Goal: Task Accomplishment & Management: Use online tool/utility

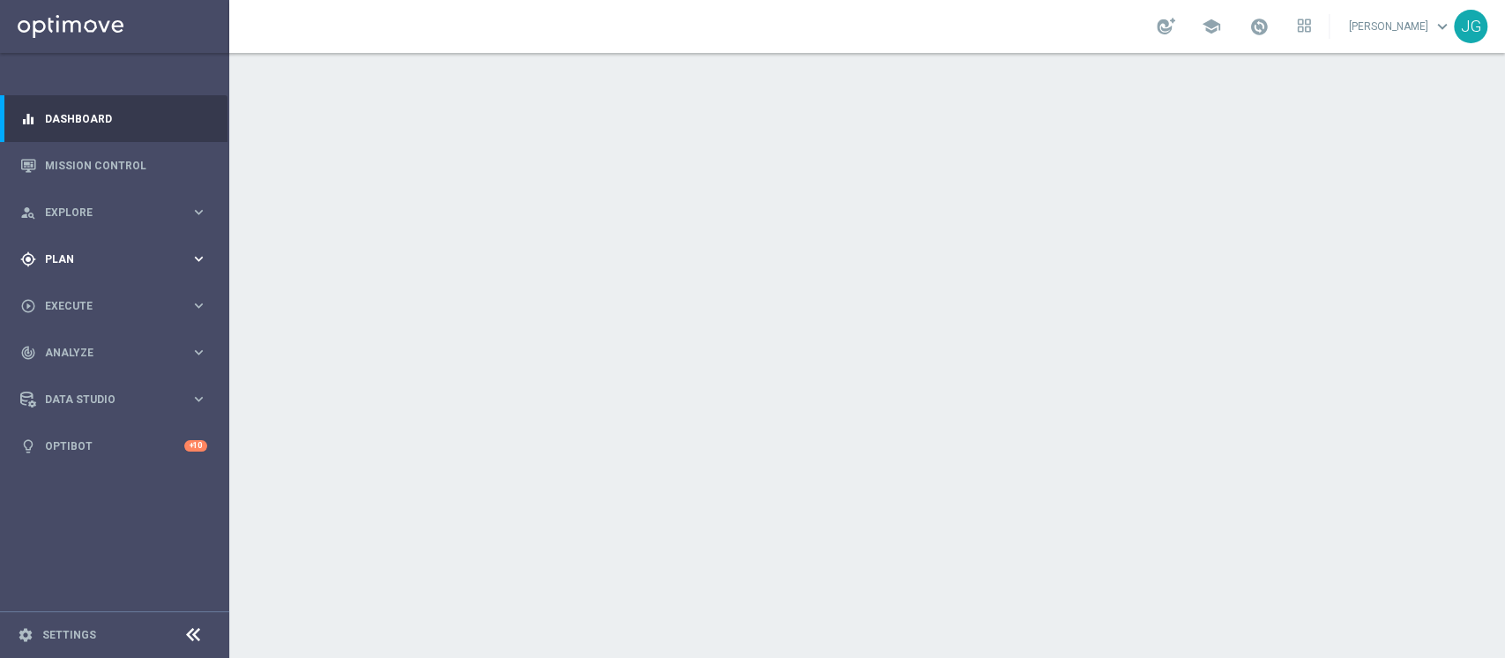
click at [143, 257] on span "Plan" at bounding box center [117, 259] width 145 height 11
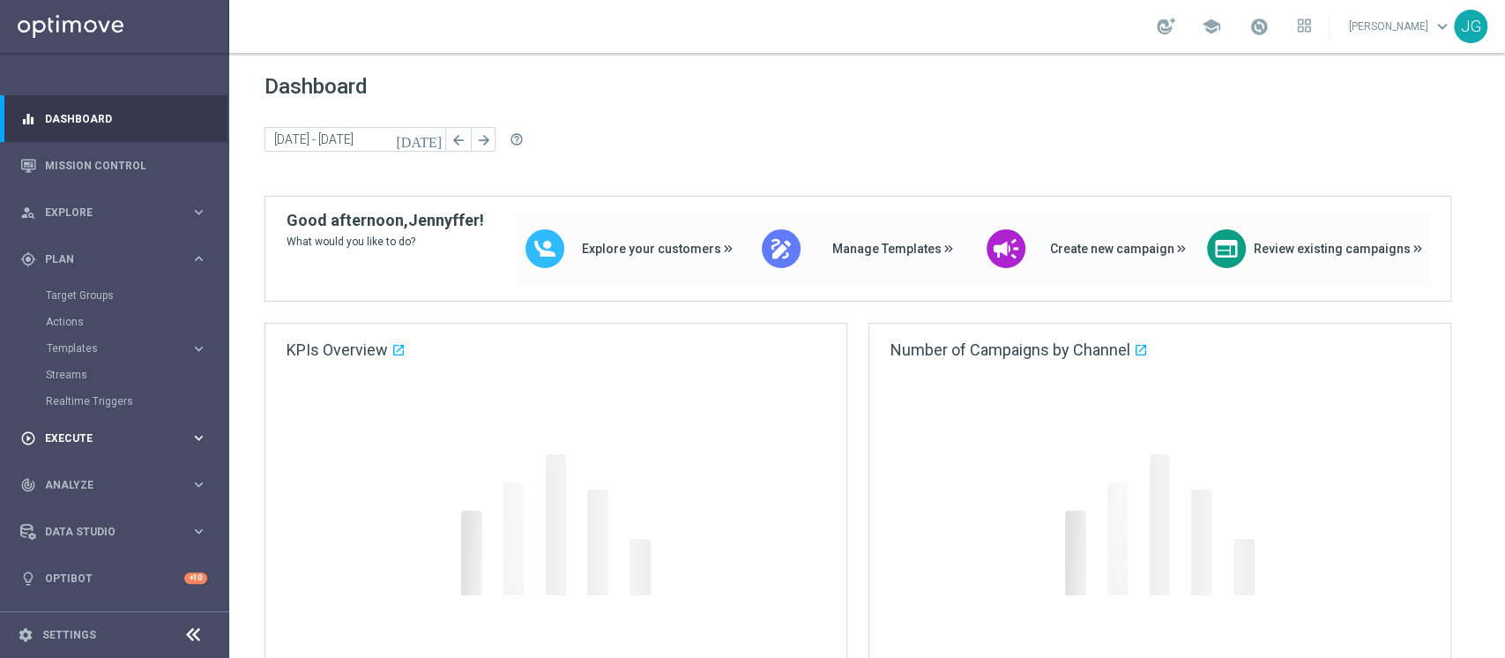
click at [95, 441] on span "Execute" at bounding box center [117, 438] width 145 height 11
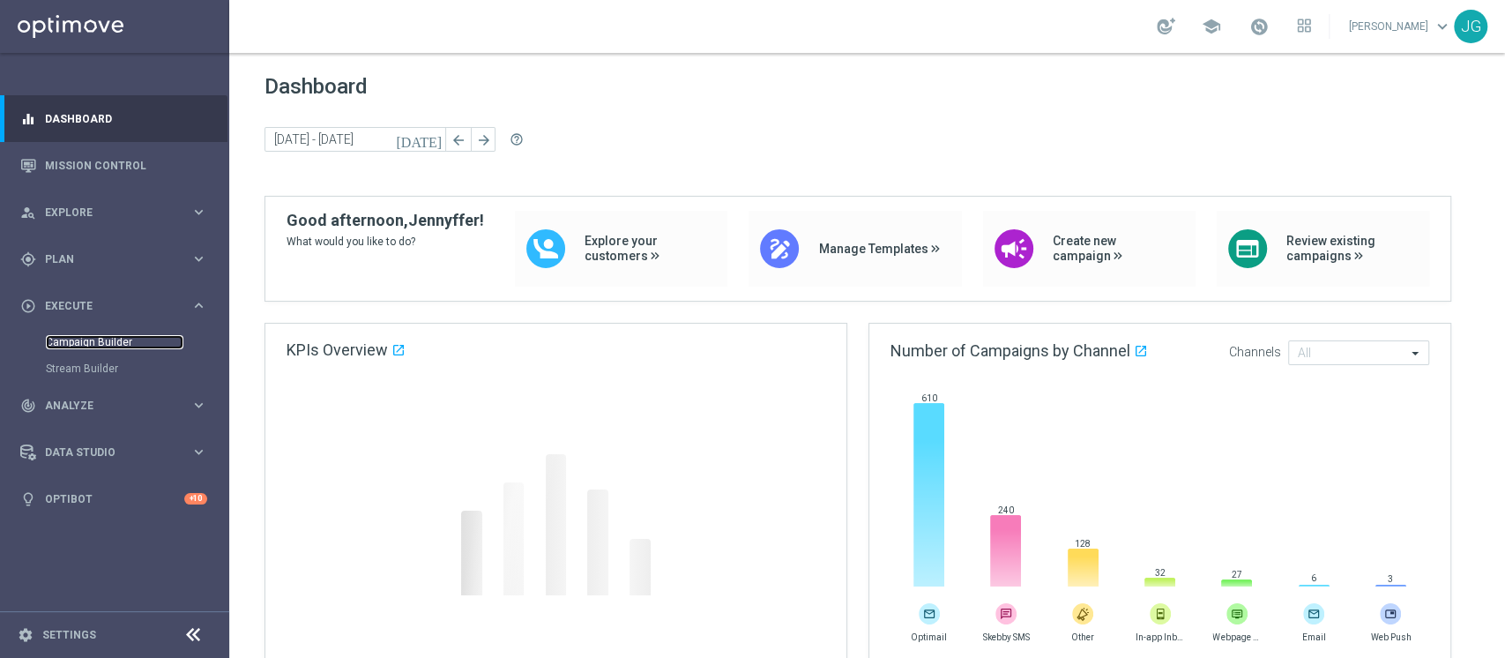
click at [84, 343] on link "Campaign Builder" at bounding box center [115, 342] width 138 height 14
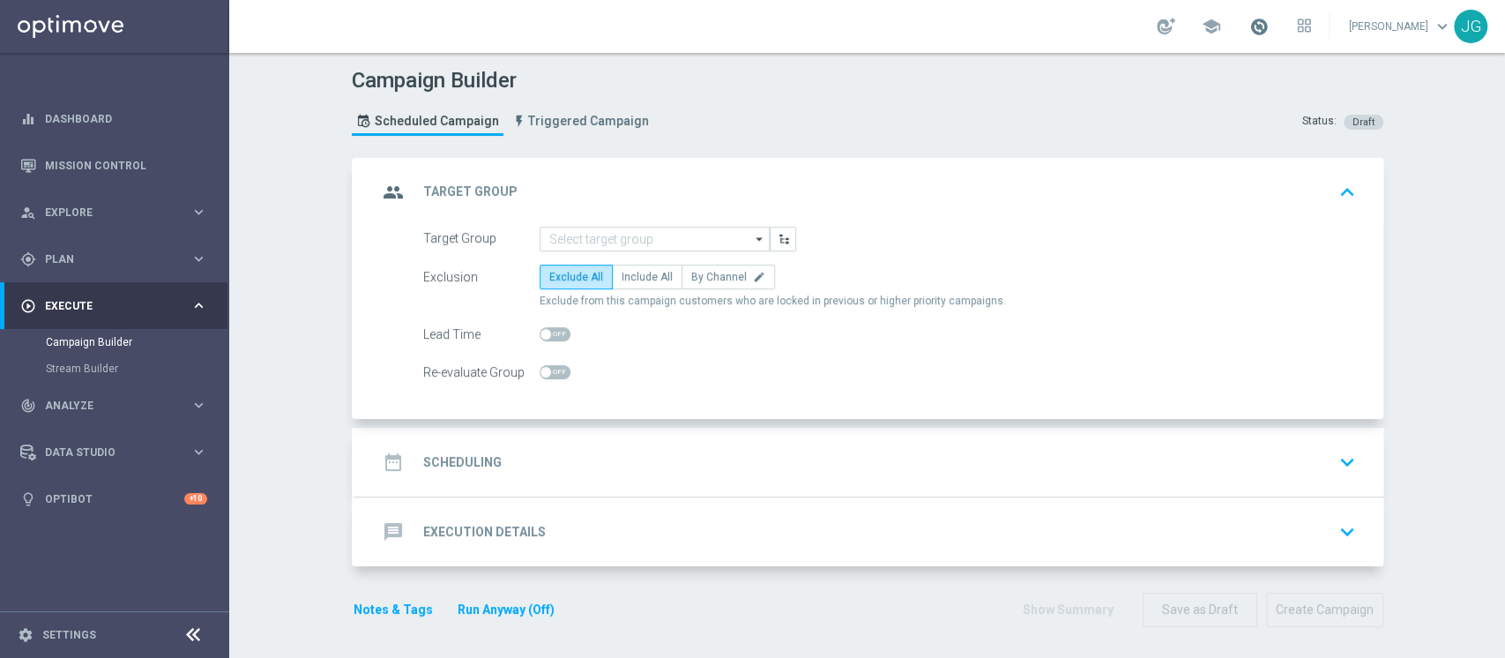
click at [1249, 26] on span at bounding box center [1258, 26] width 19 height 19
click at [1249, 32] on span at bounding box center [1258, 26] width 19 height 19
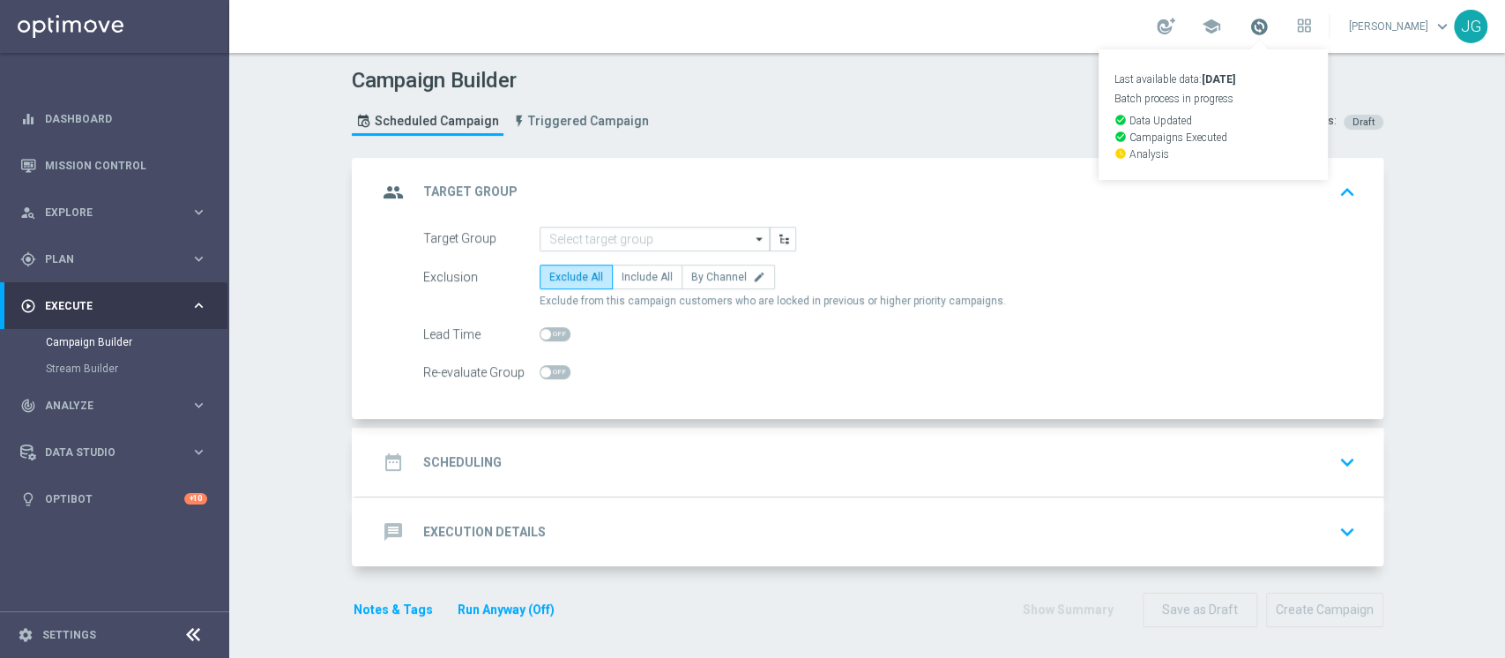
click at [1249, 32] on span at bounding box center [1258, 26] width 19 height 19
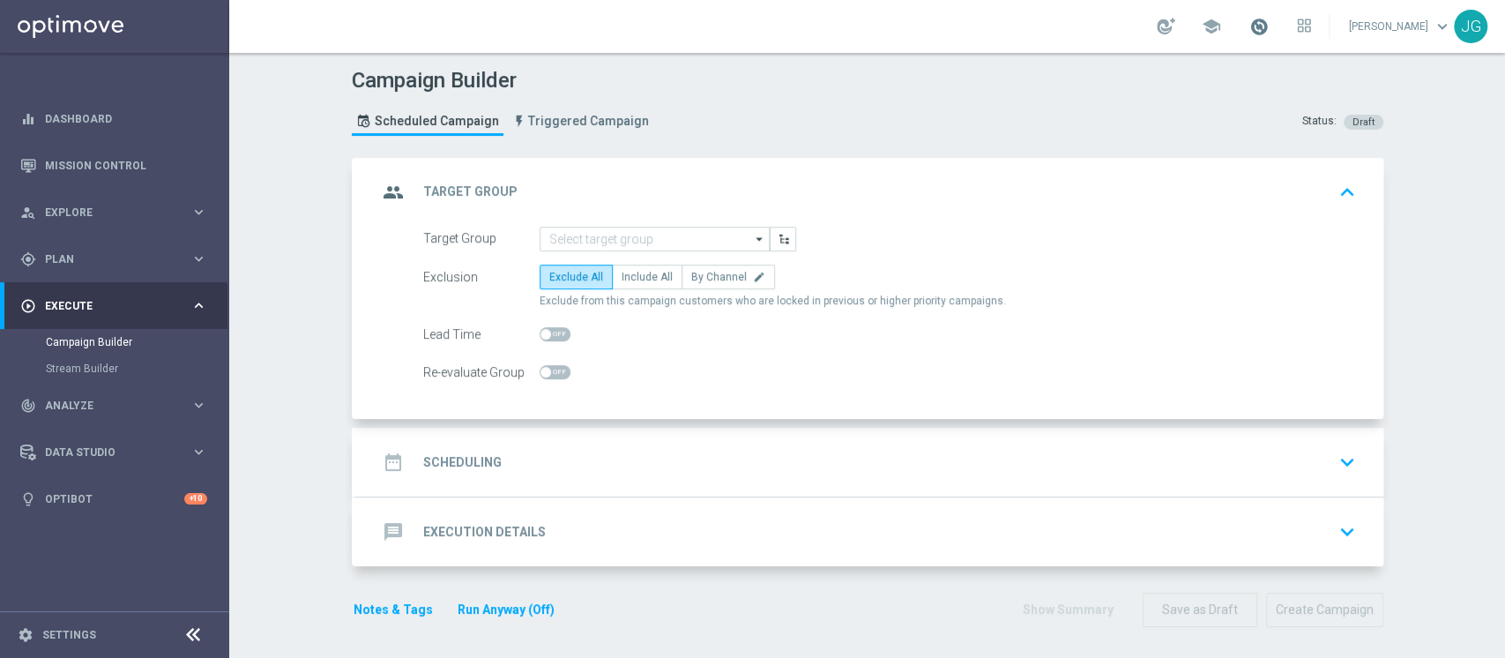
click at [1249, 32] on span at bounding box center [1258, 26] width 19 height 19
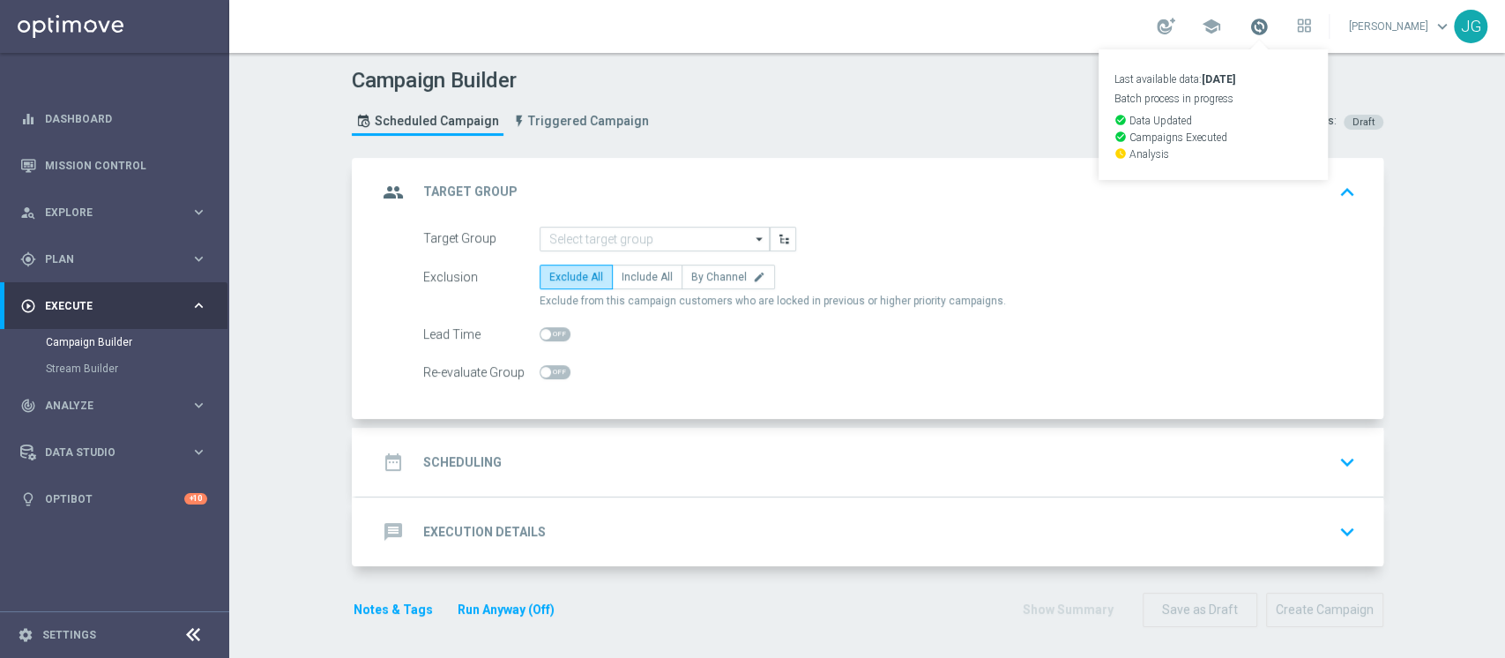
click at [1249, 32] on span at bounding box center [1258, 26] width 19 height 19
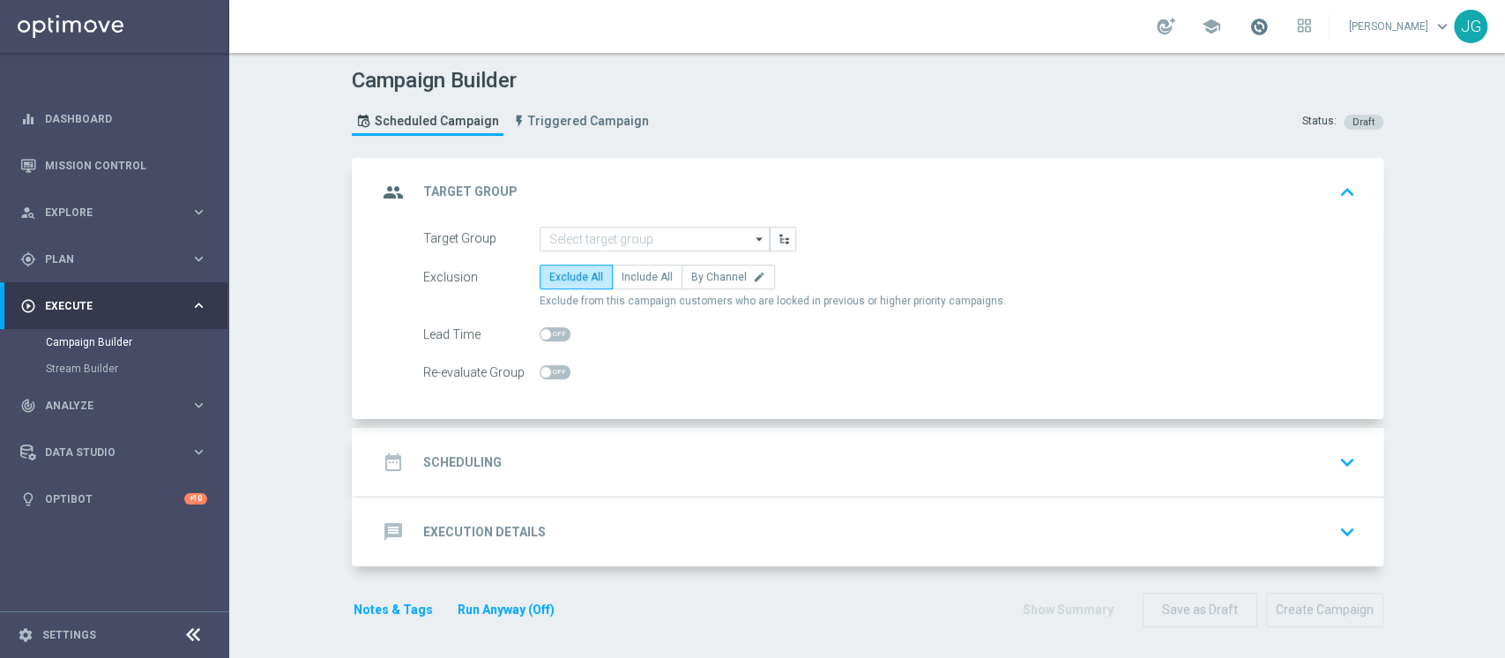
click at [1249, 27] on span at bounding box center [1258, 26] width 19 height 19
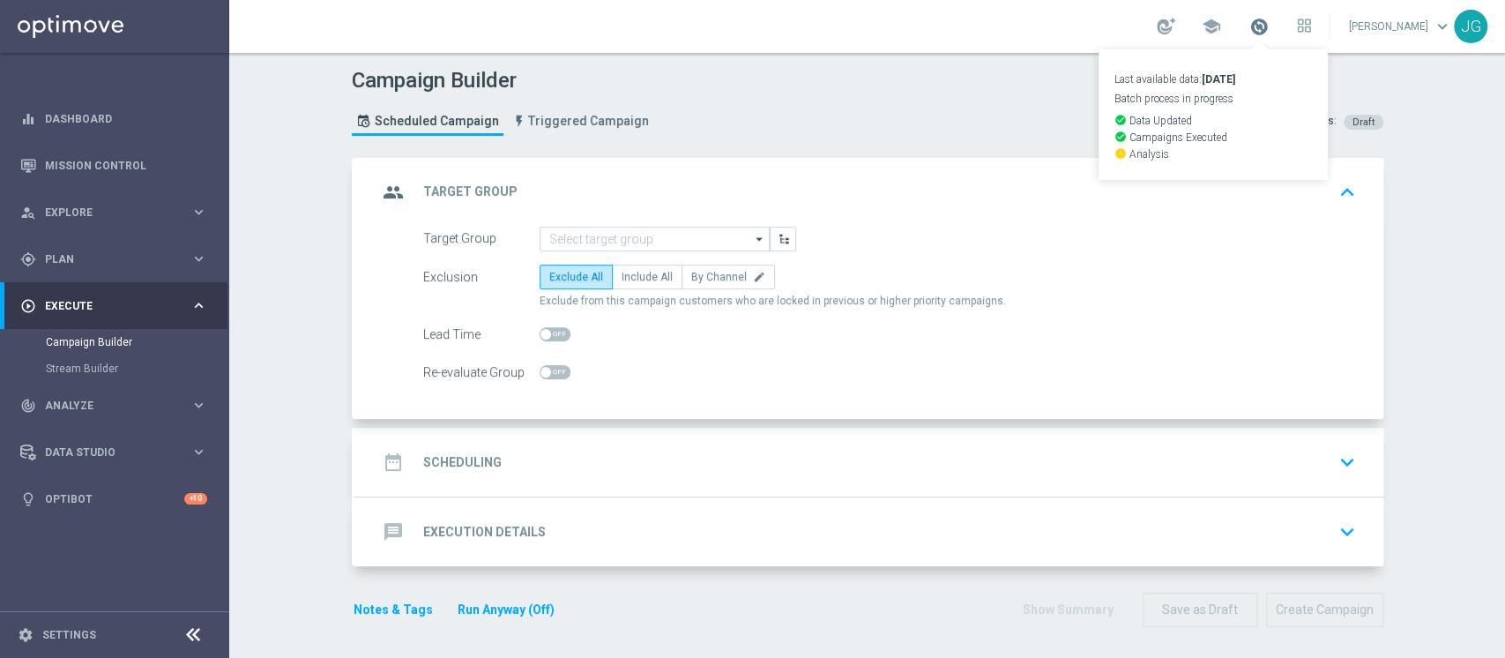
click at [1250, 25] on span at bounding box center [1258, 26] width 19 height 19
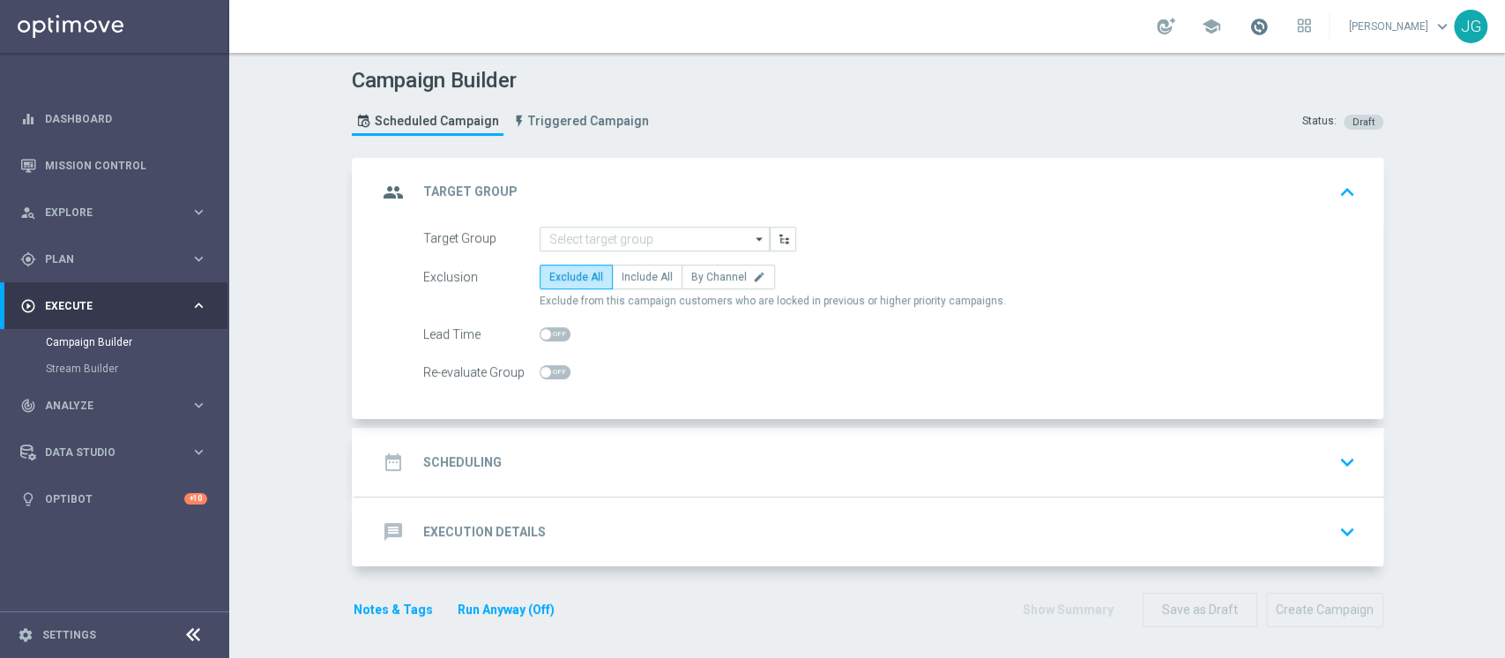
click at [1250, 25] on span at bounding box center [1258, 26] width 19 height 19
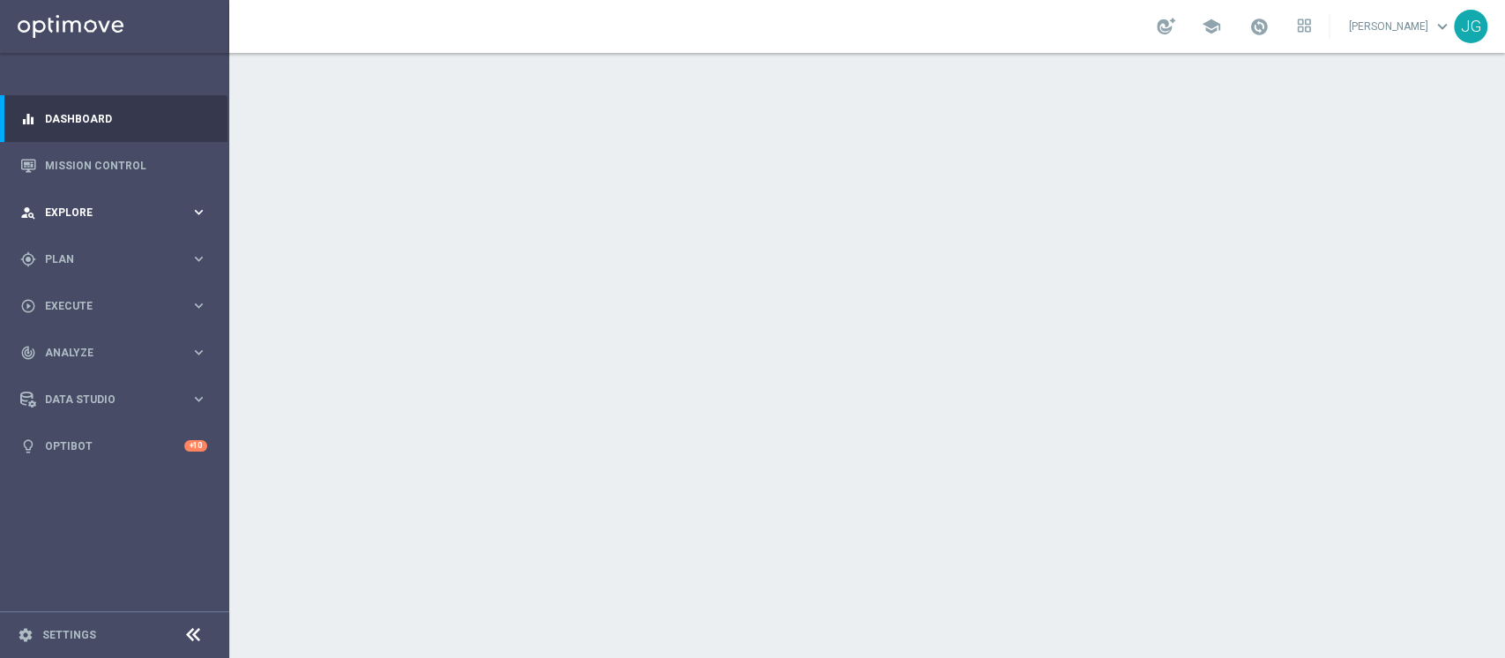
click at [117, 208] on span "Explore" at bounding box center [117, 212] width 145 height 11
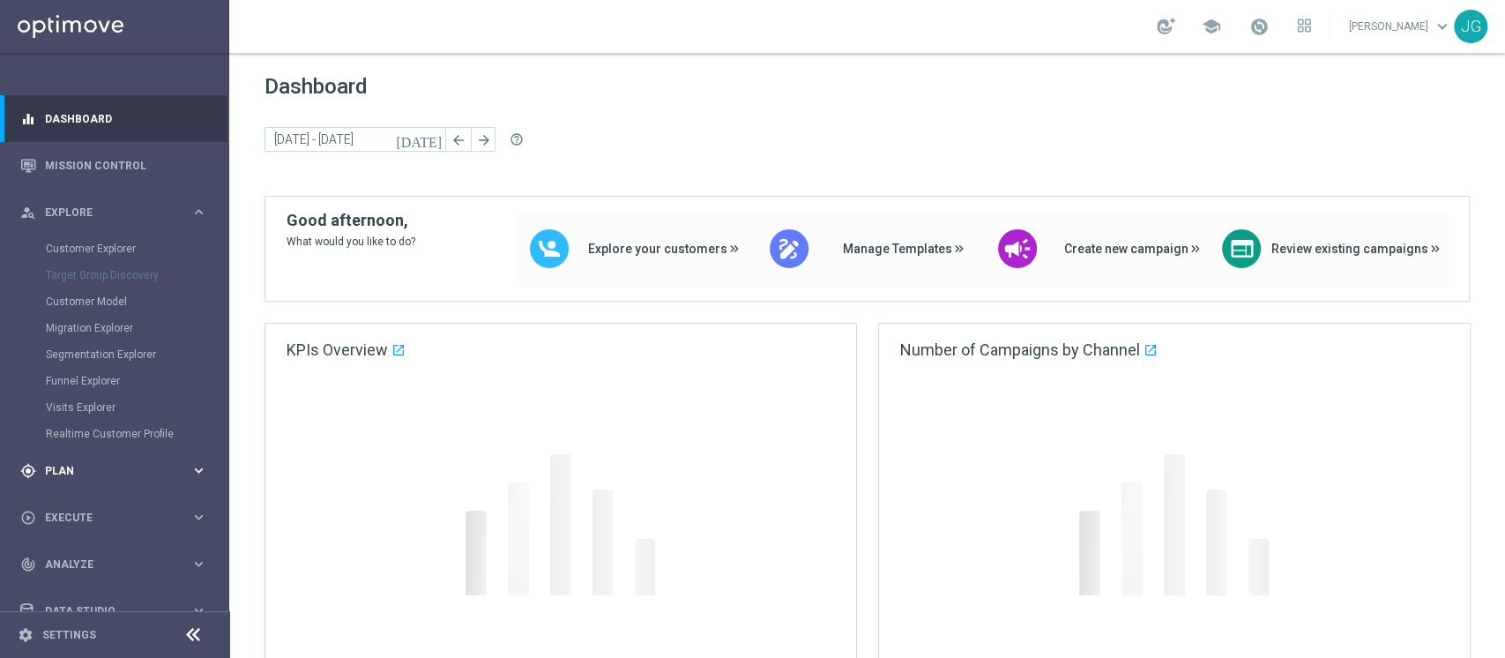
click at [84, 474] on span "Plan" at bounding box center [117, 470] width 145 height 11
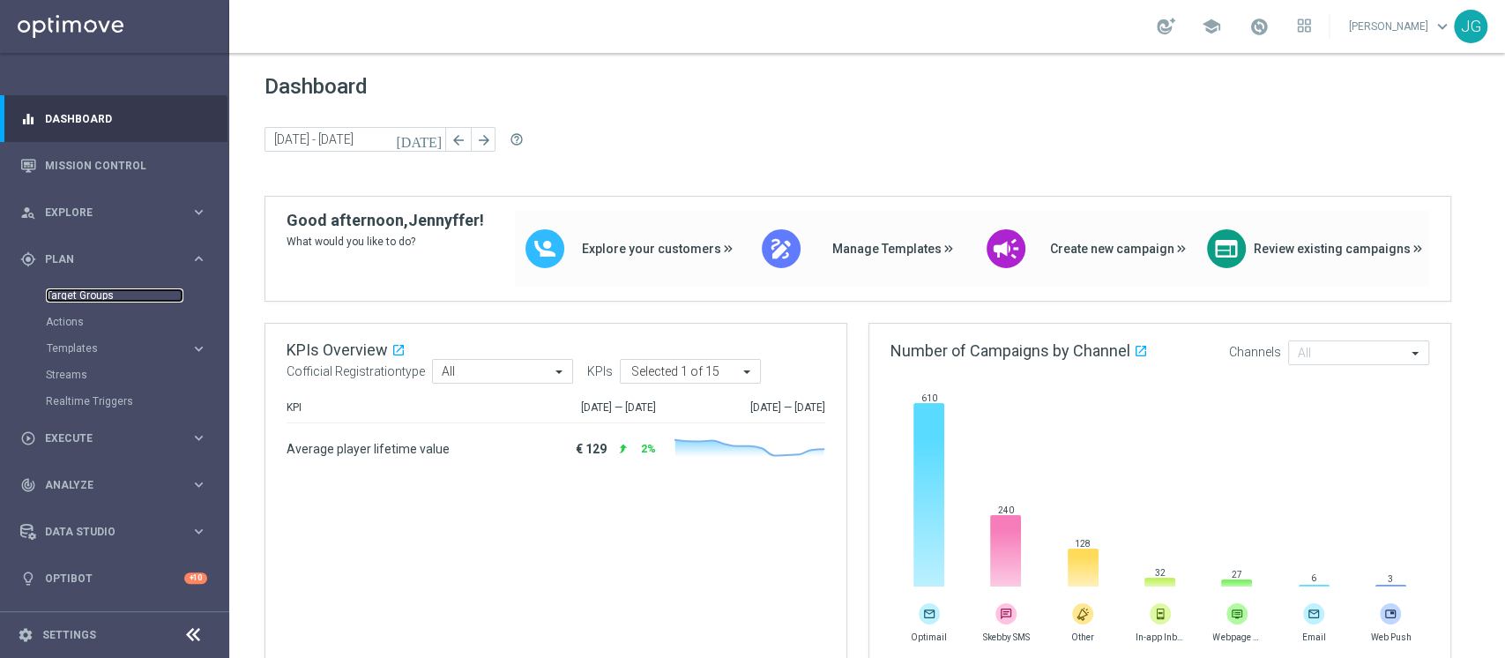
click at [82, 296] on link "Target Groups" at bounding box center [115, 295] width 138 height 14
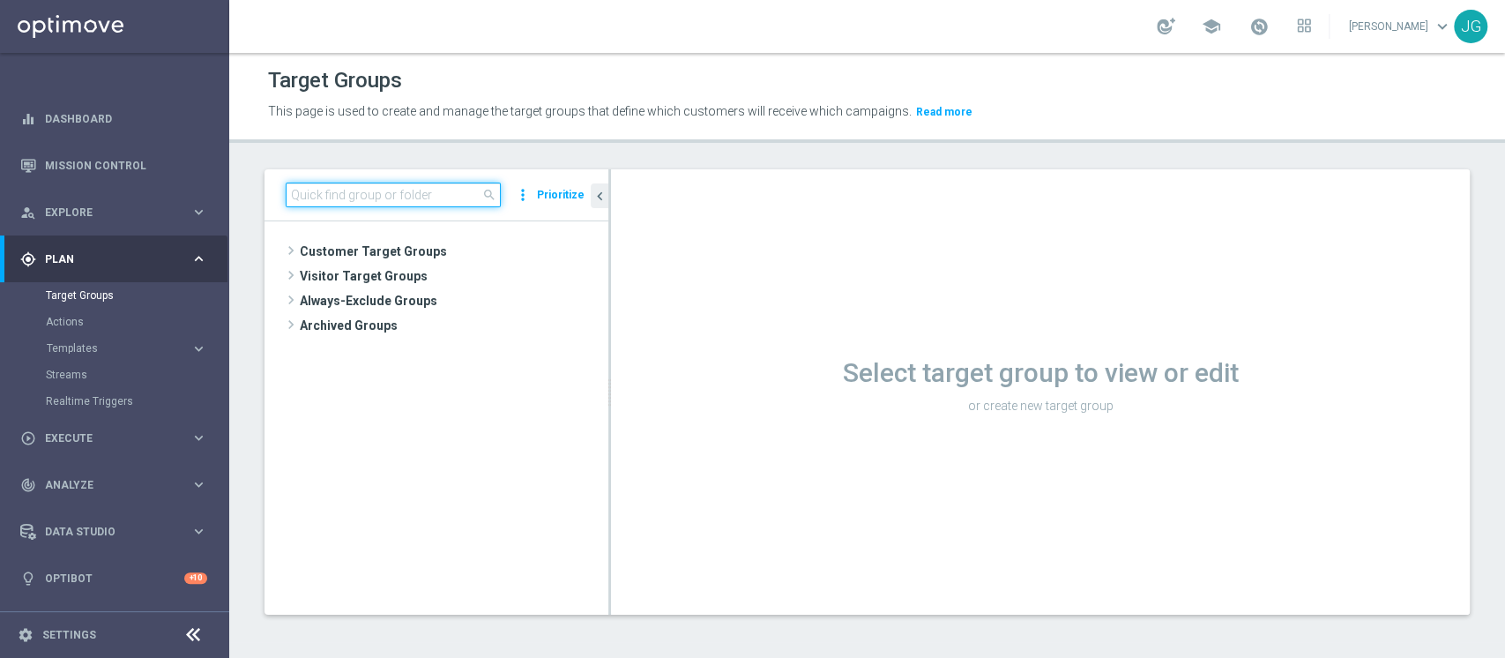
click at [402, 186] on input at bounding box center [393, 194] width 215 height 25
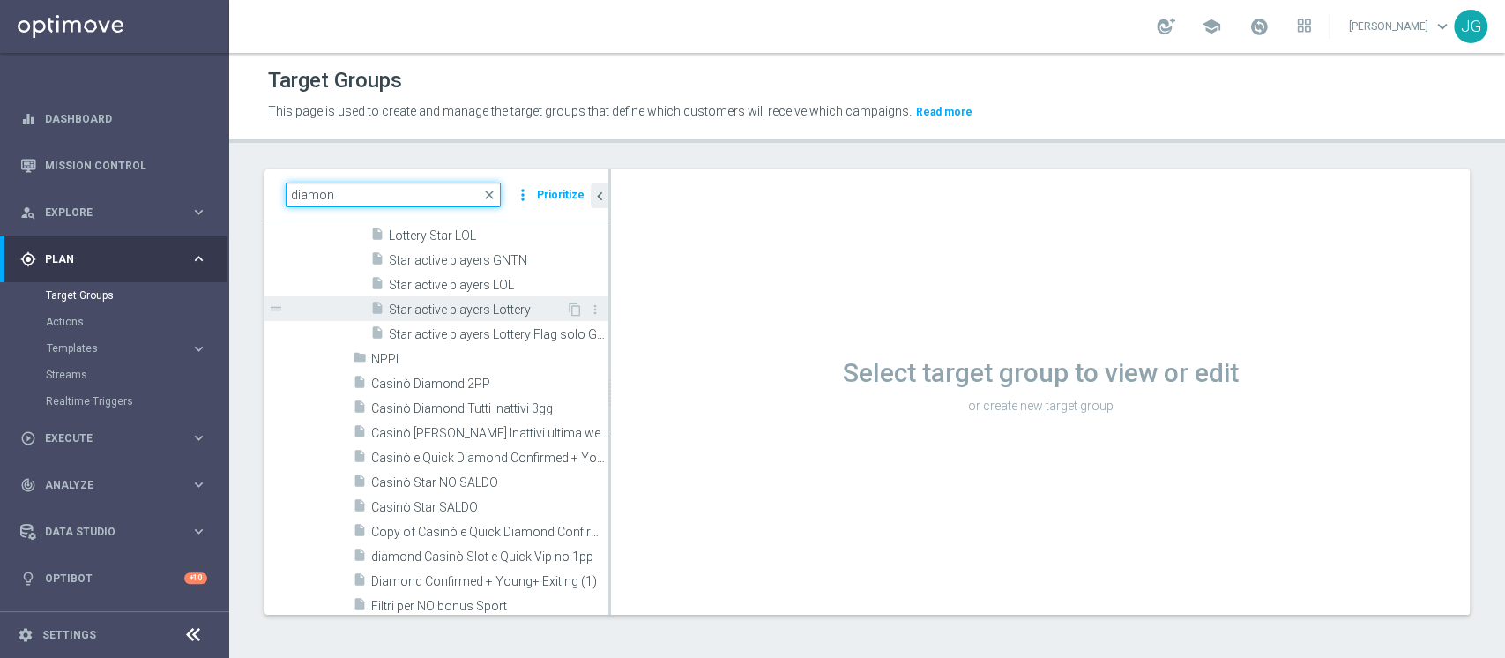
scroll to position [2789, 0]
type input "diamon"
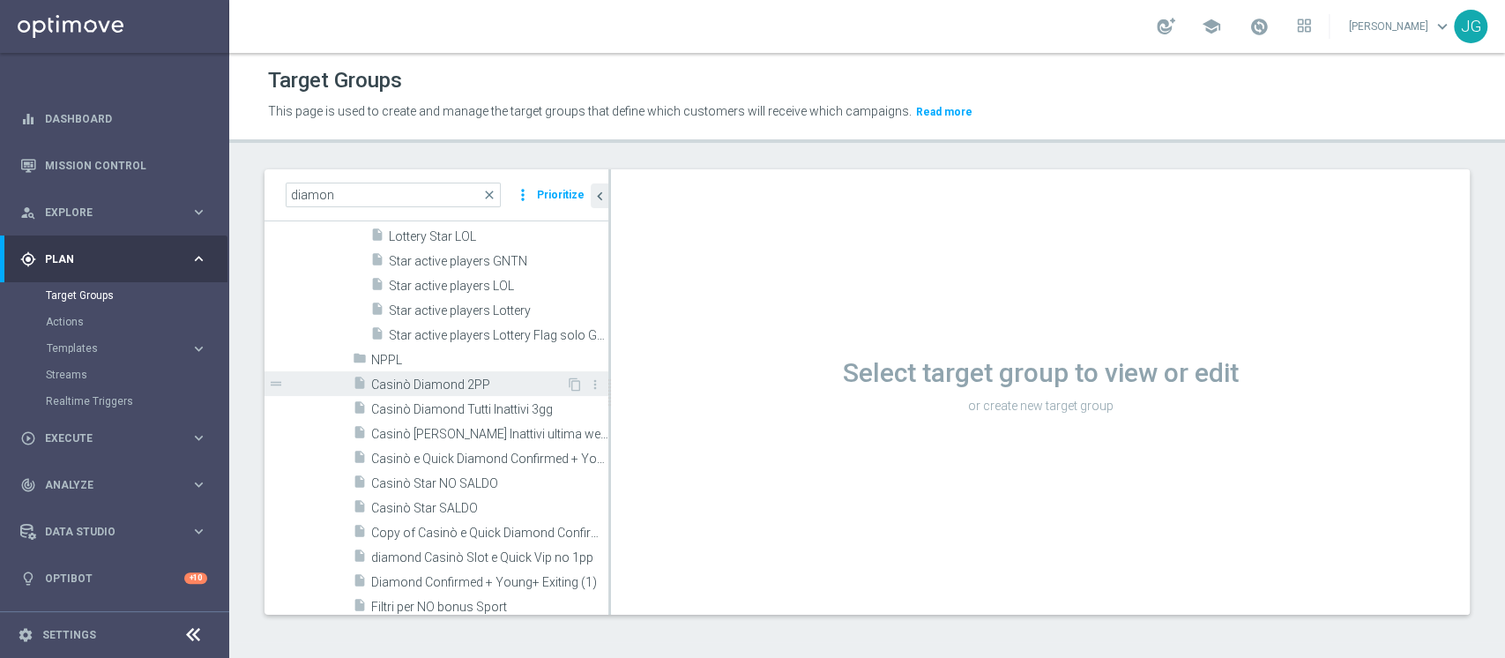
click at [444, 385] on span "Casinò Diamond 2PP" at bounding box center [468, 384] width 195 height 15
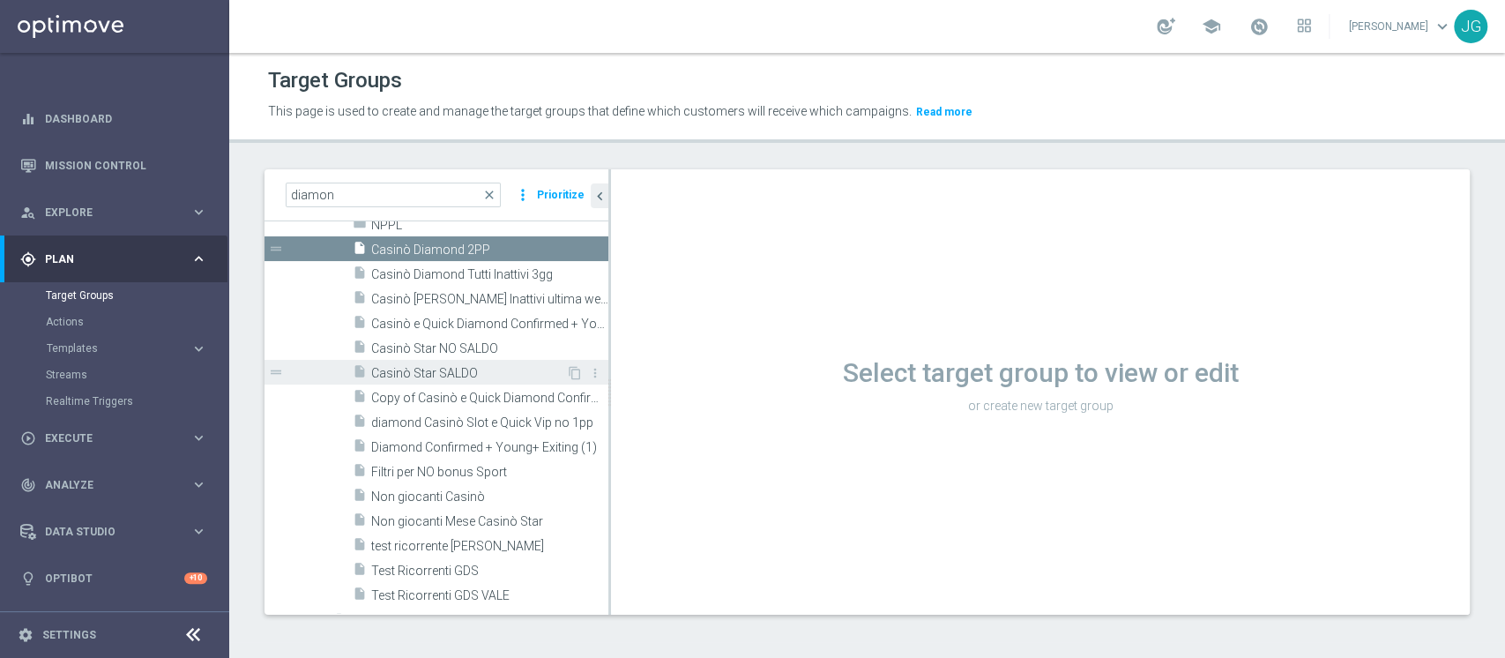
scroll to position [2702, 0]
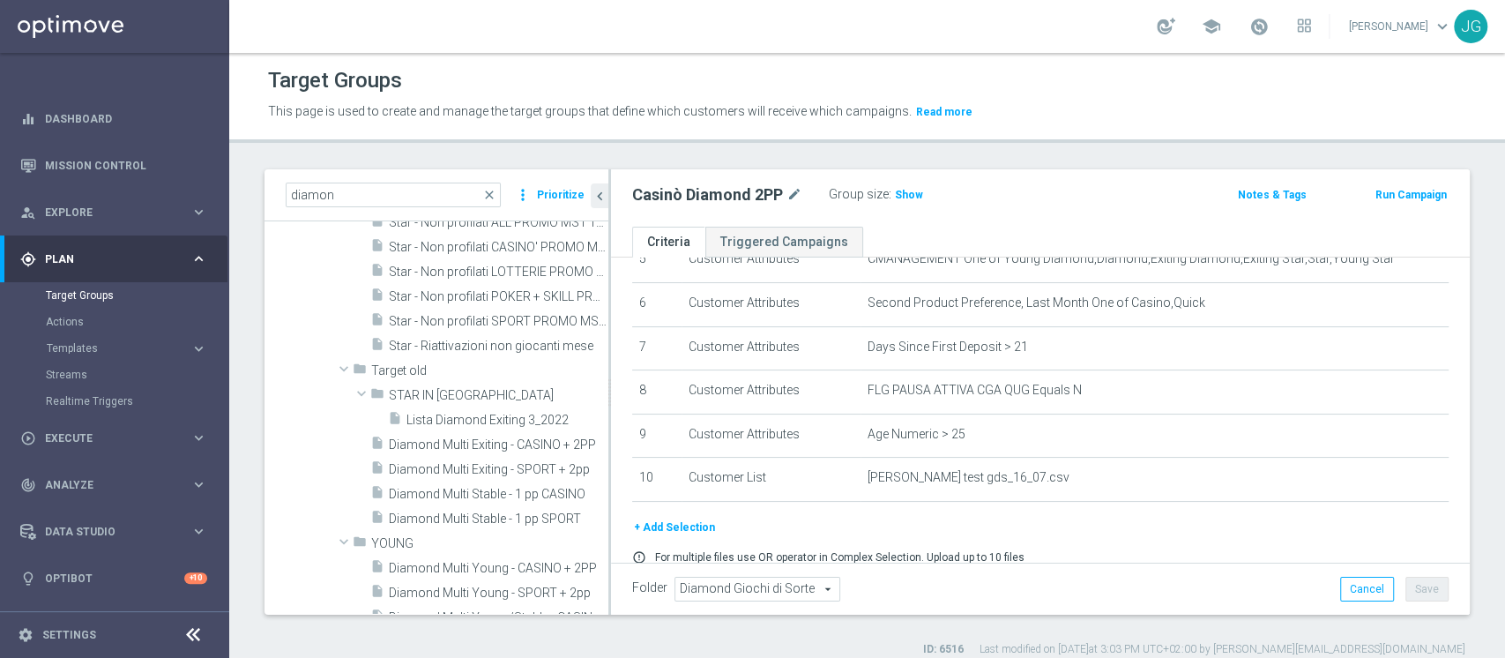
scroll to position [3673, 0]
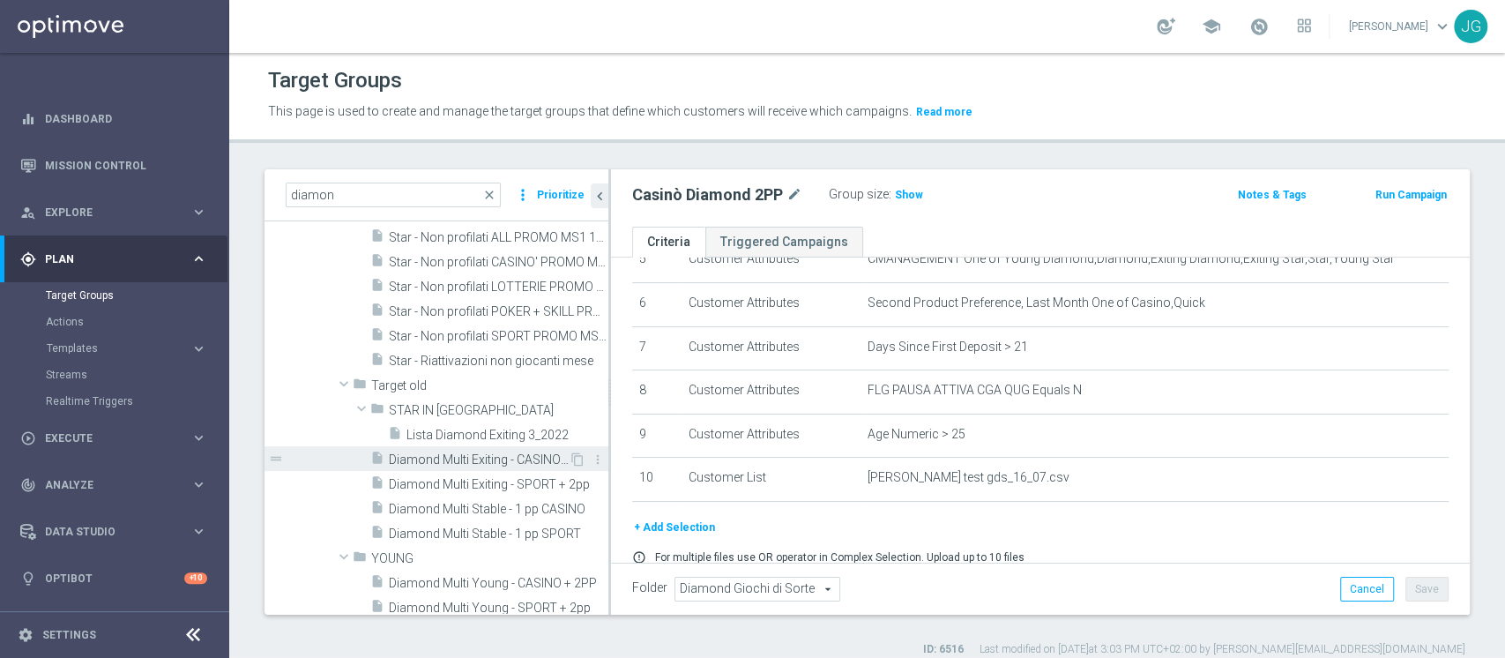
click at [430, 462] on span "Diamond Multi Exiting - CASINO + 2PP" at bounding box center [479, 459] width 180 height 15
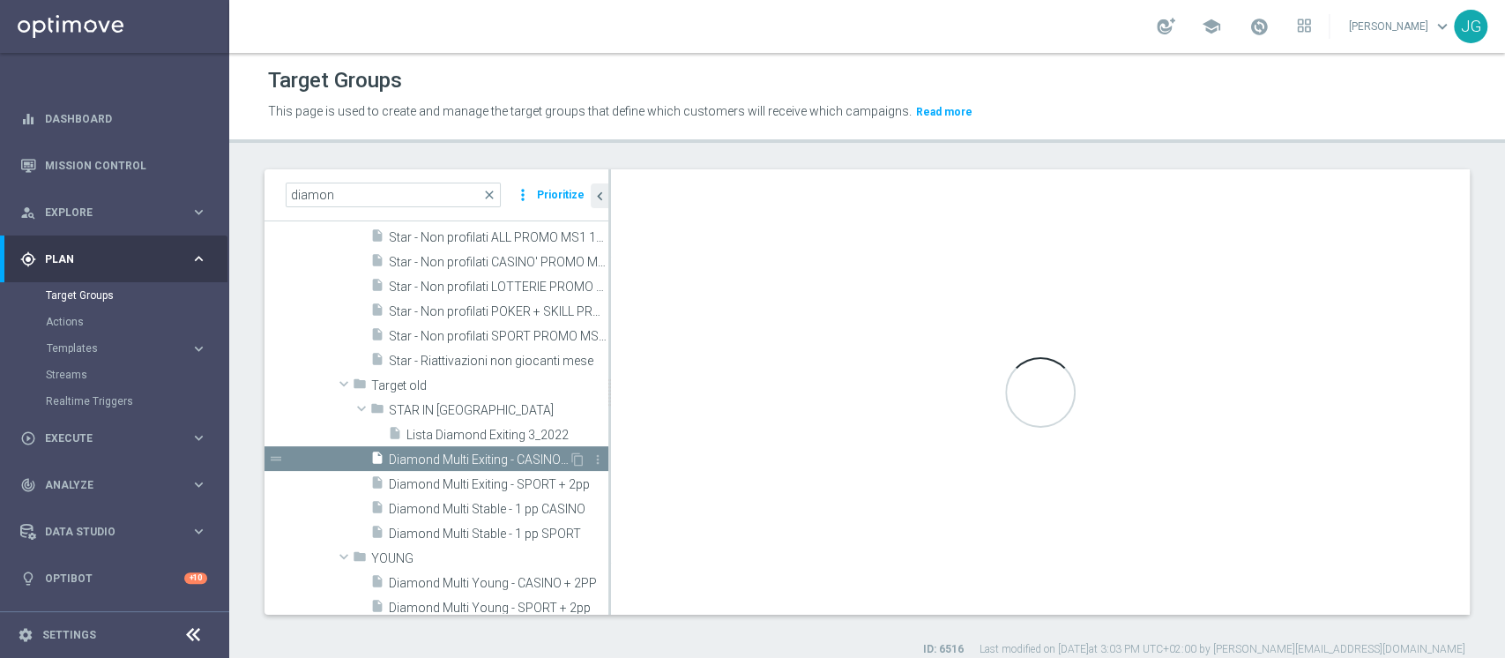
checkbox input "false"
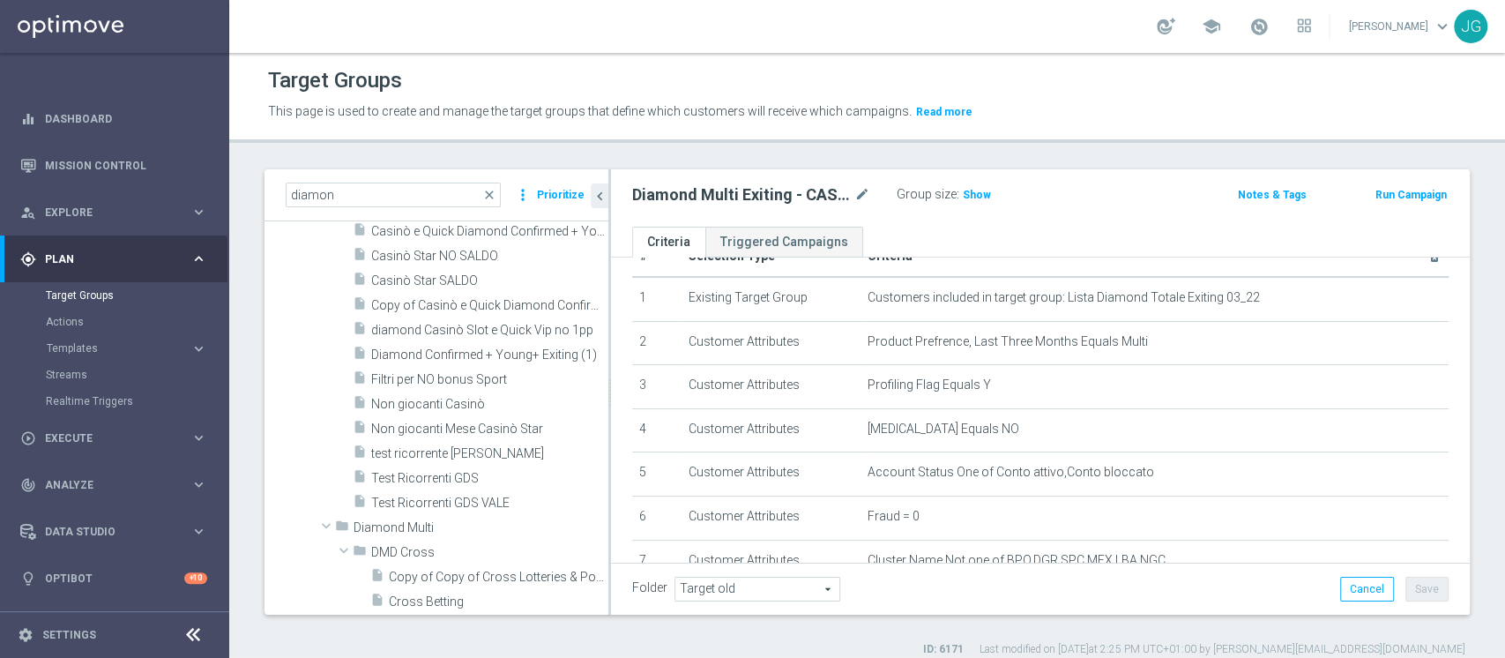
scroll to position [2984, 0]
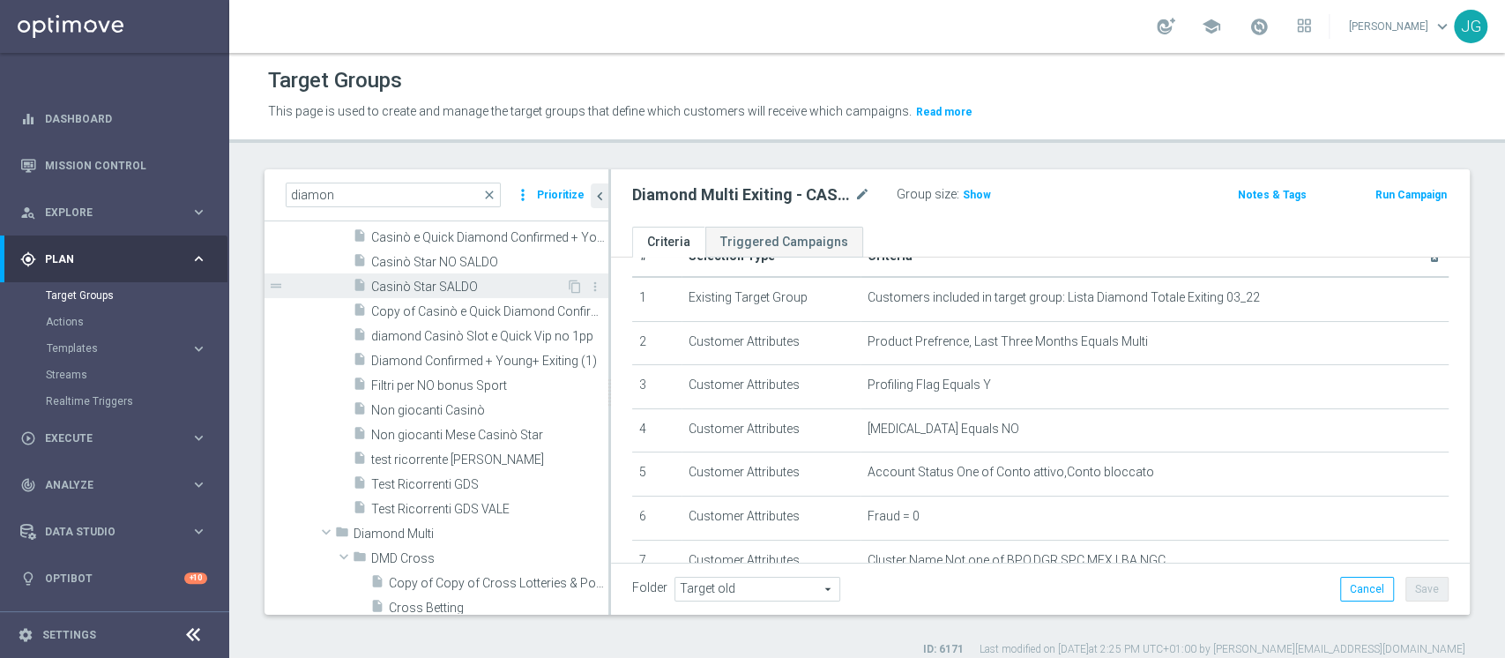
click at [441, 282] on span "Casinò Star SALDO" at bounding box center [468, 286] width 195 height 15
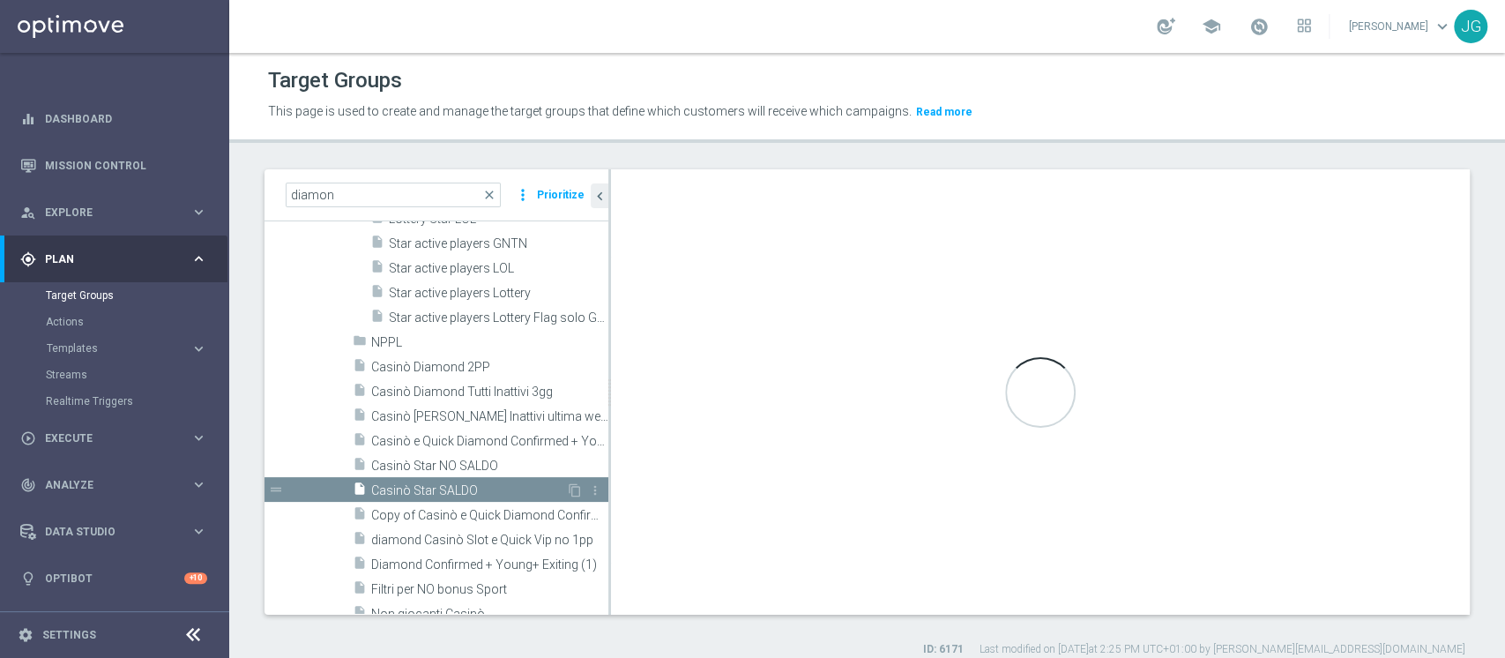
type input "Diamond Giochi di Sorte"
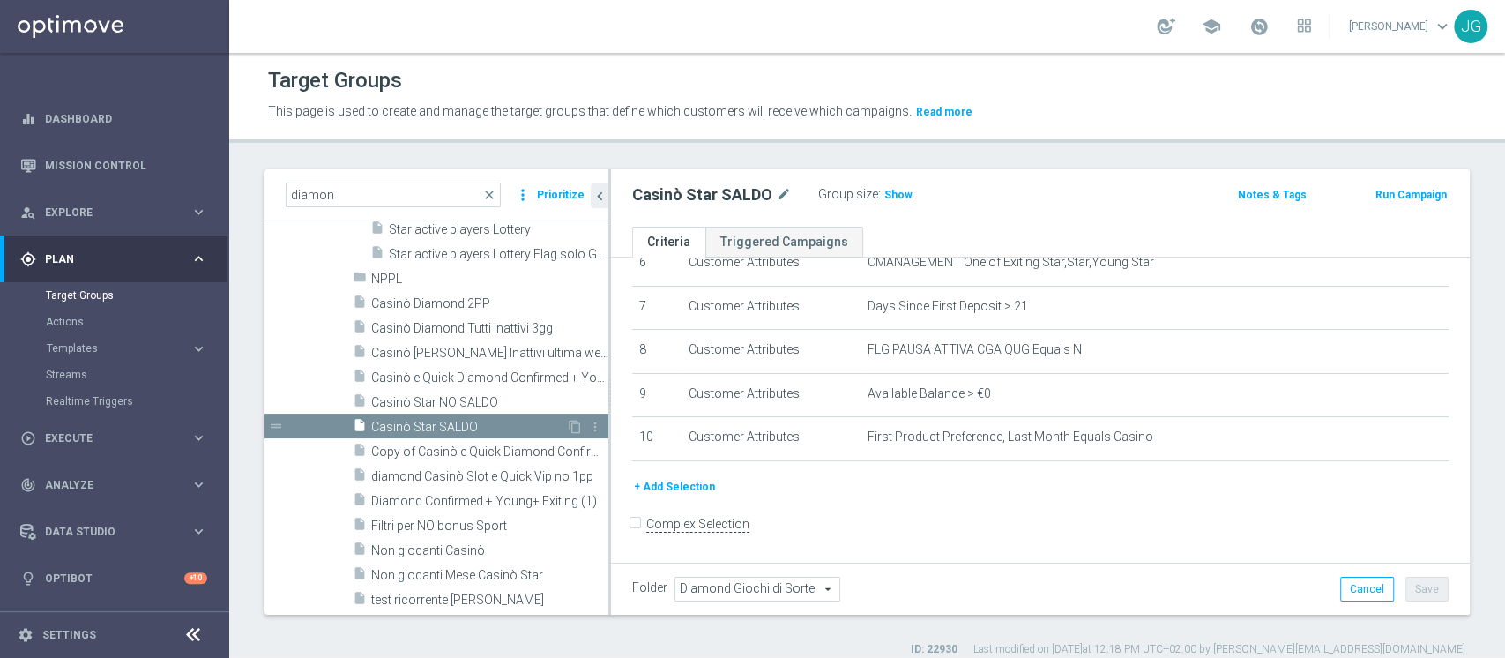
scroll to position [2874, 0]
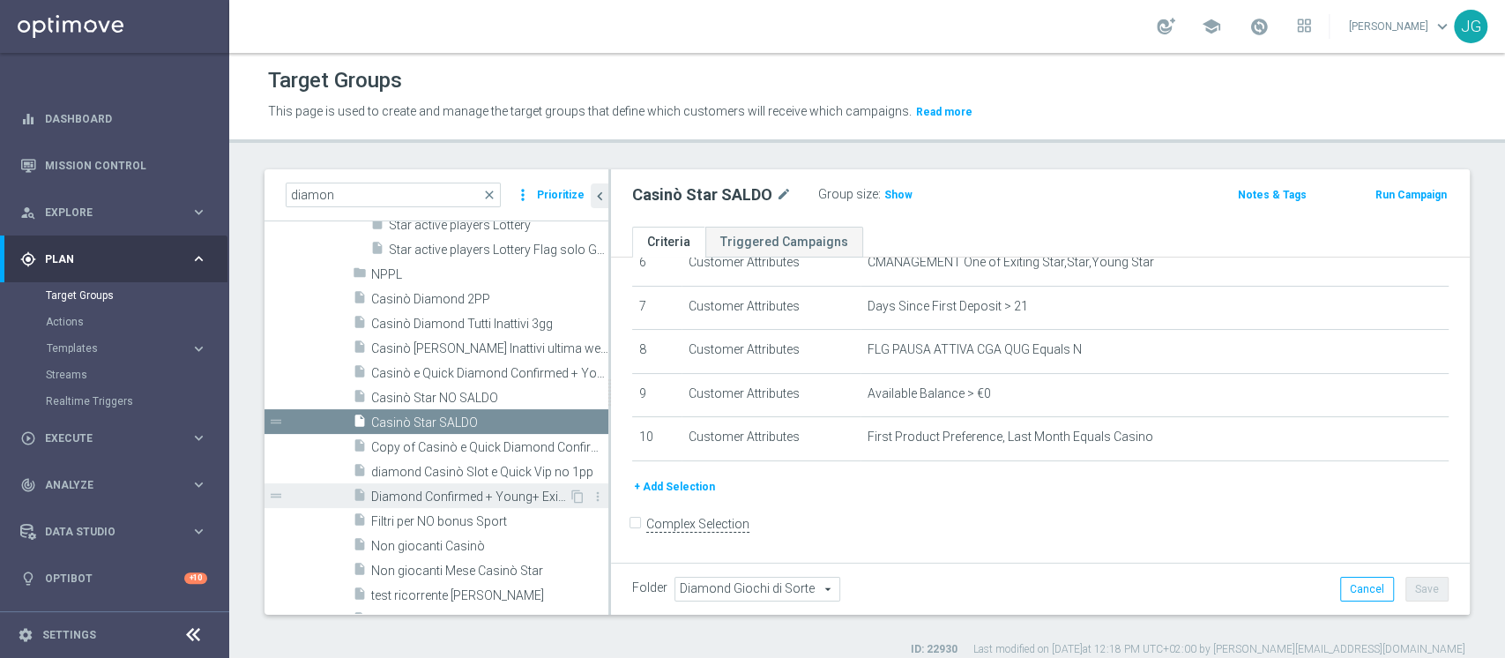
click at [427, 495] on span "Diamond Confirmed + Young+ Exiting (1)" at bounding box center [469, 496] width 197 height 15
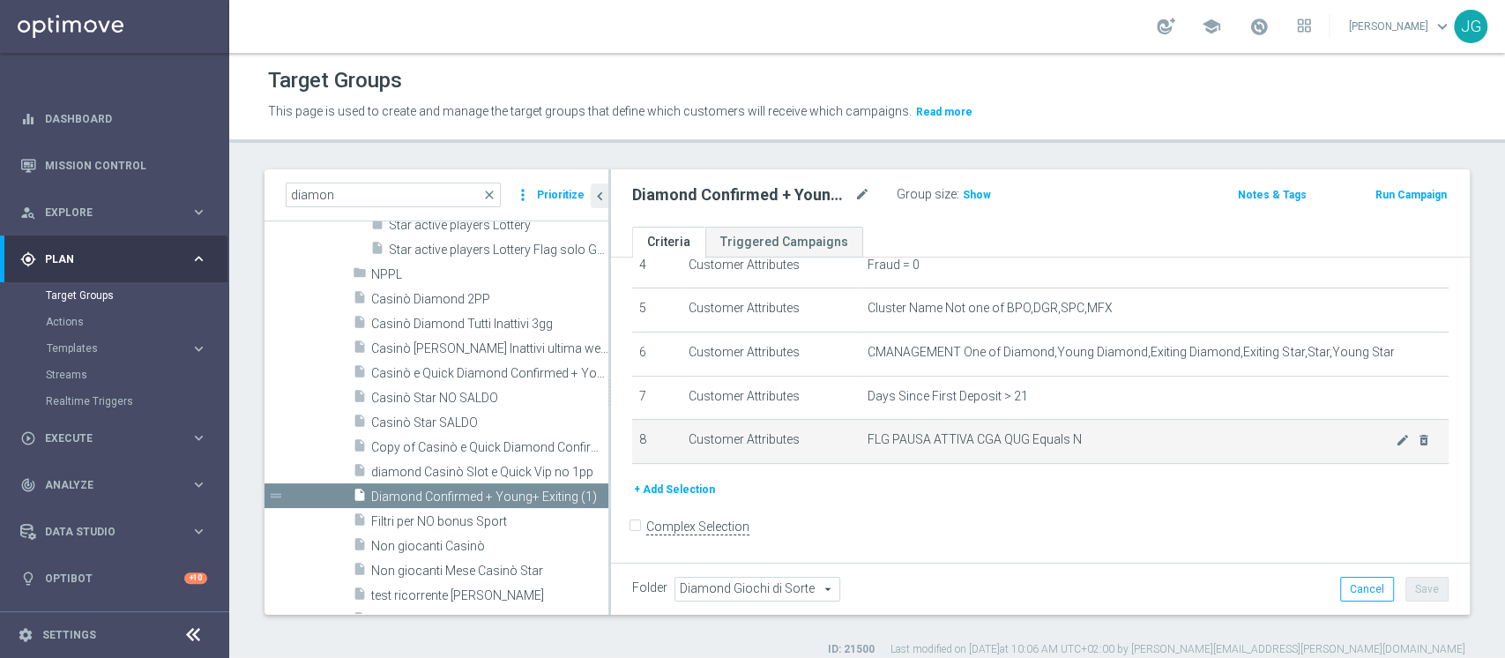
scroll to position [209, 0]
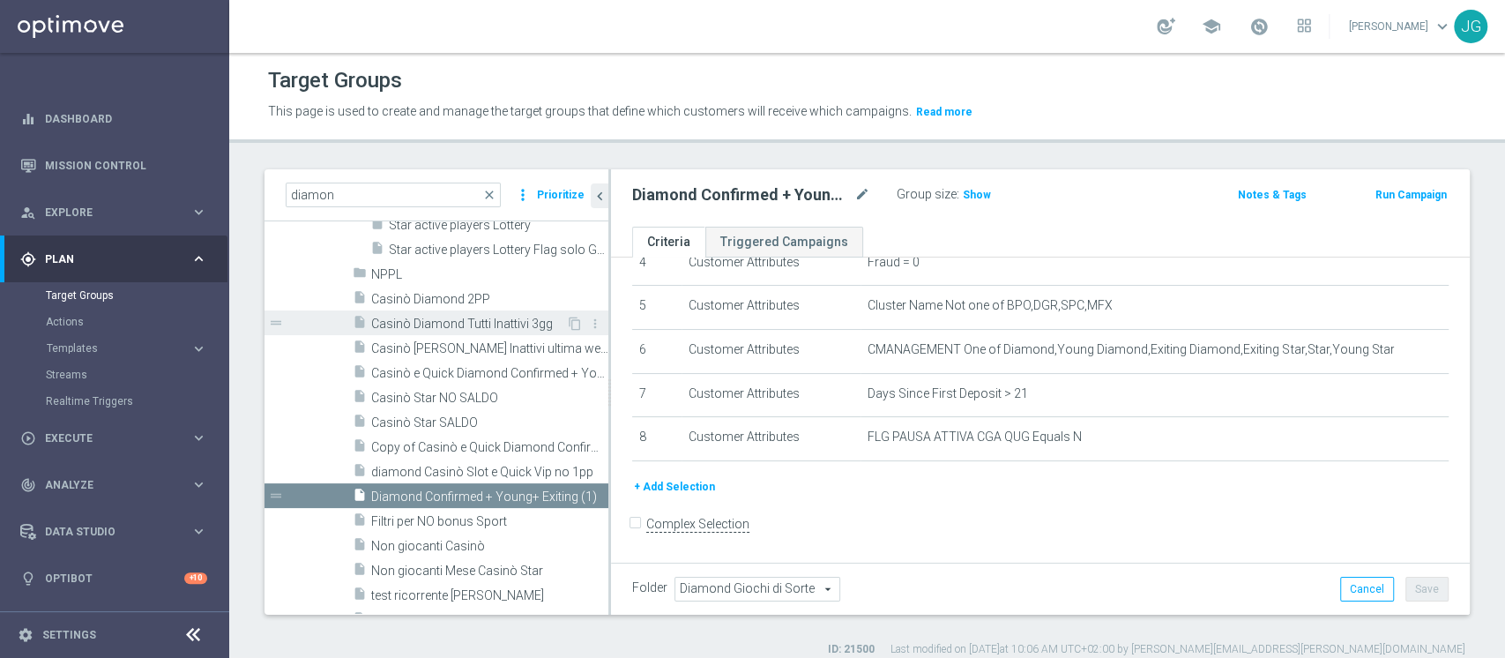
click at [441, 327] on span "Casinò Diamond Tutti Inattivi 3gg" at bounding box center [468, 323] width 195 height 15
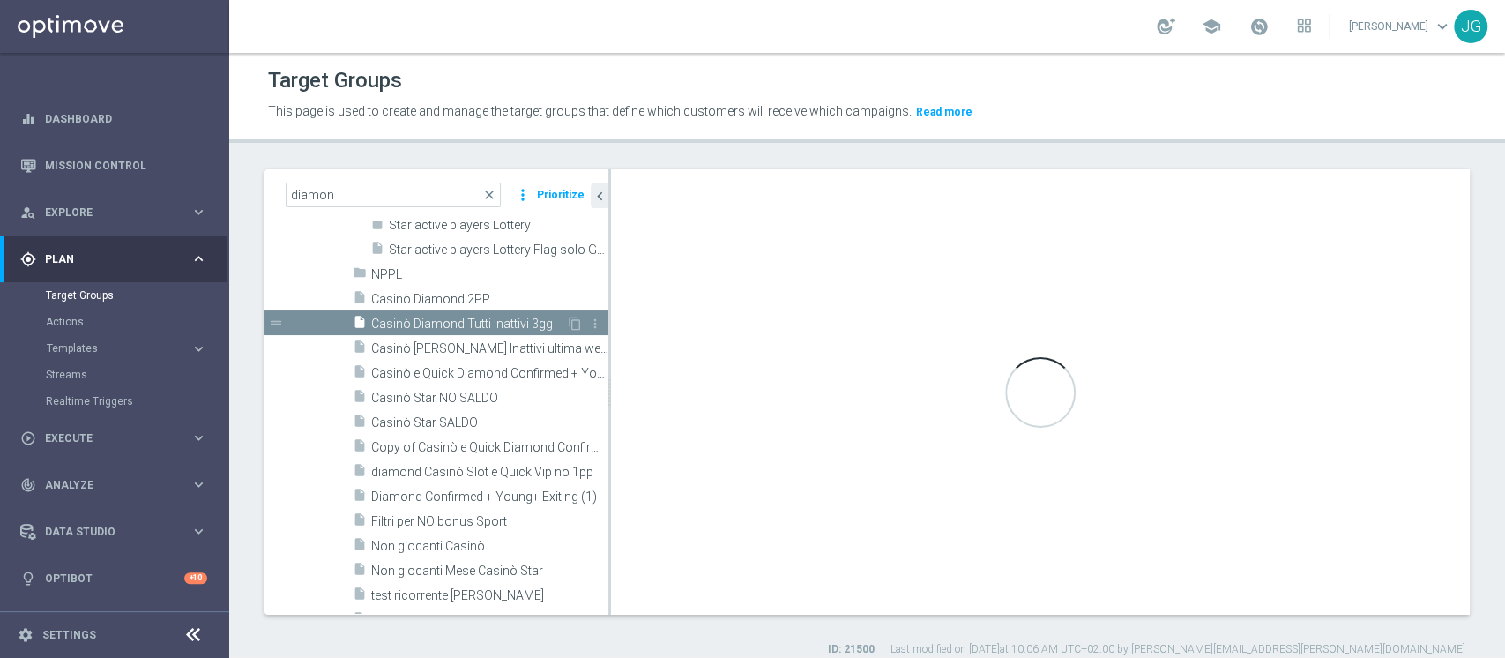
checkbox input "true"
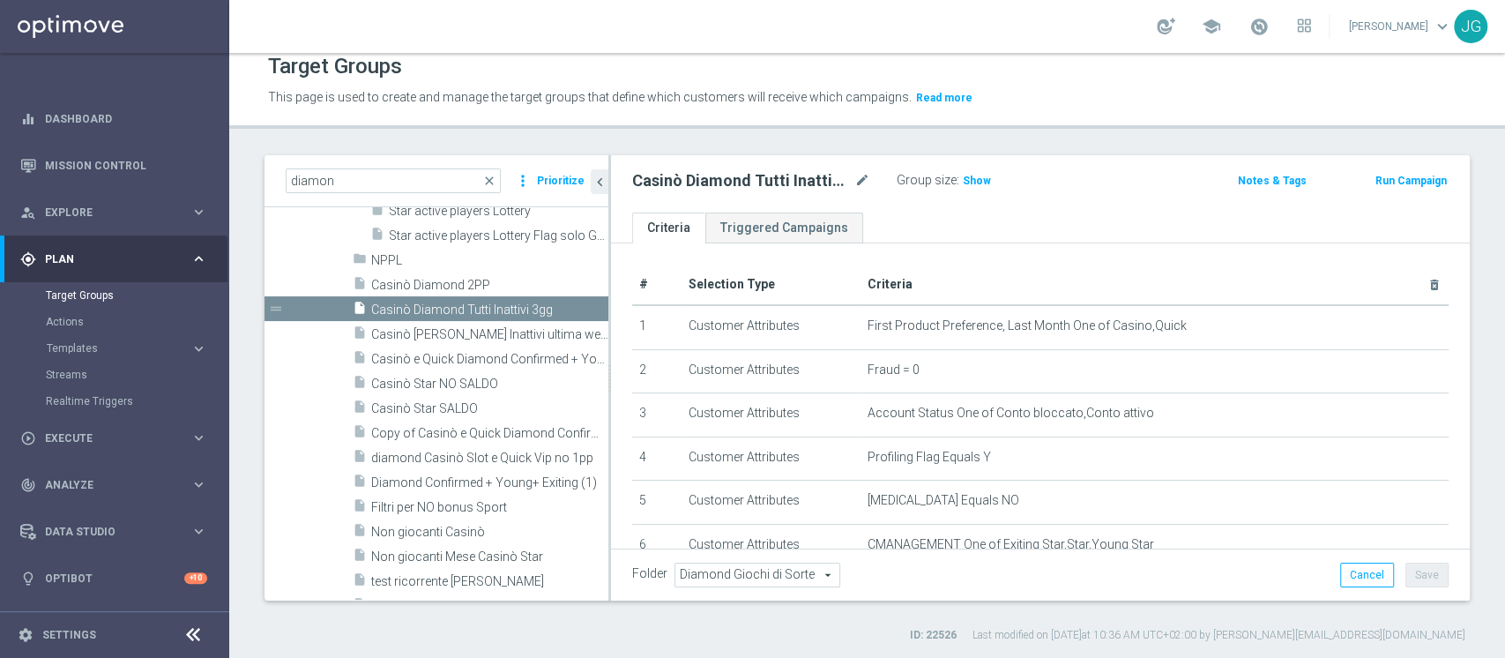
scroll to position [1, 0]
click at [1248, 37] on link at bounding box center [1258, 27] width 23 height 28
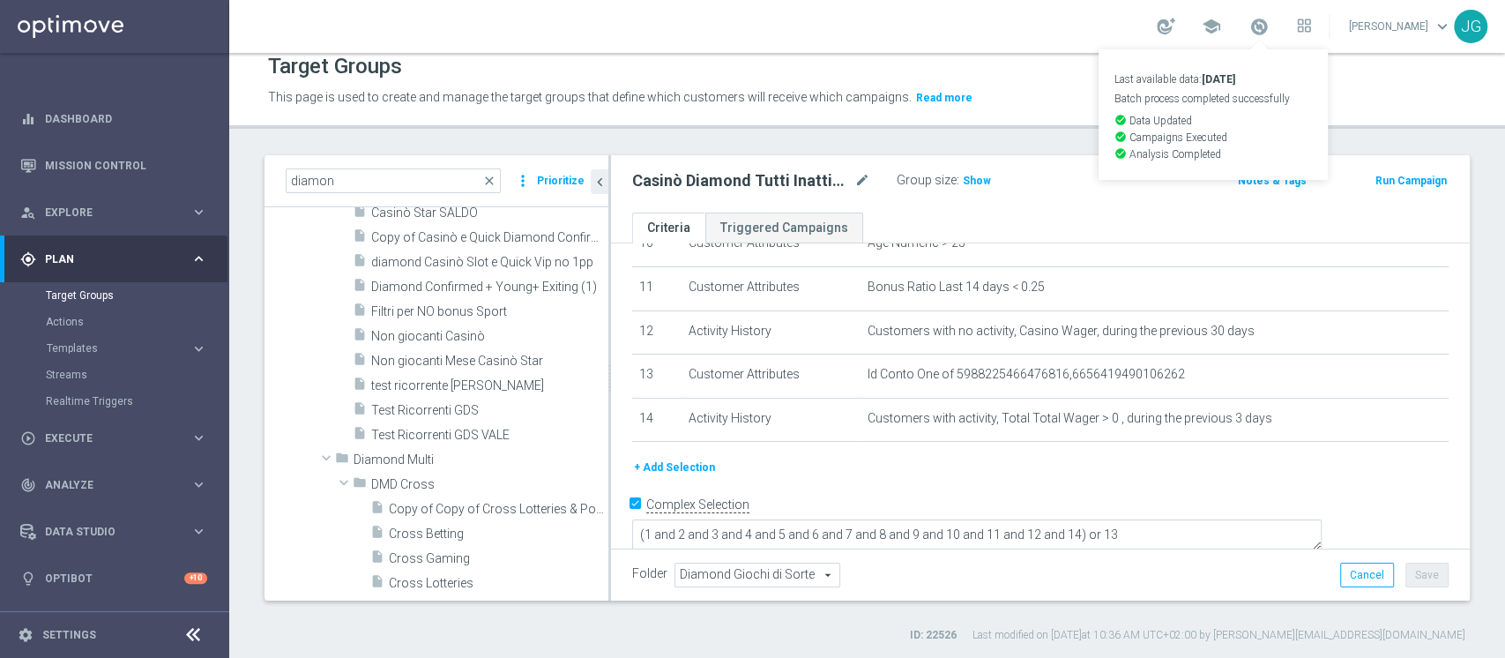
scroll to position [3030, 0]
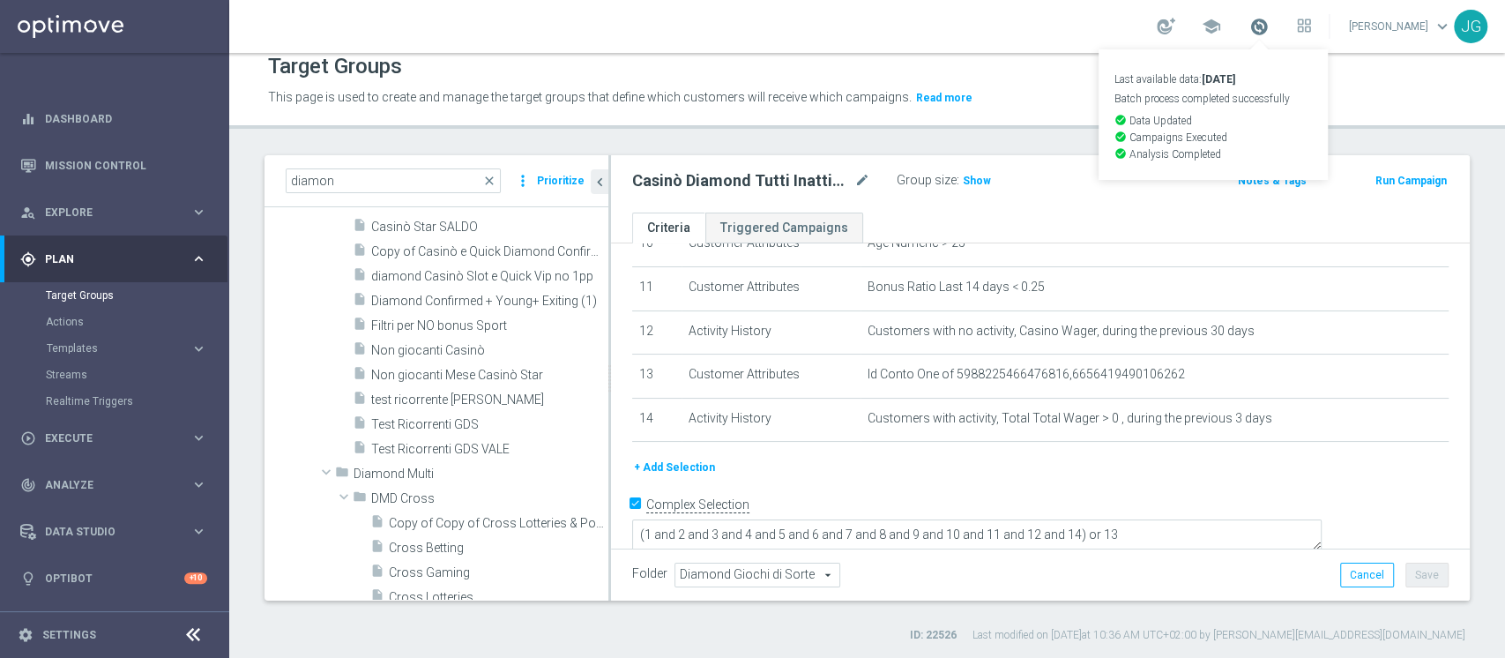
click at [1249, 26] on span at bounding box center [1258, 26] width 19 height 19
click at [1249, 31] on span at bounding box center [1258, 26] width 19 height 19
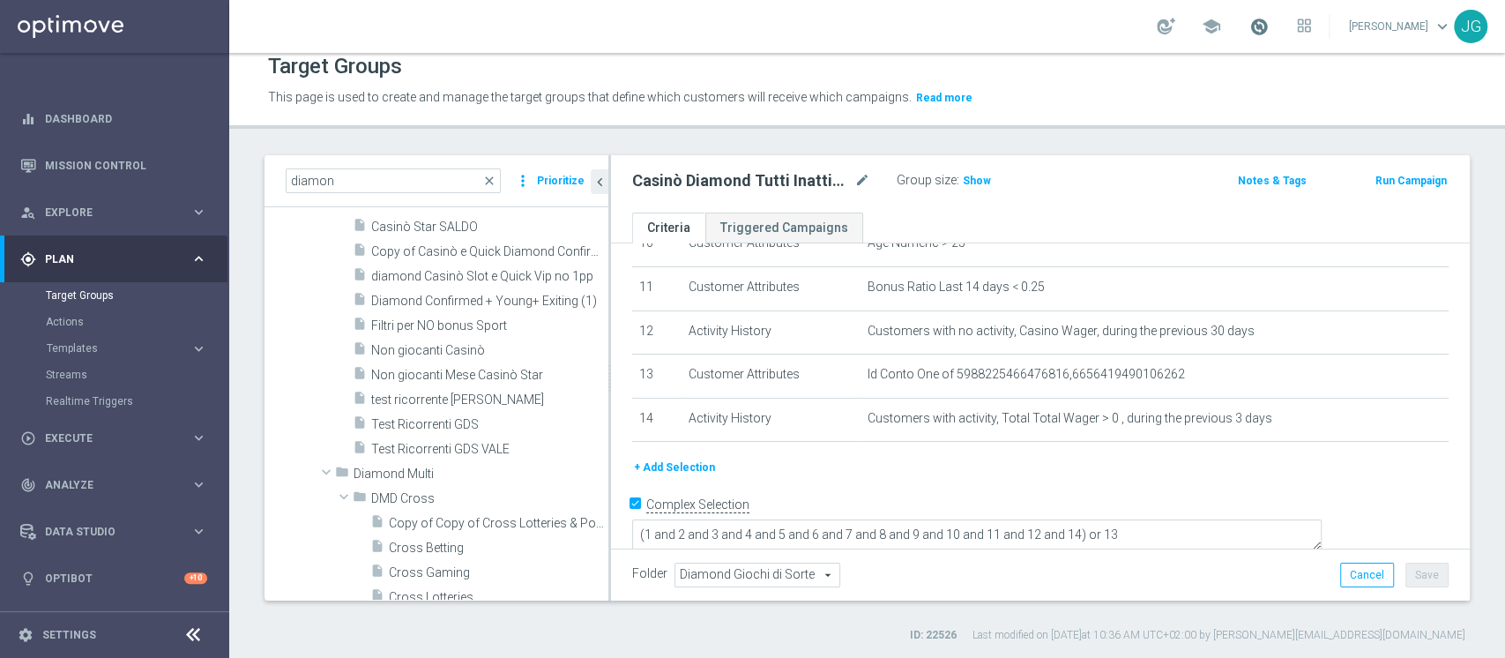
click at [1249, 31] on span at bounding box center [1258, 26] width 19 height 19
click at [84, 427] on div "play_circle_outline Execute keyboard_arrow_right" at bounding box center [113, 437] width 227 height 47
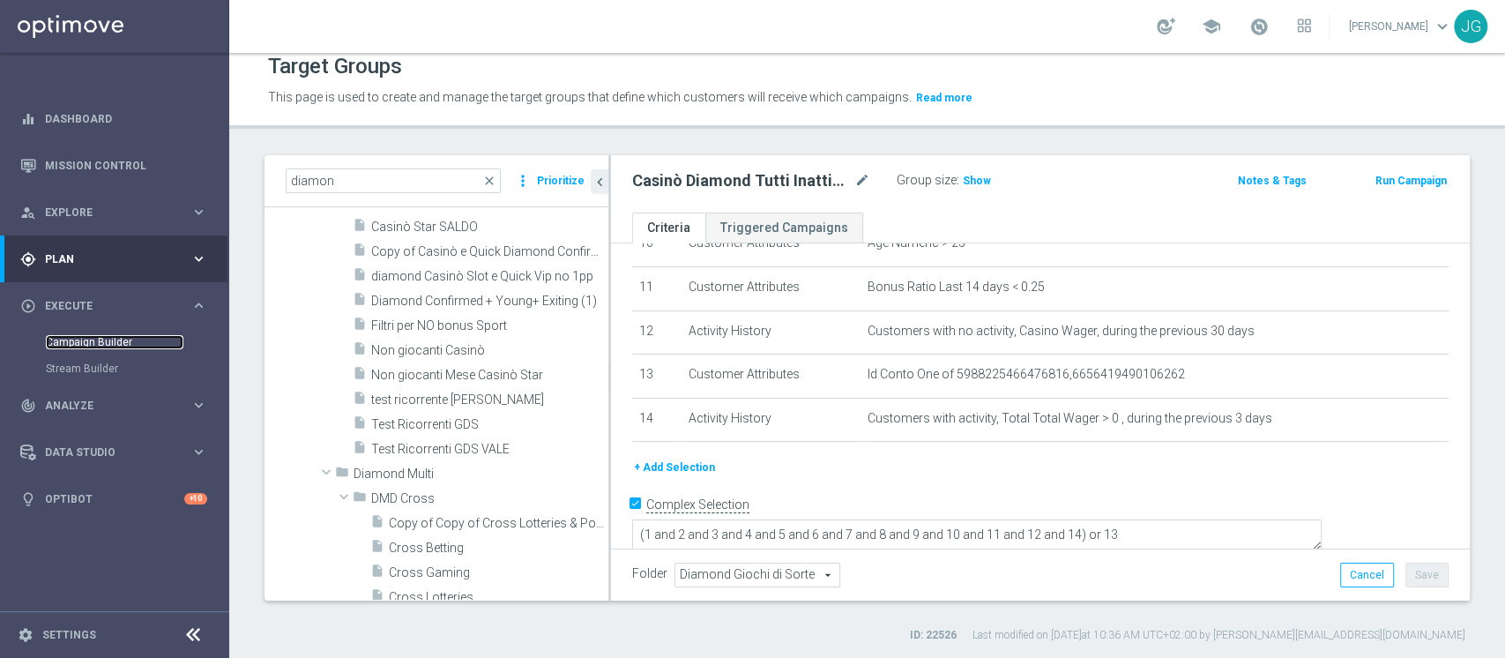
click at [81, 338] on link "Campaign Builder" at bounding box center [115, 342] width 138 height 14
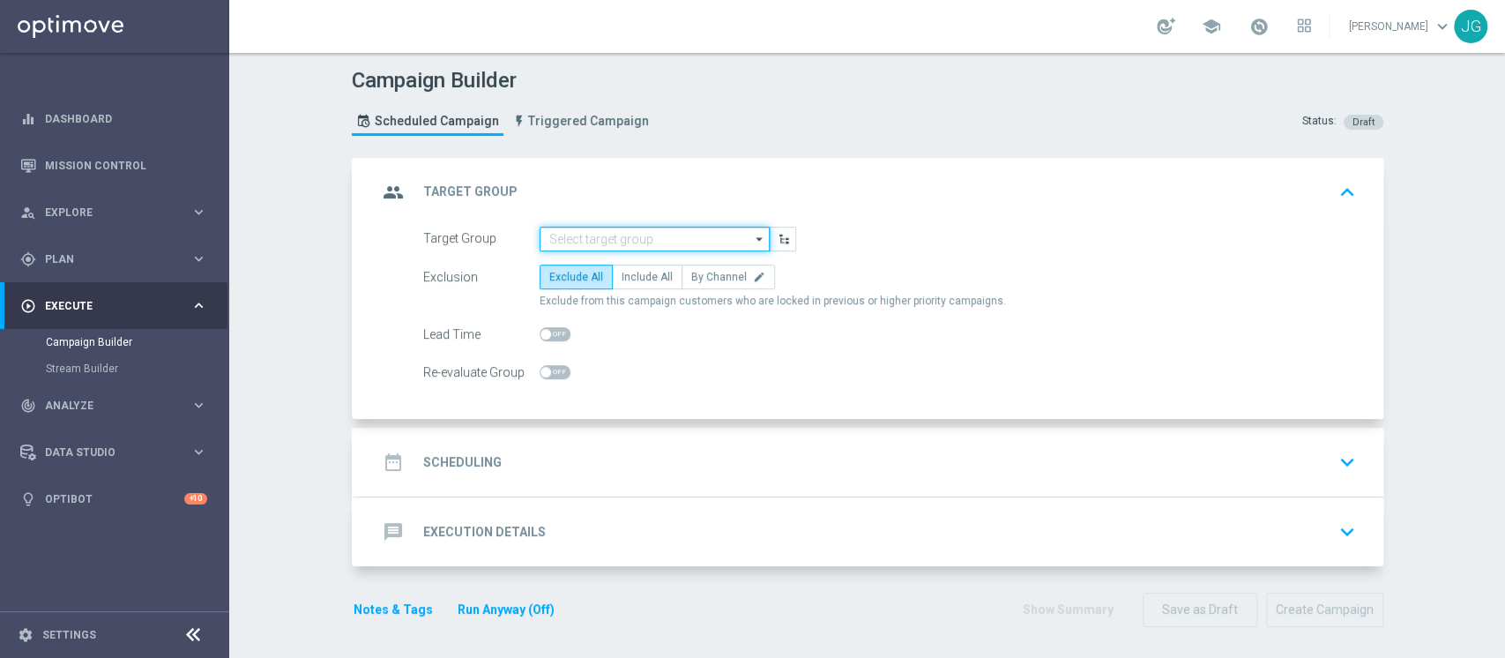
click at [601, 241] on input at bounding box center [654, 239] width 230 height 25
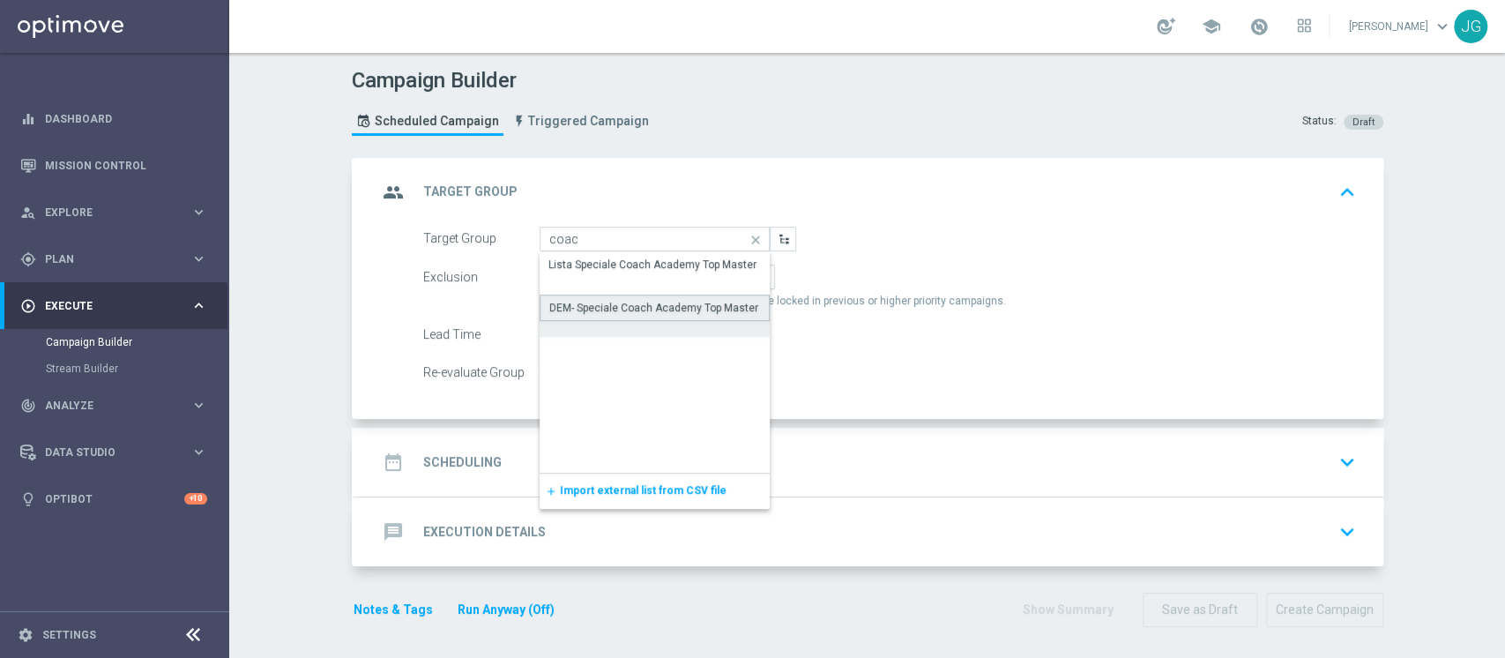
click at [654, 309] on div "DEM- Speciale Coach Academy Top Master" at bounding box center [653, 308] width 209 height 16
type input "DEM- Speciale Coach Academy Top Master"
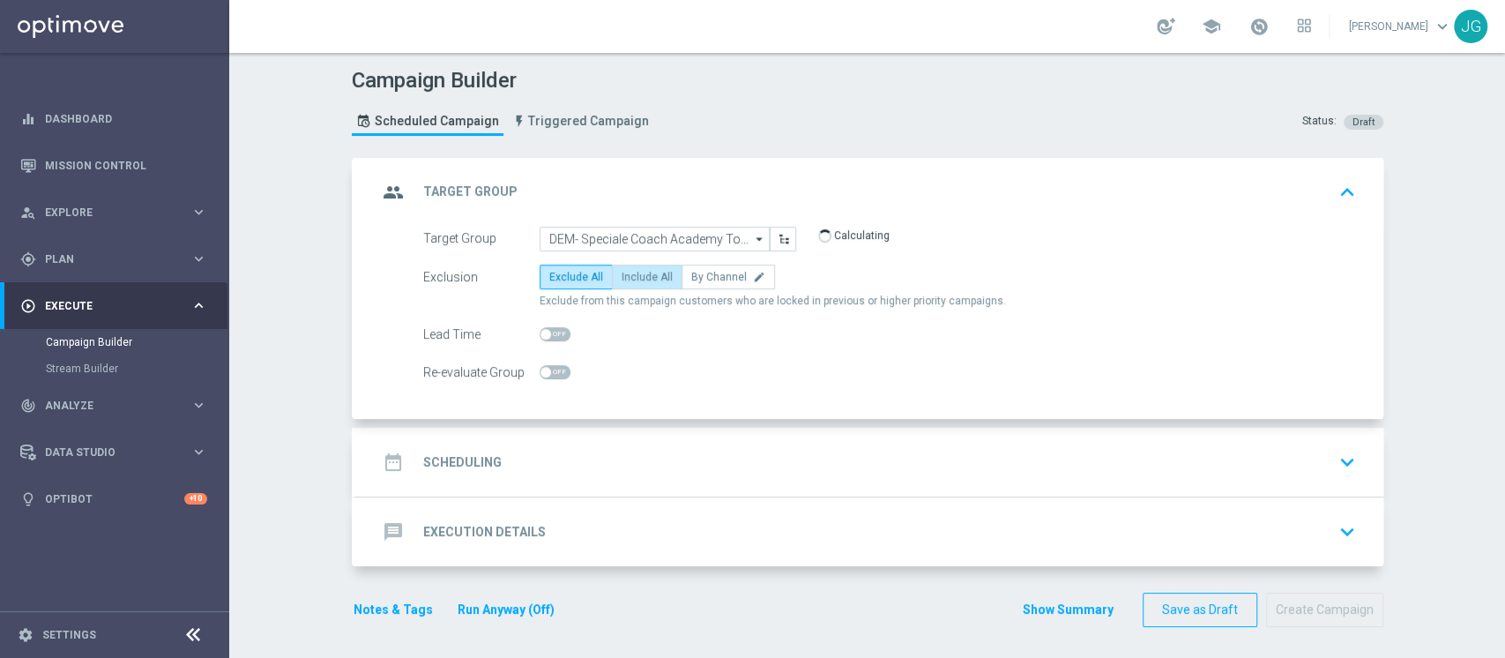
click at [631, 271] on span "Include All" at bounding box center [646, 277] width 51 height 12
click at [631, 274] on input "Include All" at bounding box center [626, 279] width 11 height 11
radio input "true"
click at [613, 450] on div "date_range Scheduling keyboard_arrow_down" at bounding box center [869, 461] width 985 height 33
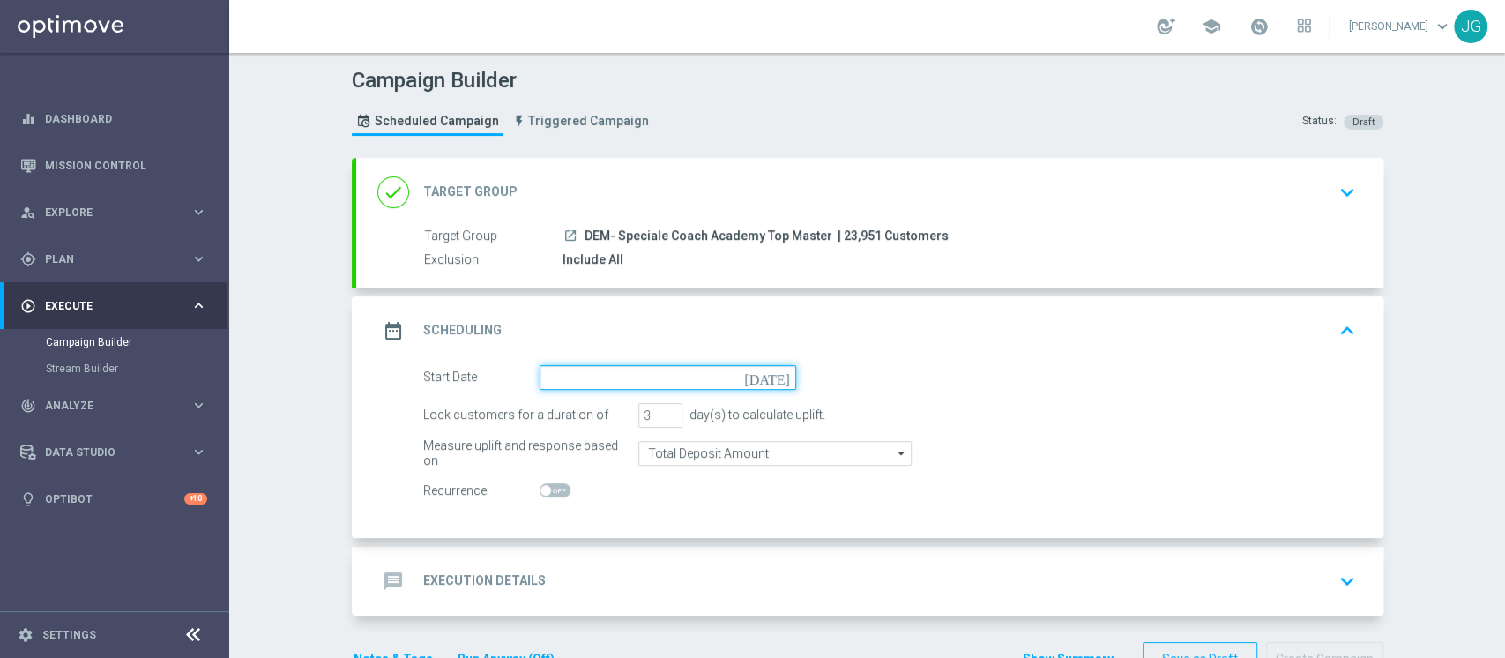
click at [585, 378] on input at bounding box center [667, 377] width 257 height 25
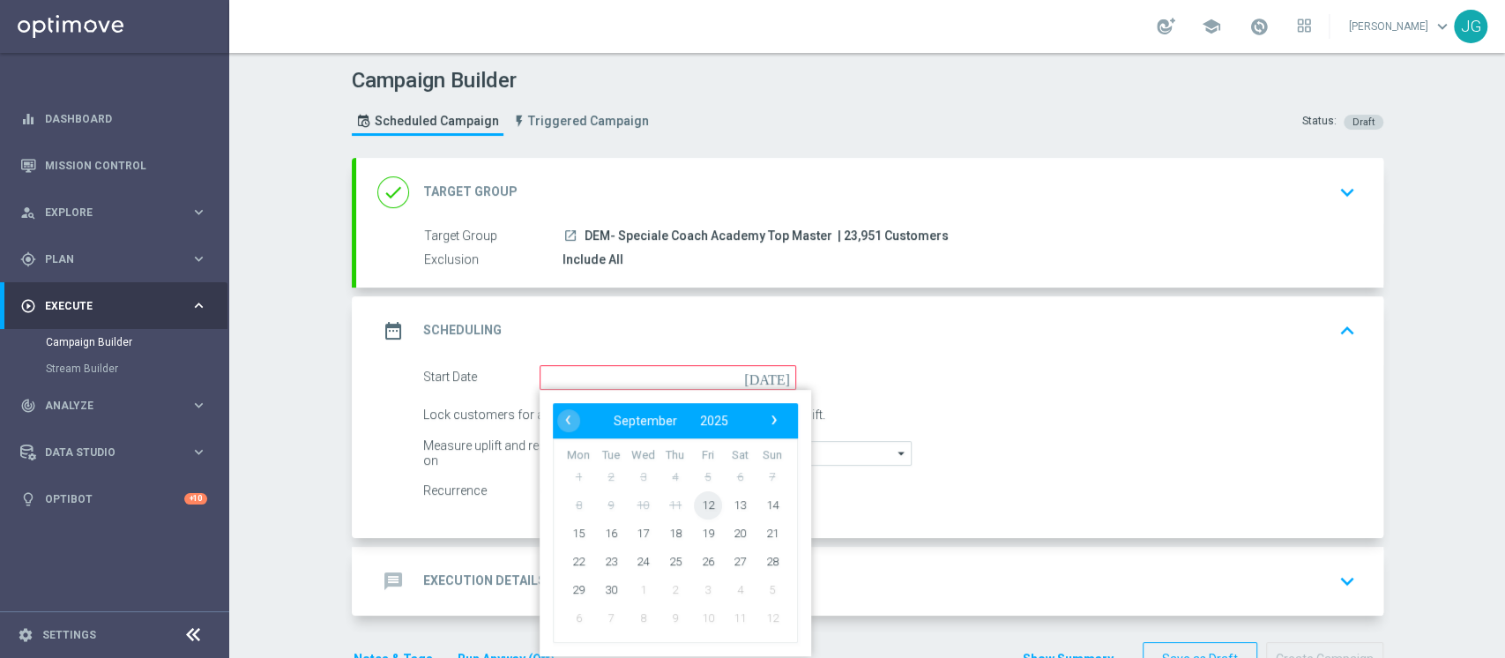
click at [700, 505] on span "12" at bounding box center [707, 504] width 28 height 28
type input "[DATE]"
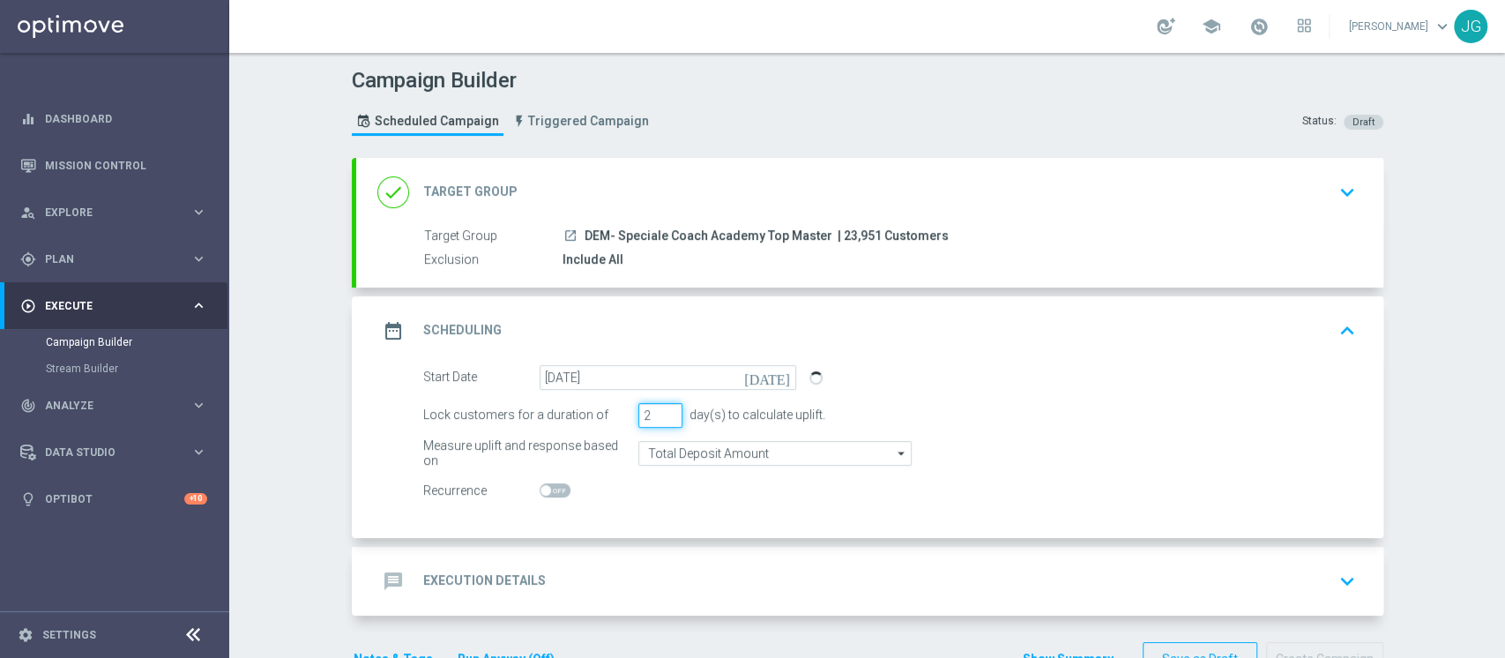
click at [663, 420] on input "2" at bounding box center [660, 415] width 44 height 25
type input "1"
click at [663, 420] on input "1" at bounding box center [660, 415] width 44 height 25
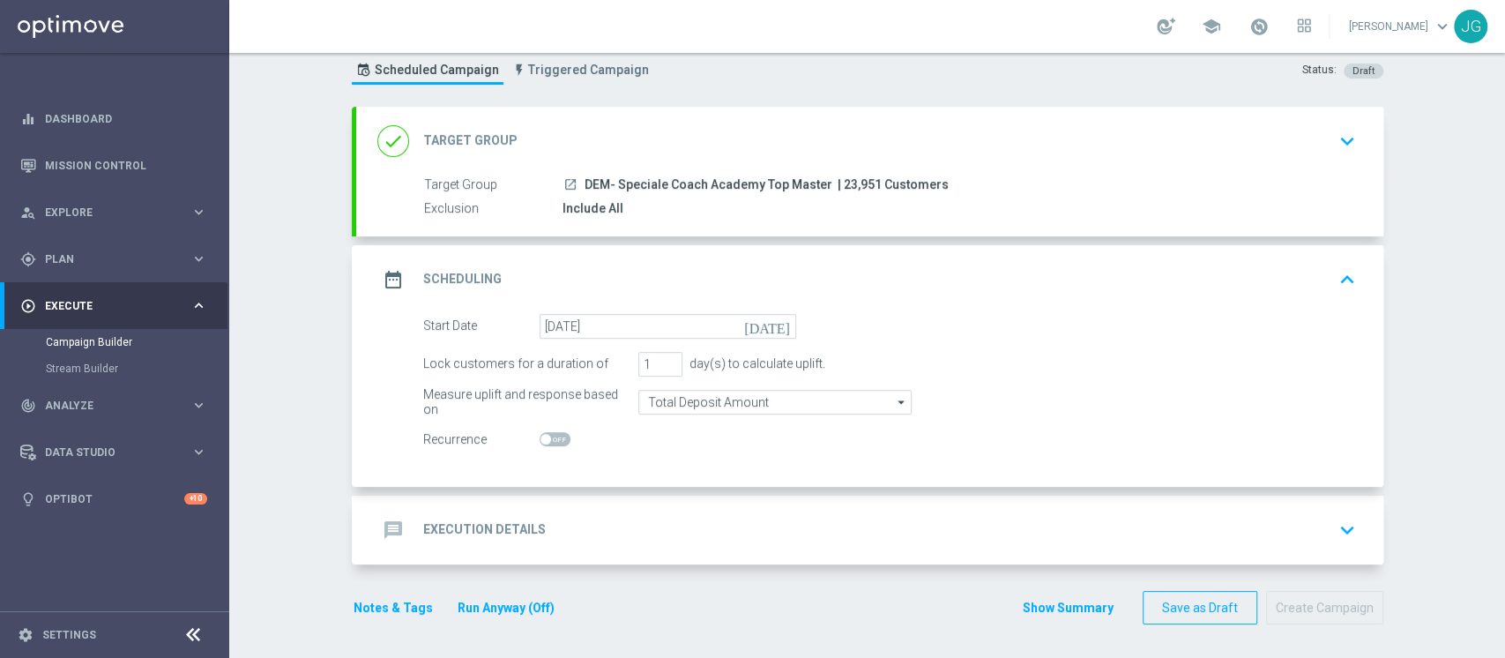
click at [641, 506] on div "message Execution Details keyboard_arrow_down" at bounding box center [869, 529] width 1027 height 69
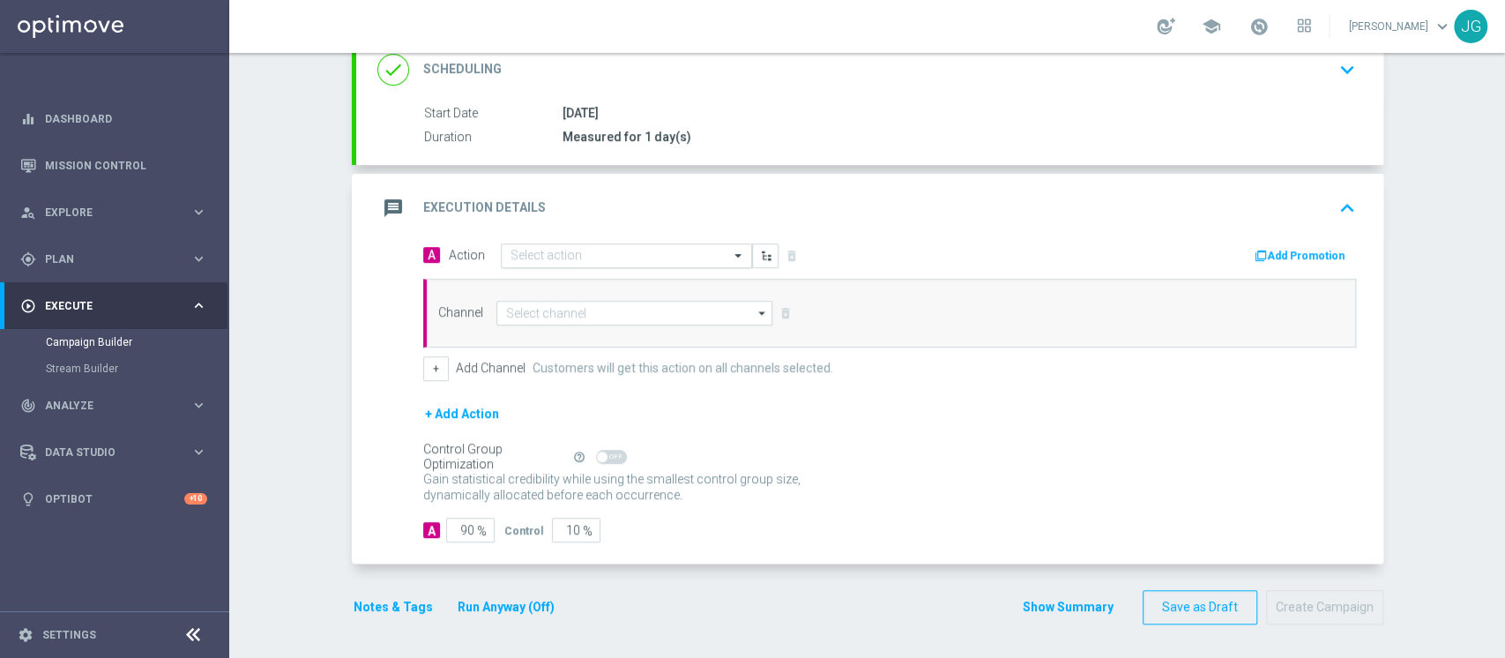
scroll to position [252, 0]
click at [621, 251] on input "text" at bounding box center [608, 256] width 197 height 15
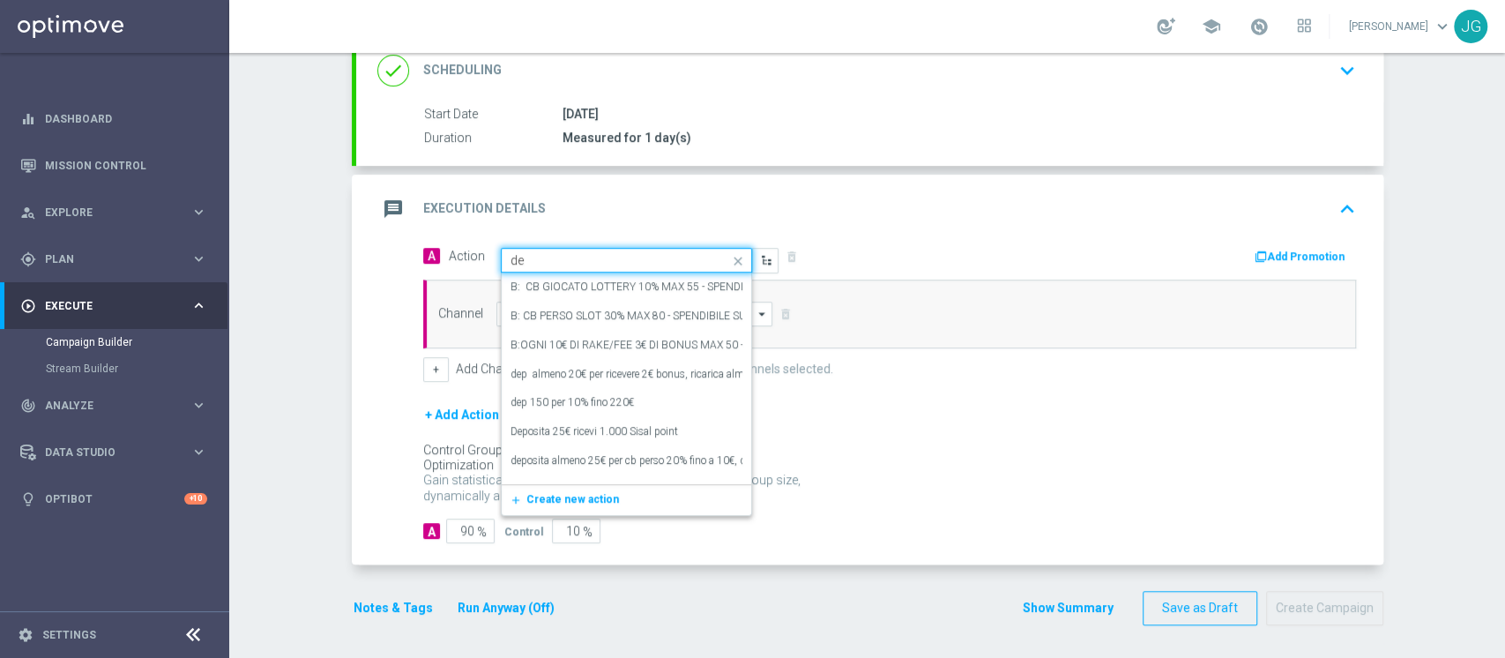
type input "d"
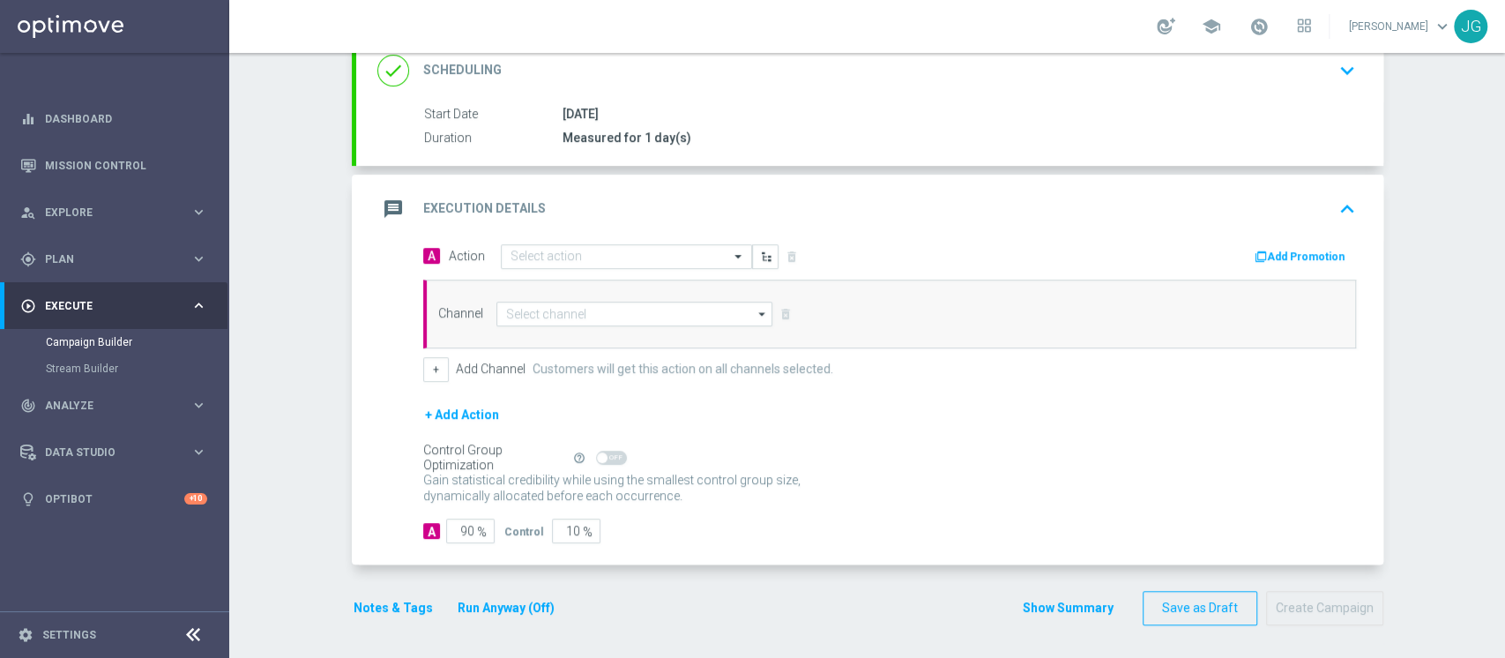
click at [905, 273] on div "A Action Select action delete_forever Add Promotion Channel arrow_drop_down Sho…" at bounding box center [889, 312] width 959 height 138
click at [760, 257] on icon "button" at bounding box center [766, 256] width 12 height 12
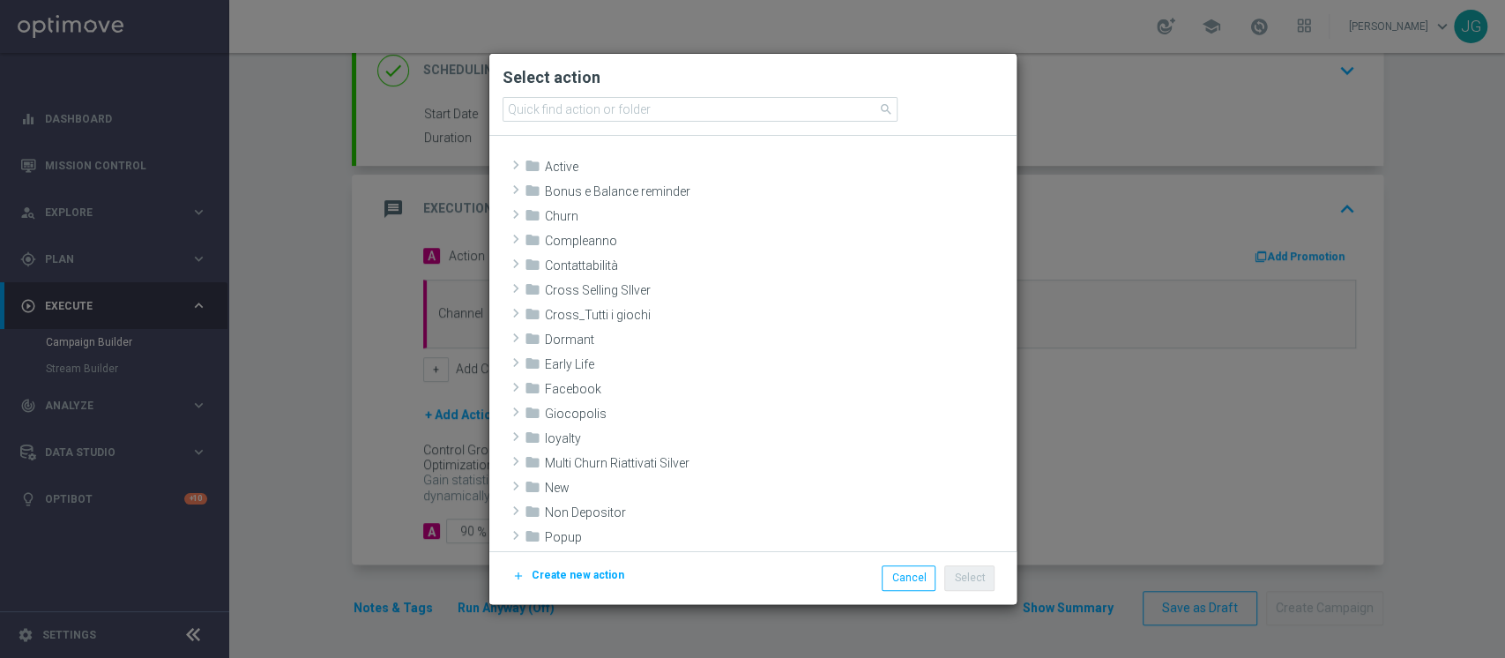
click at [565, 582] on button "add Create new action" at bounding box center [567, 574] width 115 height 19
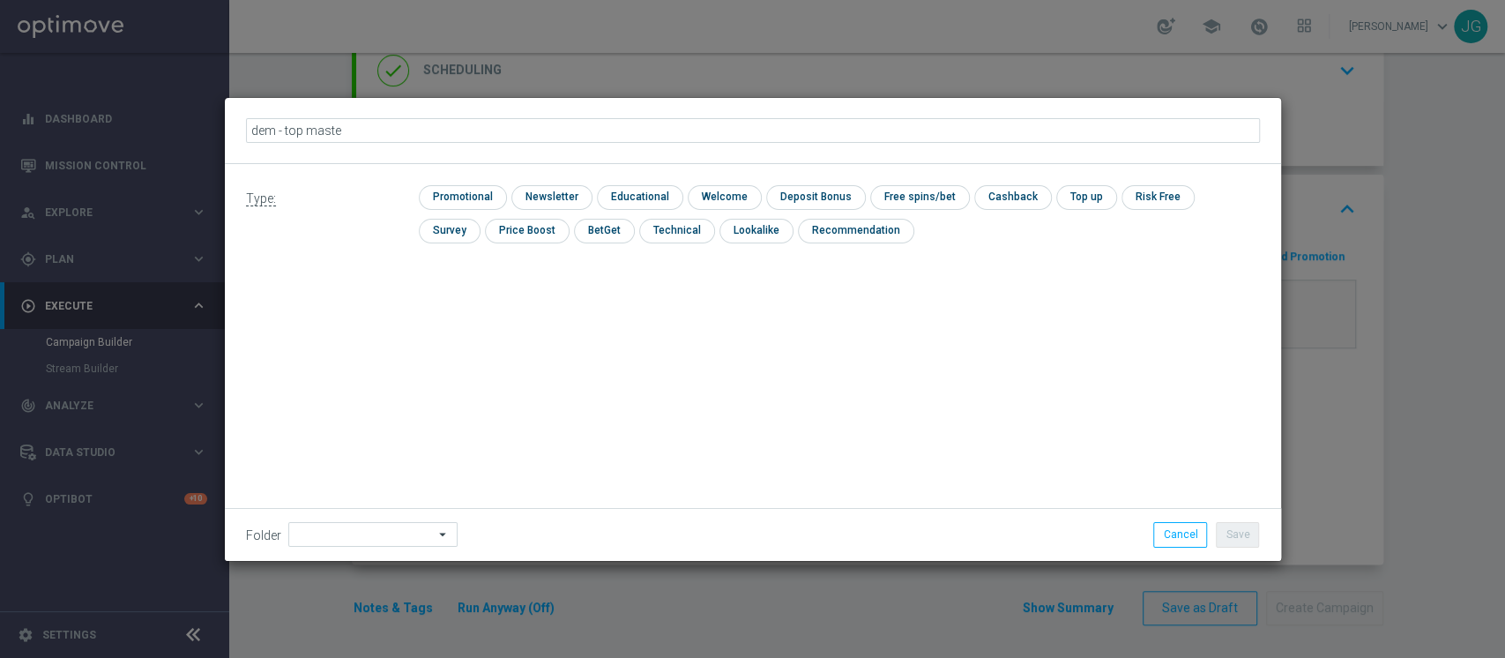
type input "dem - top master"
click at [455, 190] on input "checkbox" at bounding box center [461, 197] width 84 height 24
checkbox input "true"
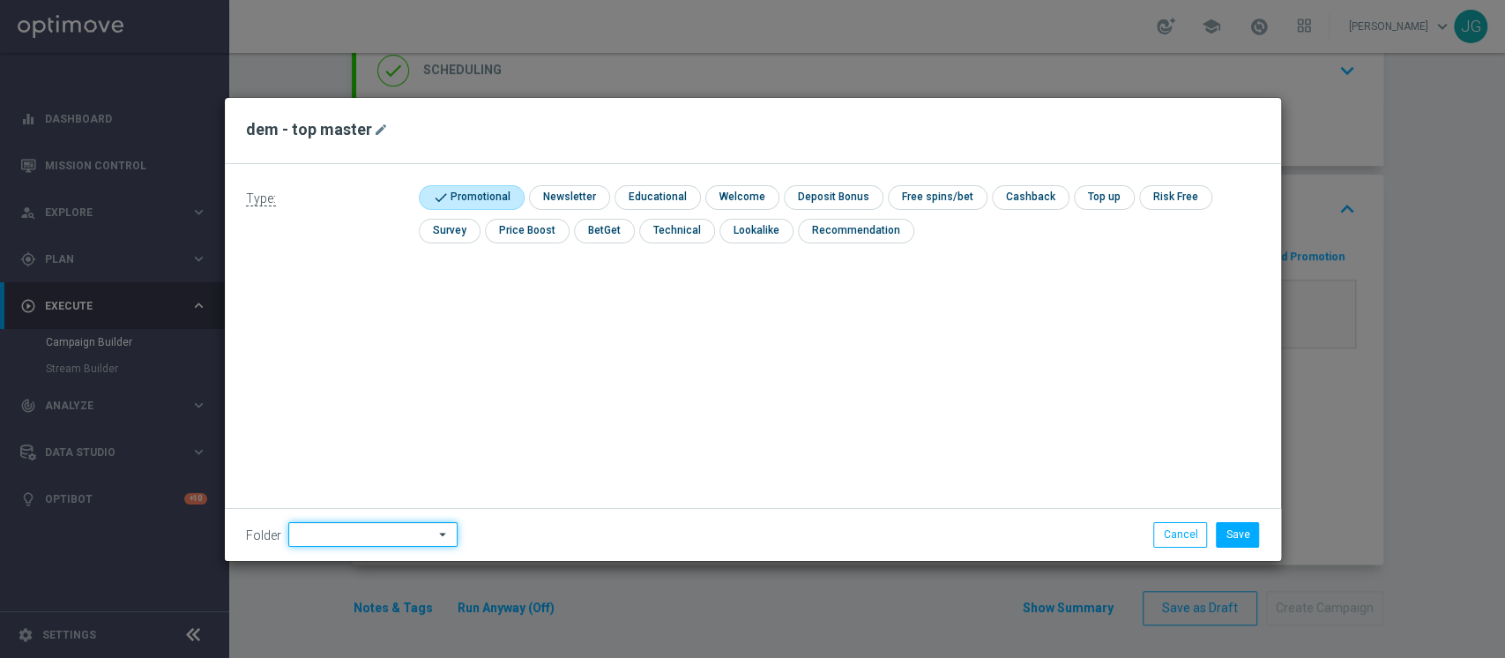
click at [353, 532] on input at bounding box center [372, 534] width 169 height 25
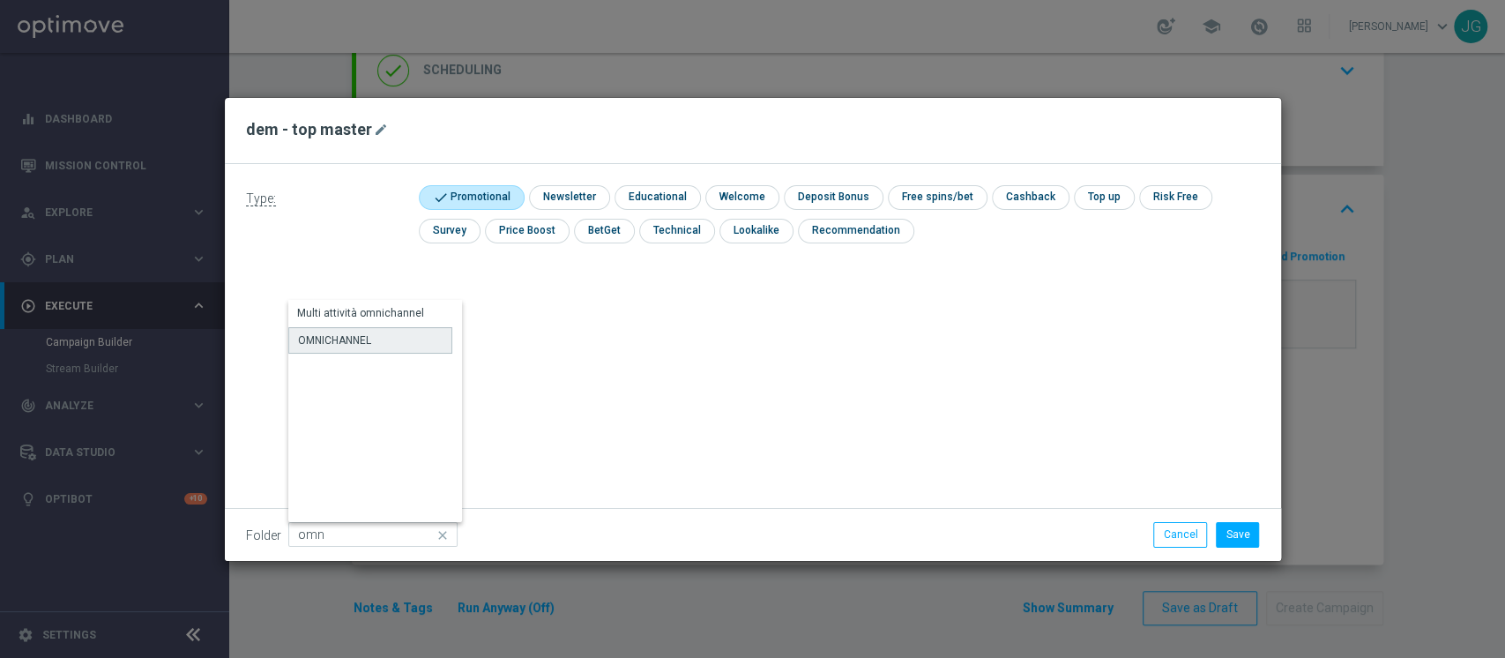
click at [353, 331] on div "OMNICHANNEL" at bounding box center [370, 340] width 164 height 26
type input "OMNICHANNEL"
click at [1242, 532] on button "Save" at bounding box center [1237, 534] width 43 height 25
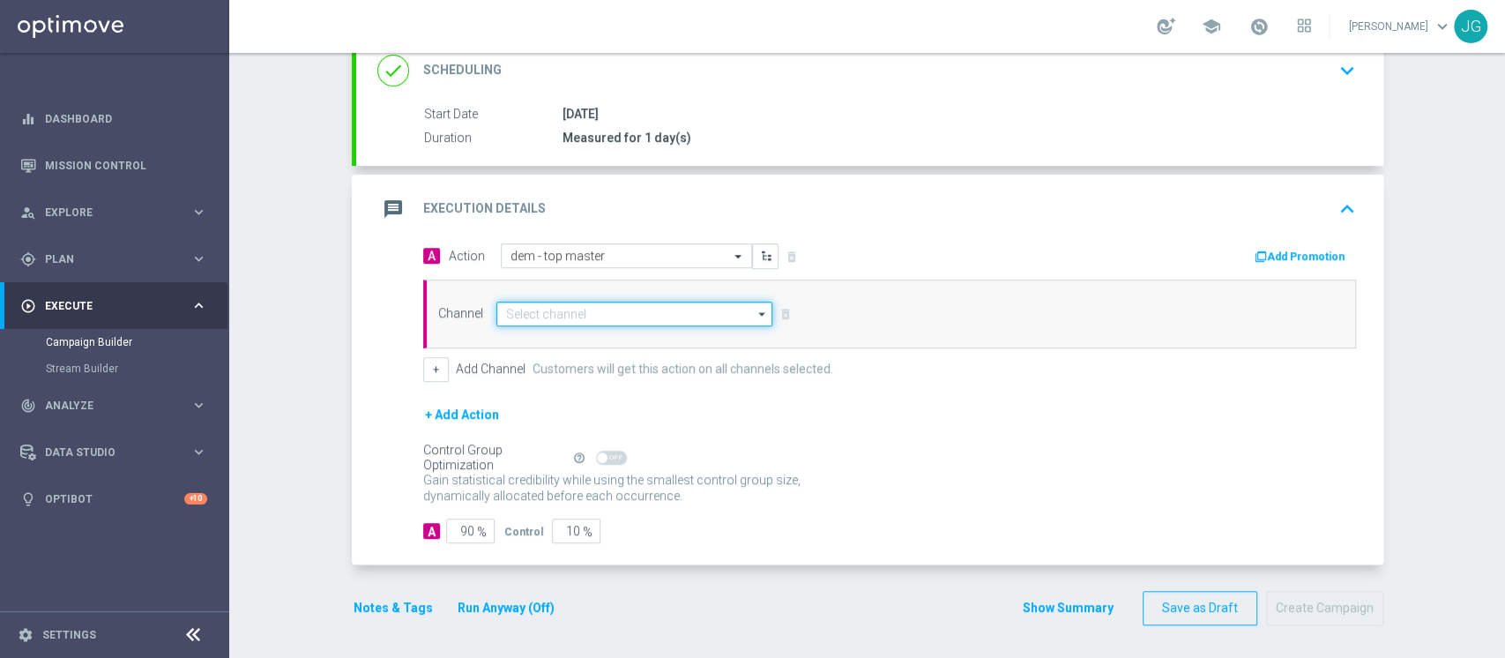
click at [623, 309] on input at bounding box center [634, 313] width 277 height 25
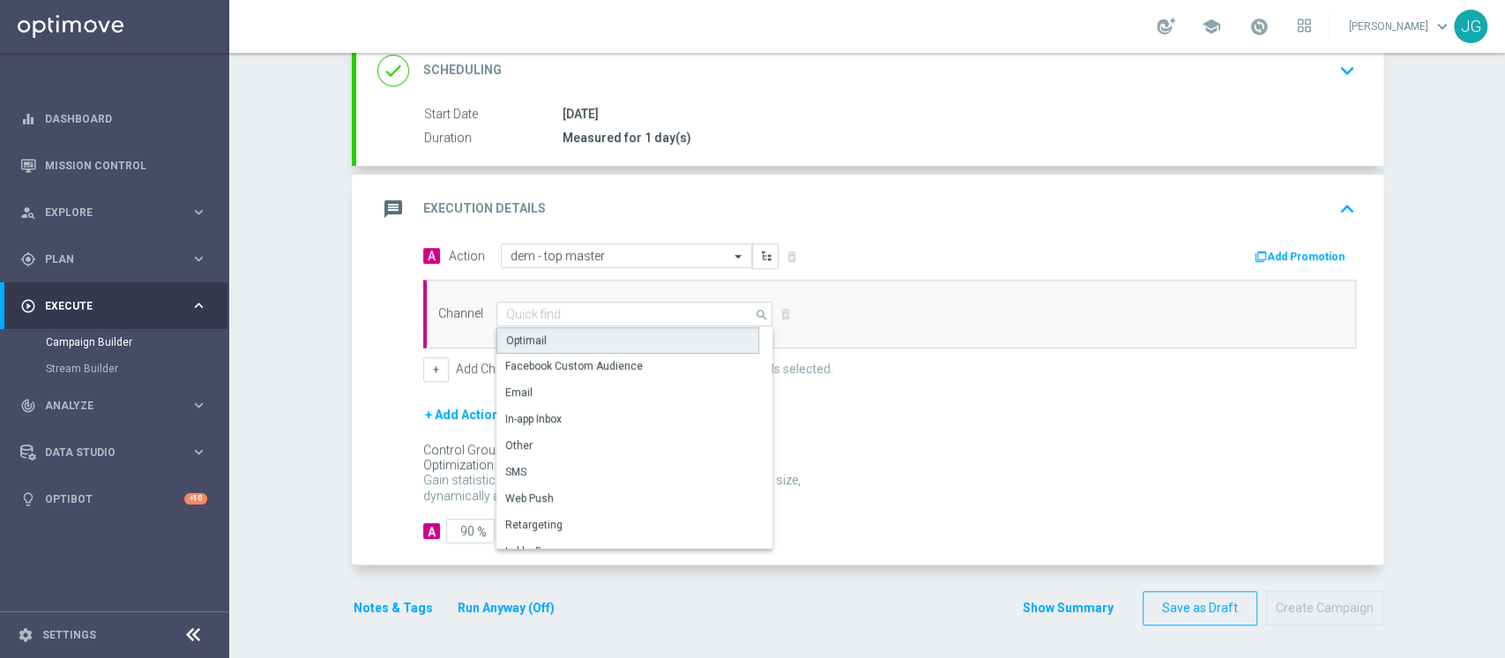
click at [550, 346] on div "Optimail" at bounding box center [627, 340] width 263 height 26
type input "Optimail"
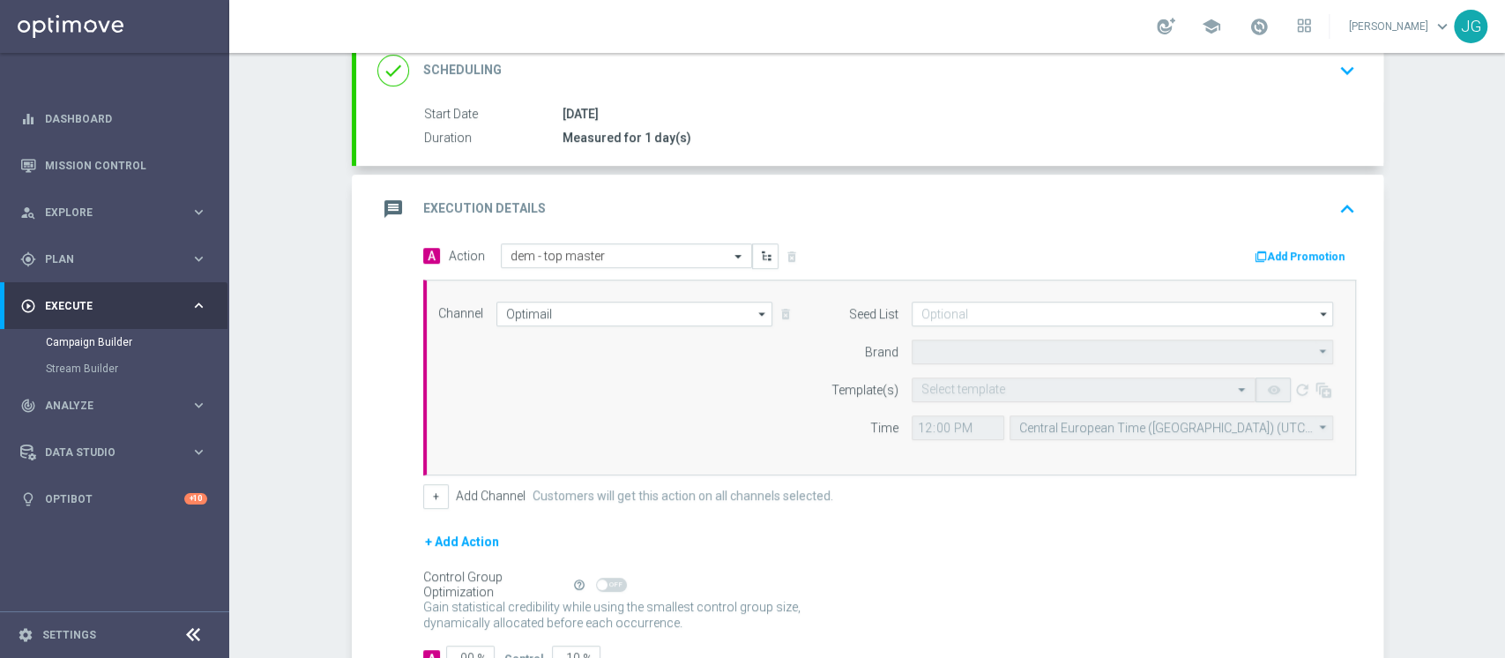
type input "Sisal Marketing"
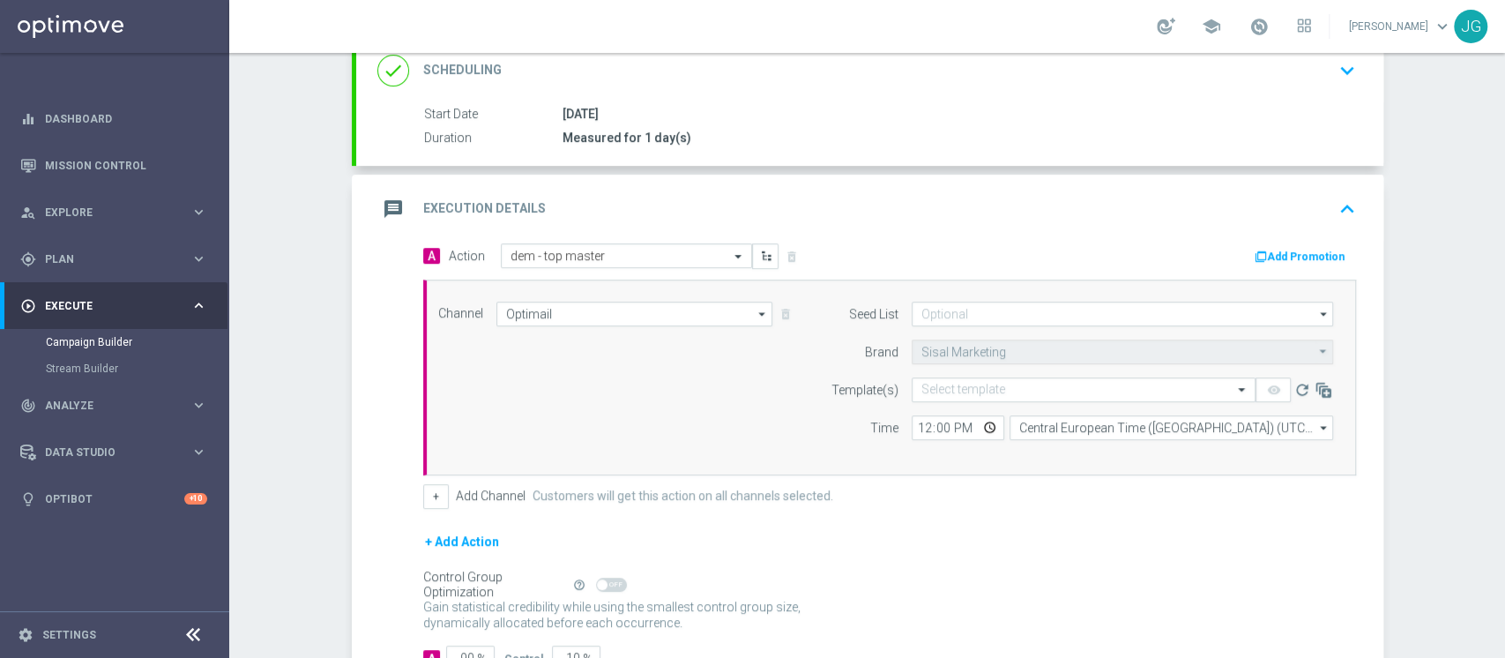
click at [945, 400] on form "Template(s) Select template remove_[MEDICAL_DATA] refresh Time 12:00 Central Eu…" at bounding box center [1077, 408] width 511 height 63
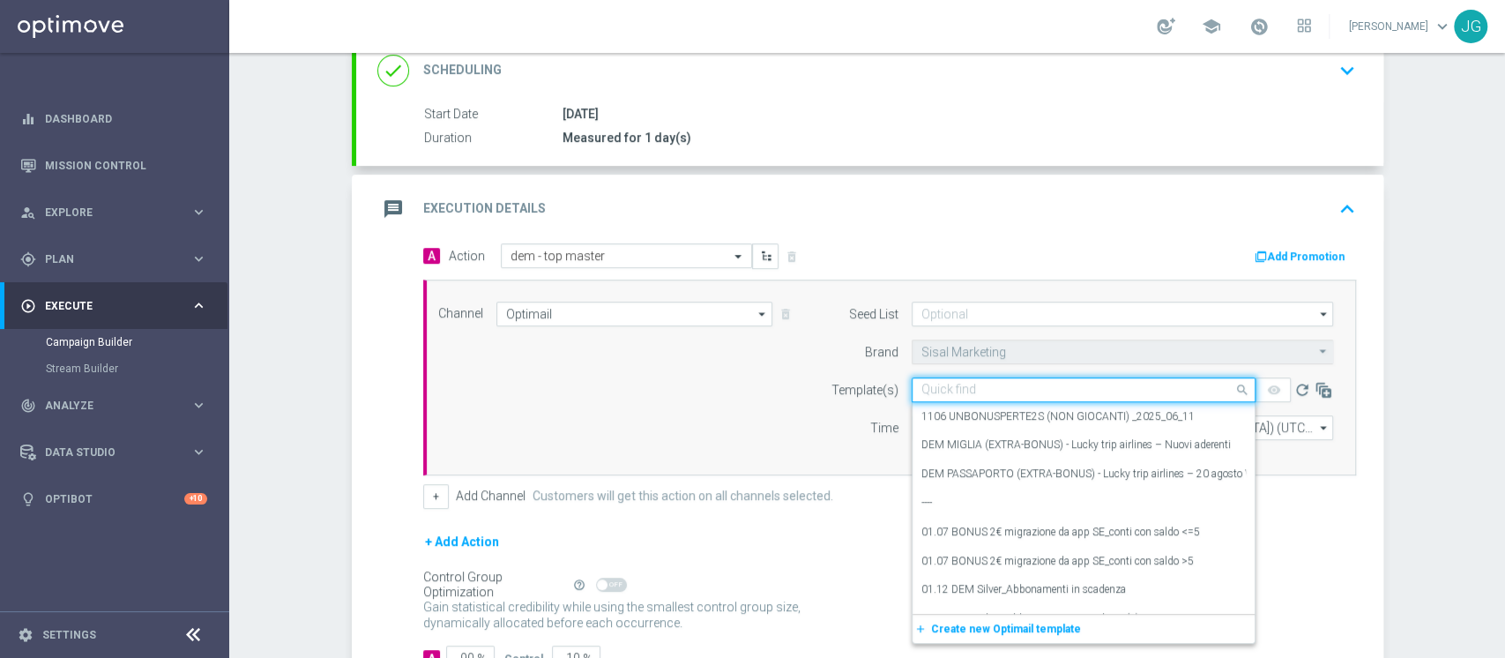
click at [995, 390] on input "text" at bounding box center [1065, 390] width 289 height 15
paste input "Coach Academy - [DATE]"
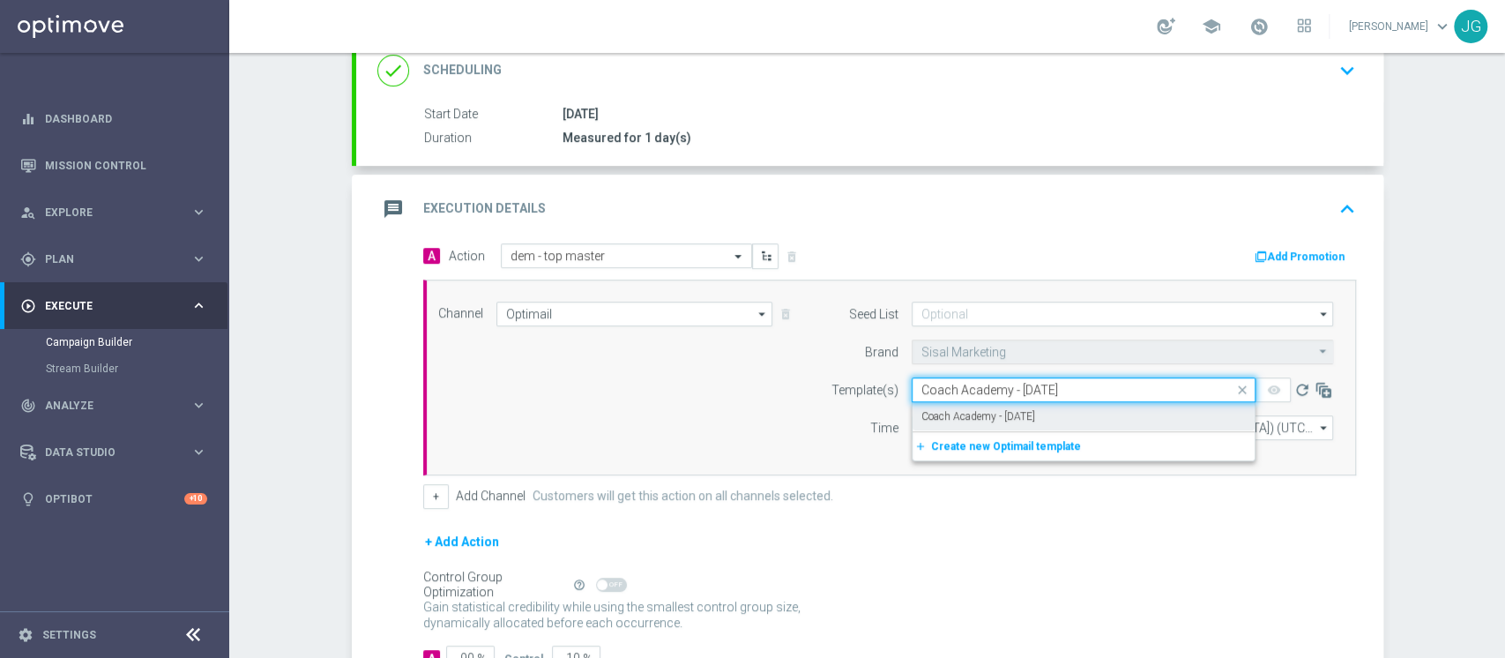
click at [985, 405] on div "Coach Academy - [DATE]" at bounding box center [1083, 416] width 324 height 29
type input "Coach Academy - [DATE]"
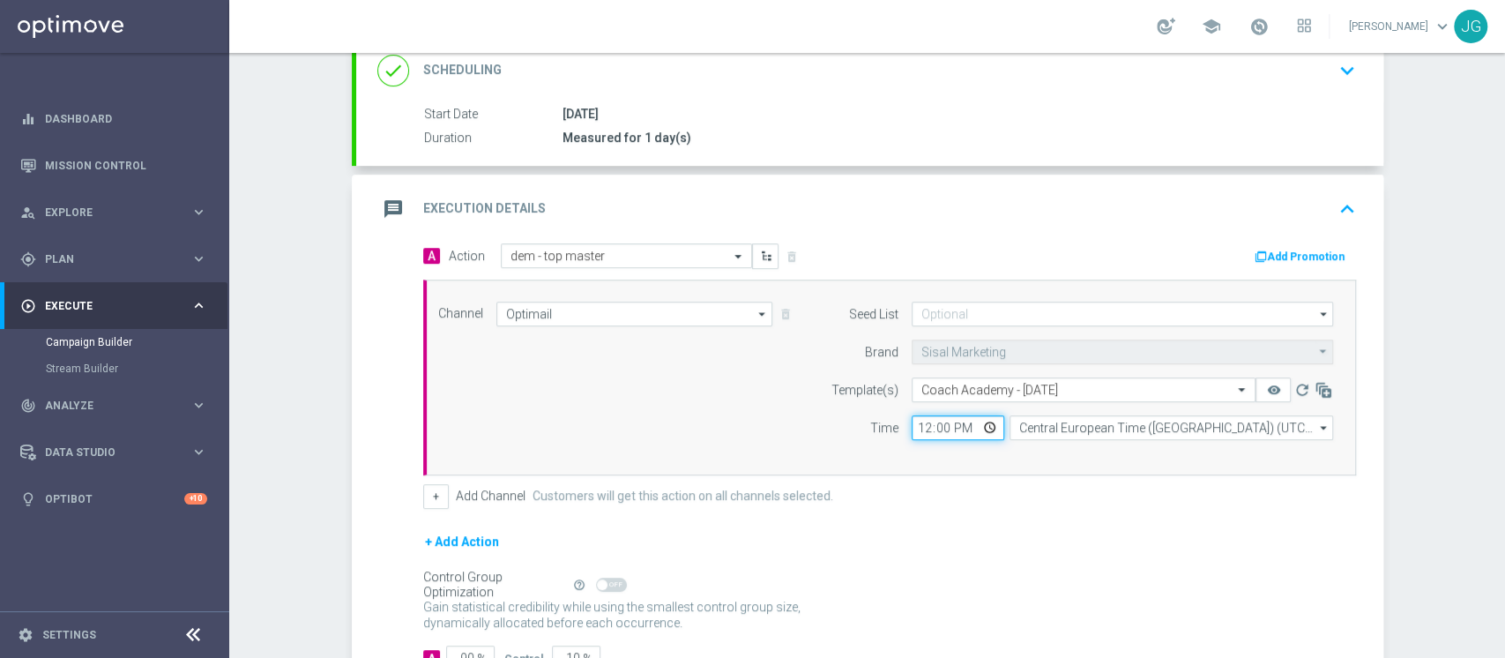
click at [914, 420] on input "12:00" at bounding box center [957, 427] width 93 height 25
type input "18:00"
click at [987, 510] on form "A Action Select action dem - top master delete_forever Add Promotion Channel Op…" at bounding box center [889, 457] width 933 height 428
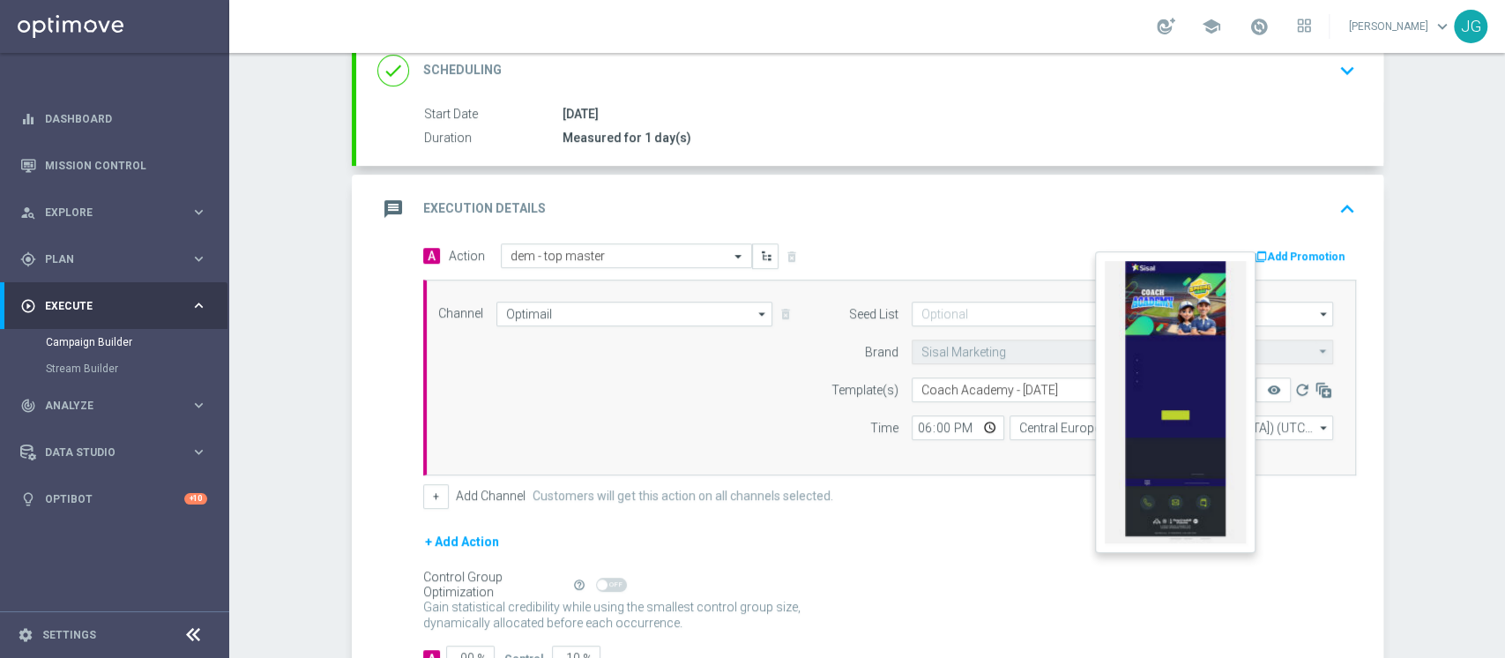
click at [1261, 378] on button "remove_red_eye" at bounding box center [1272, 389] width 35 height 25
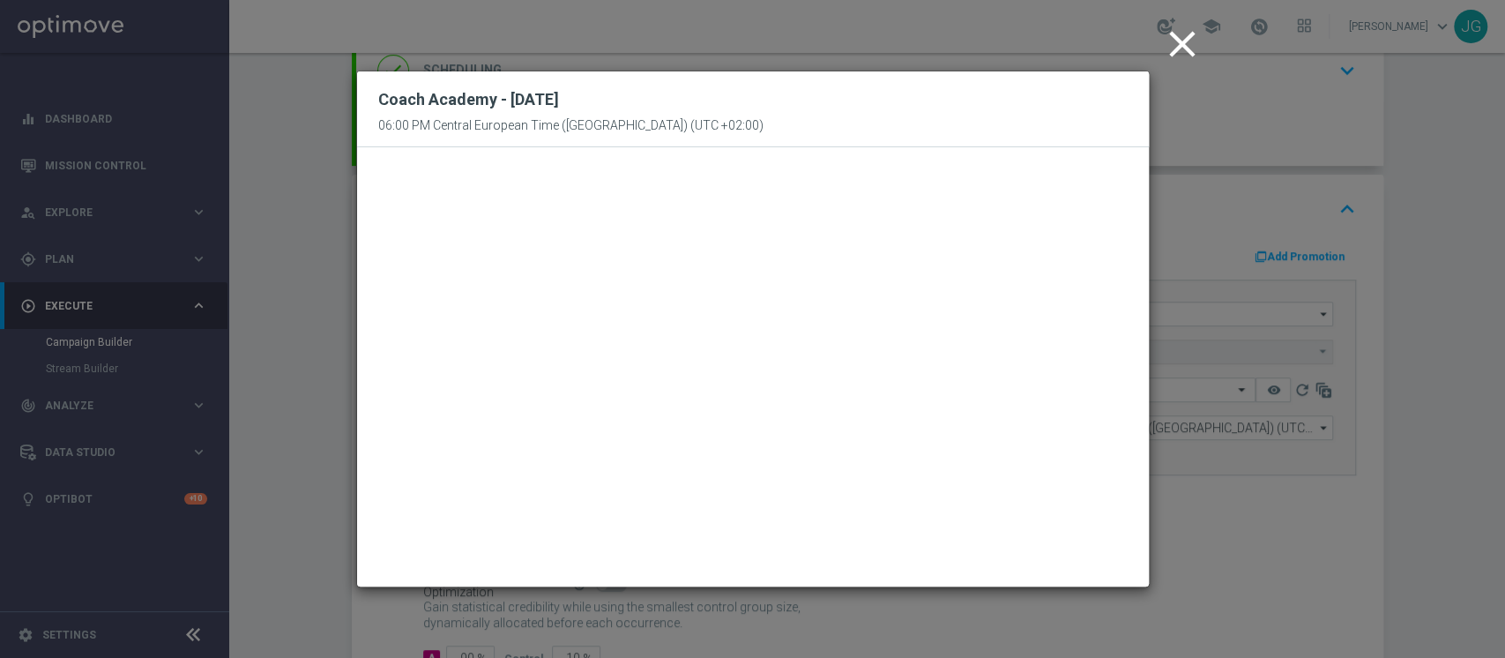
click at [1174, 60] on icon "close" at bounding box center [1182, 44] width 44 height 44
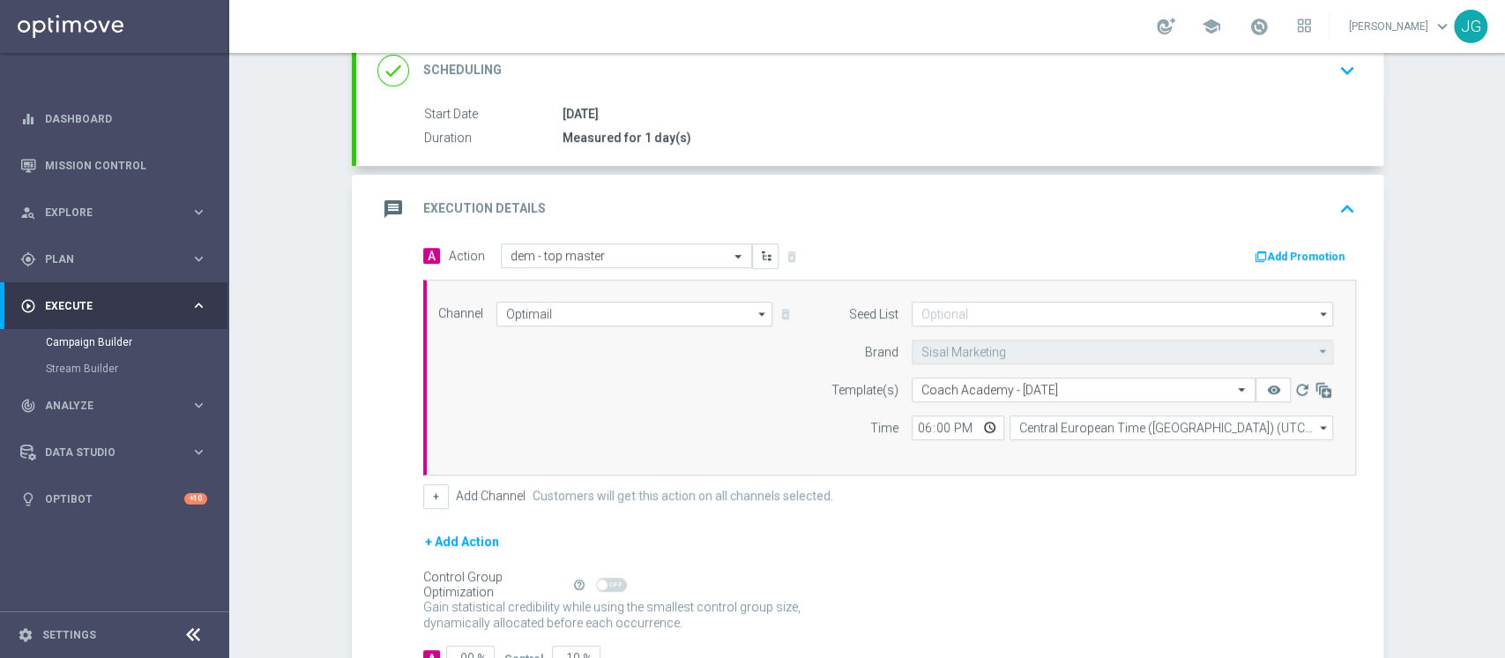
click at [1182, 187] on div "message Execution Details keyboard_arrow_up" at bounding box center [869, 209] width 1027 height 69
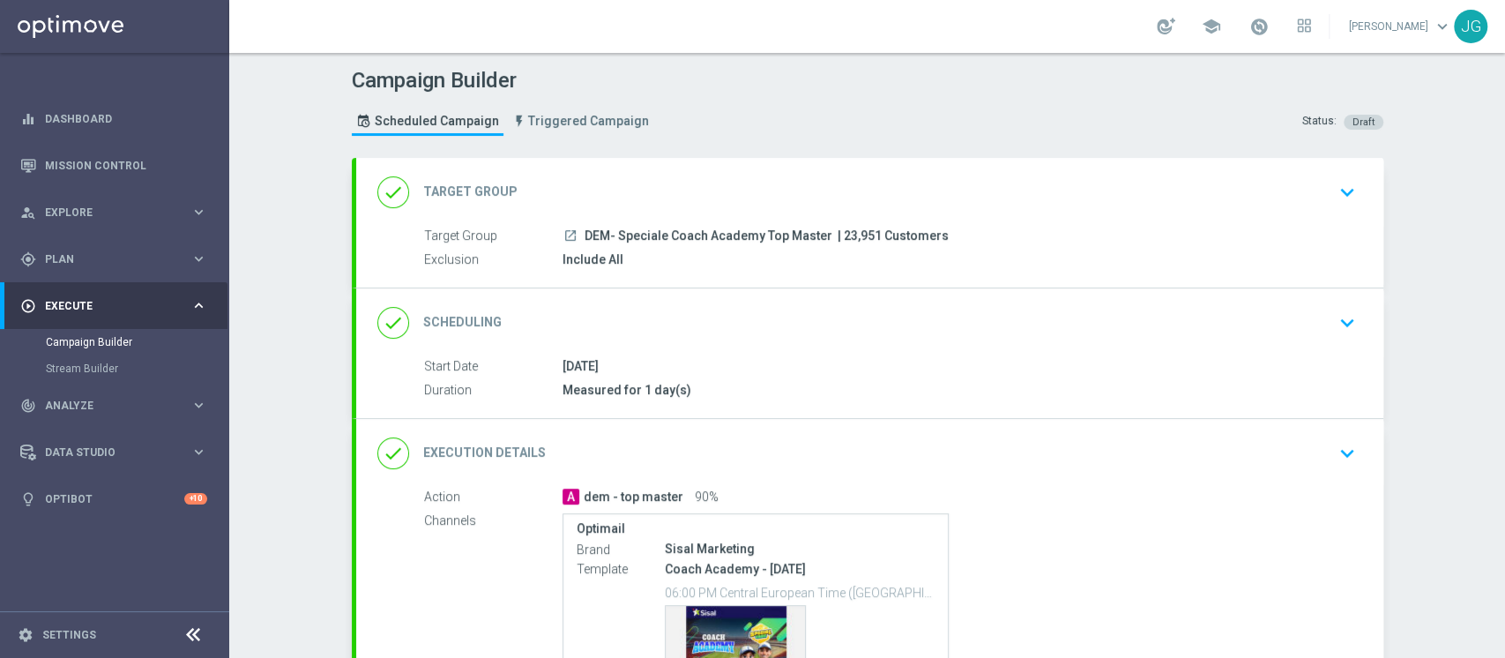
scroll to position [200, 0]
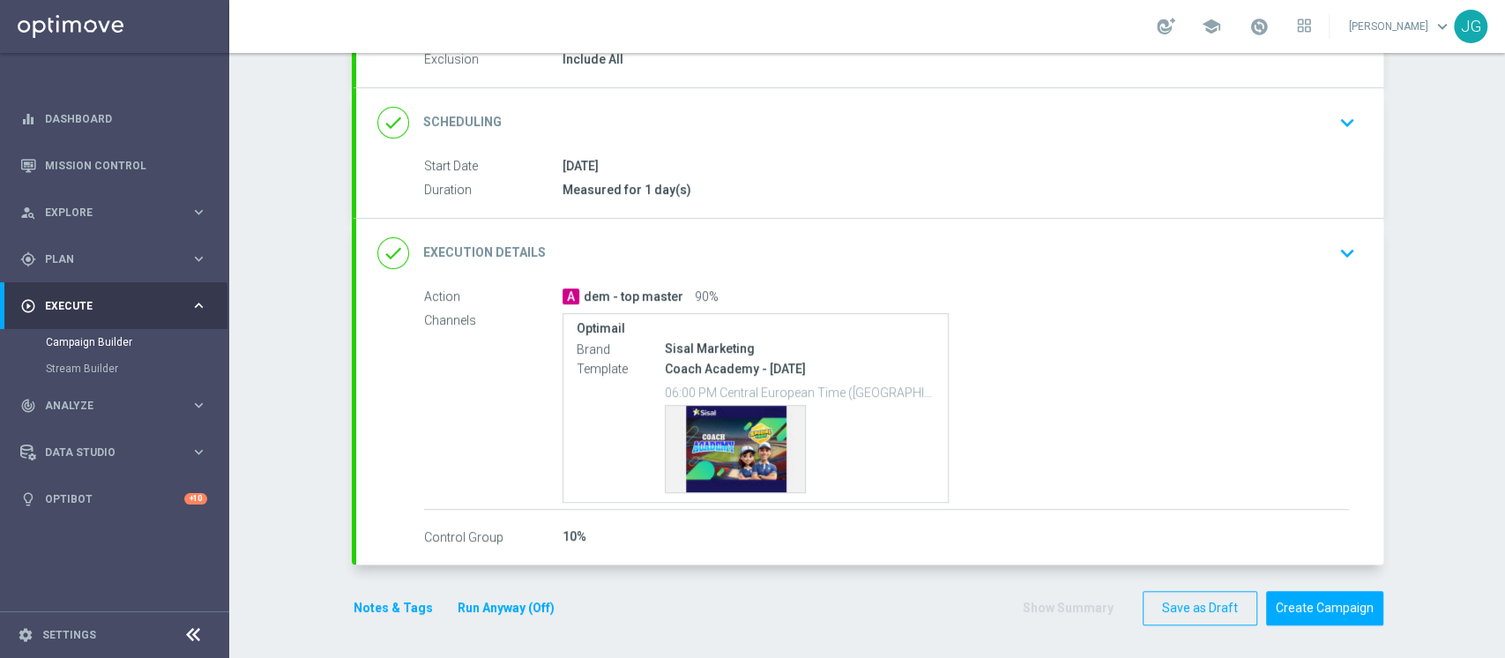
click at [387, 600] on button "Notes & Tags" at bounding box center [393, 608] width 83 height 22
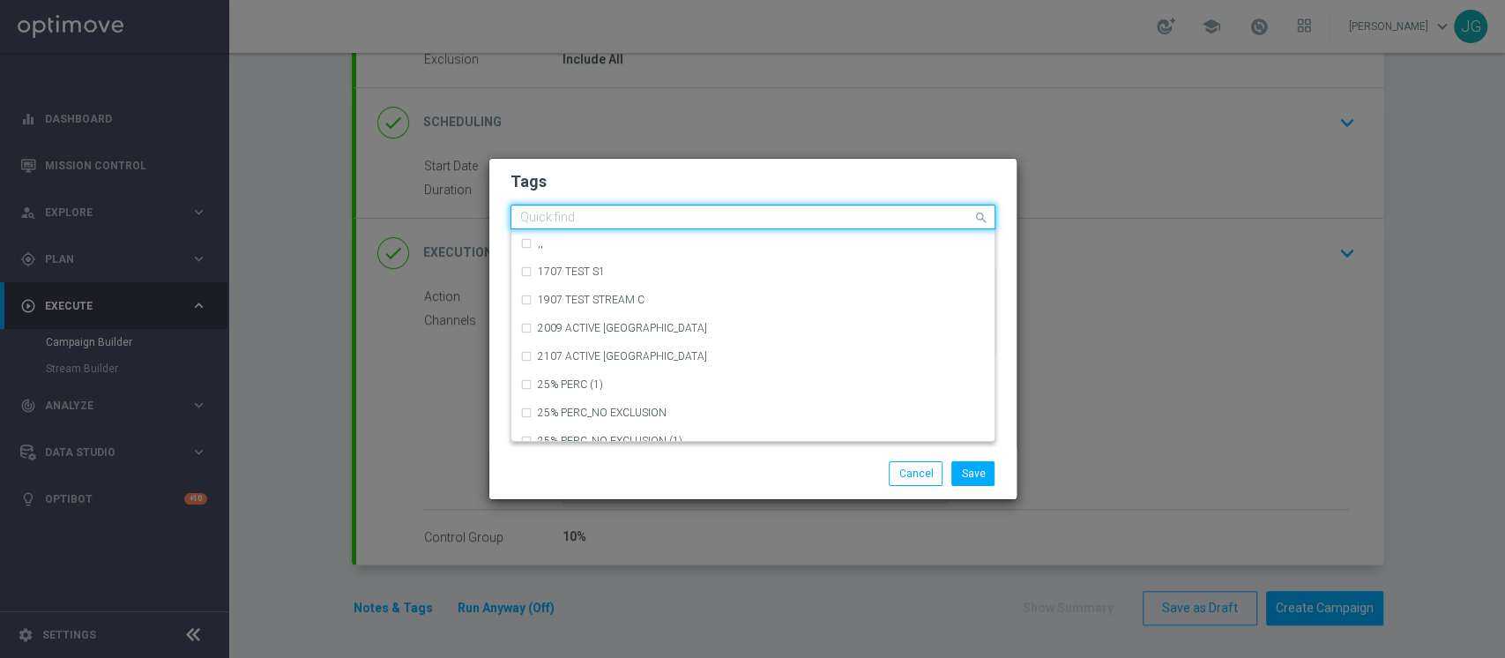
click at [607, 216] on input "text" at bounding box center [746, 218] width 452 height 15
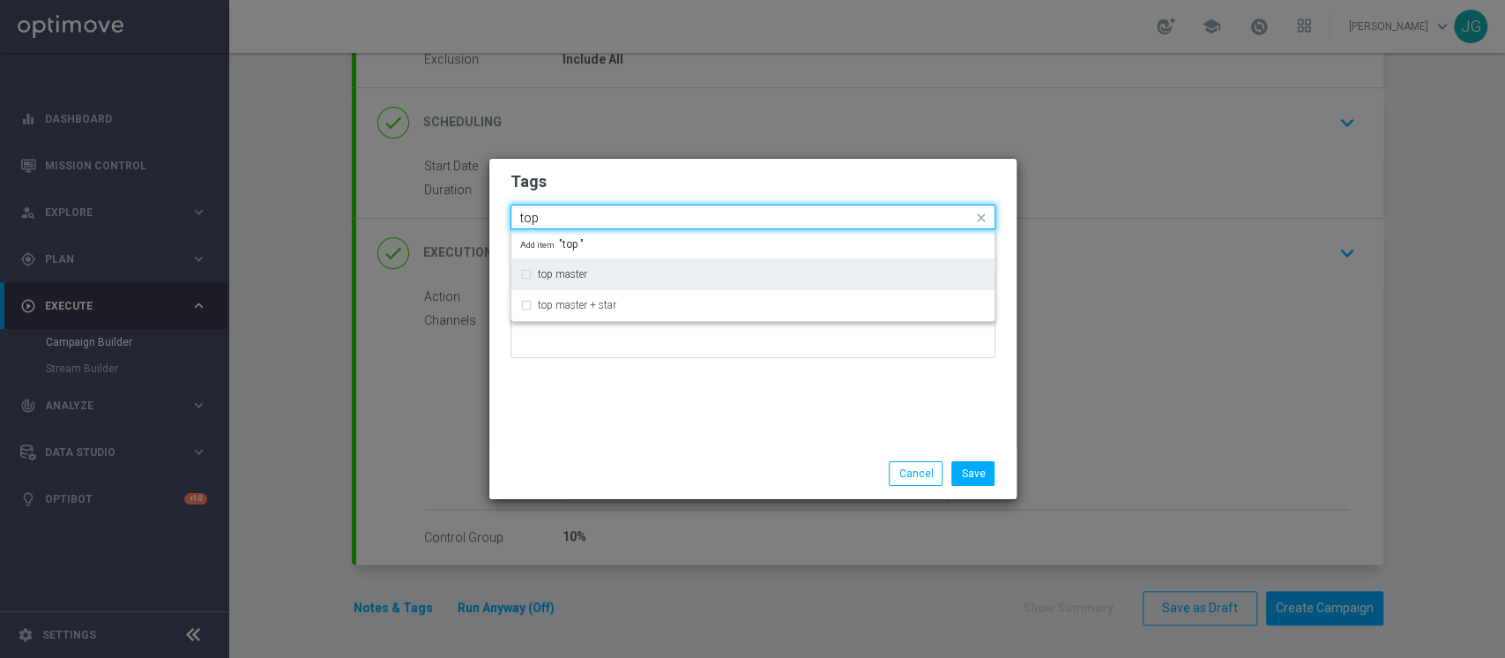
click at [541, 279] on div "top master" at bounding box center [752, 274] width 465 height 28
type input "top"
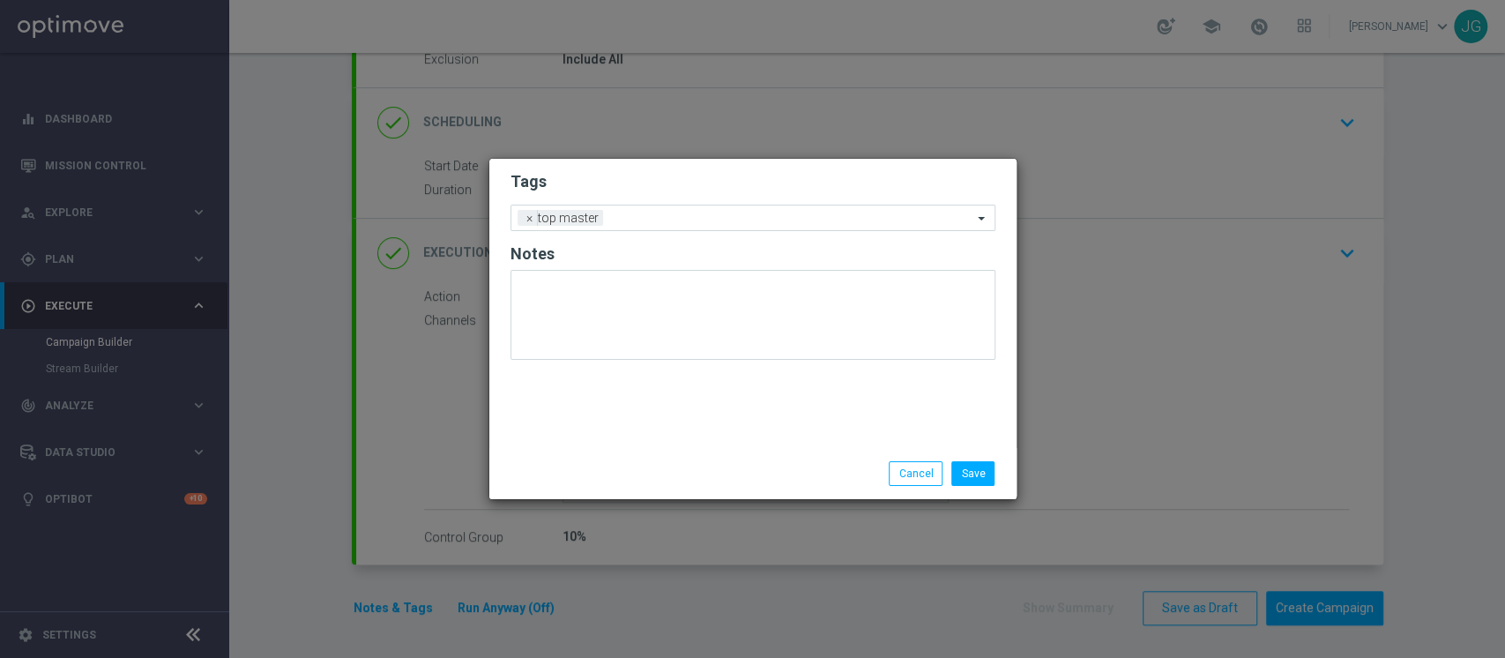
click at [615, 471] on div "Save Cancel" at bounding box center [752, 473] width 511 height 25
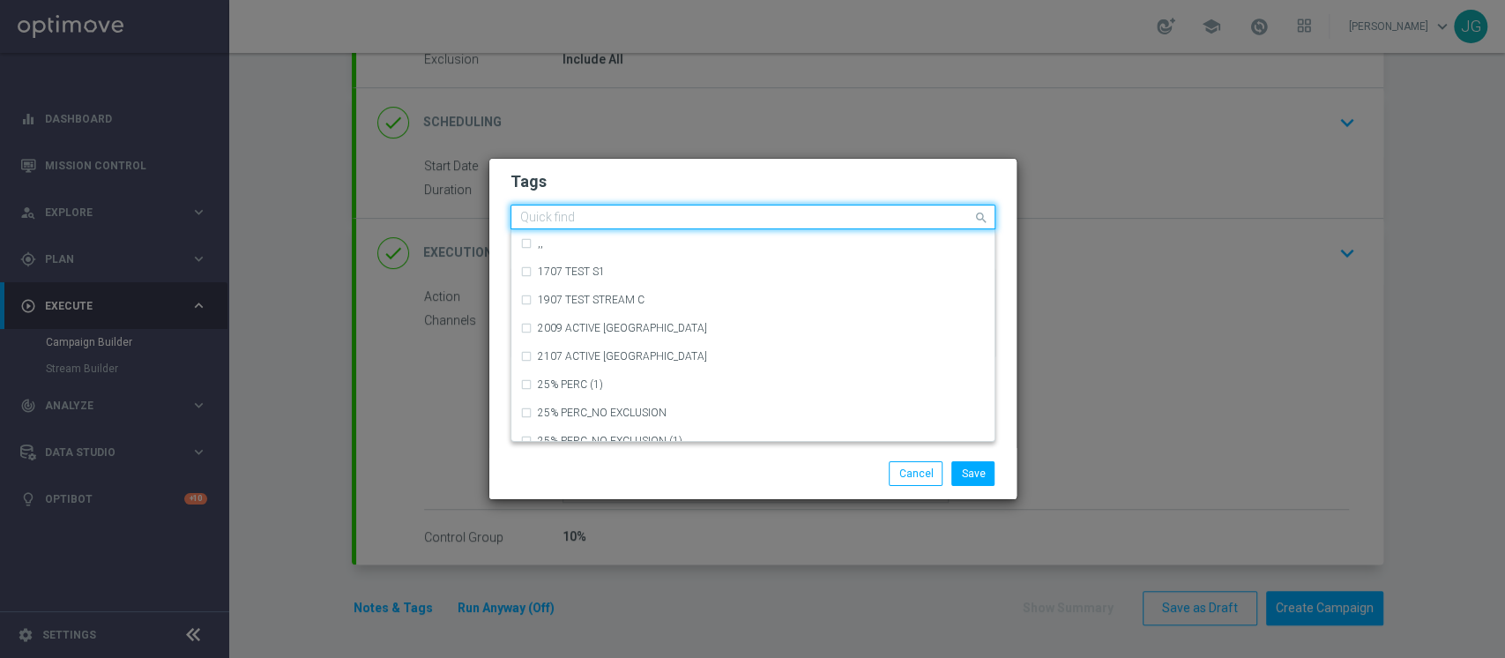
click at [669, 217] on input "text" at bounding box center [746, 218] width 452 height 15
click at [669, 188] on h2 "Tags" at bounding box center [752, 181] width 485 height 21
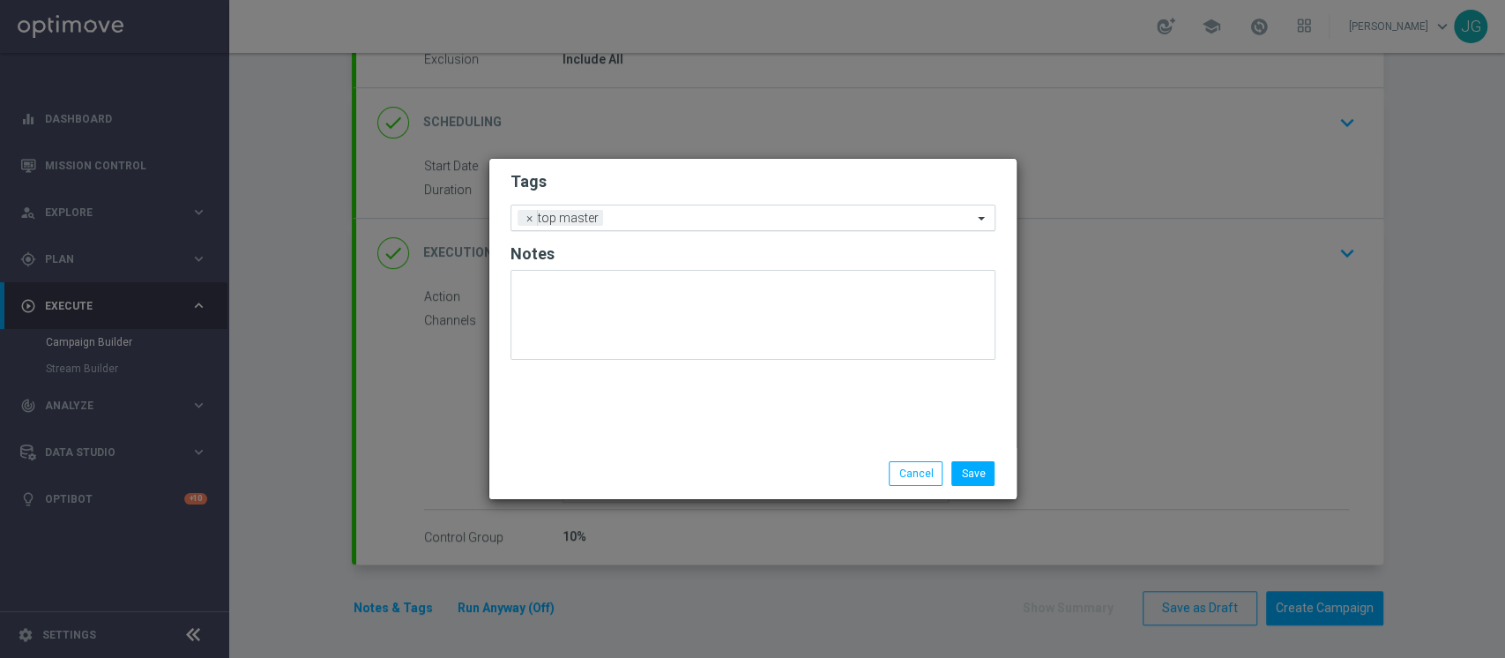
click at [663, 220] on input "text" at bounding box center [791, 219] width 362 height 15
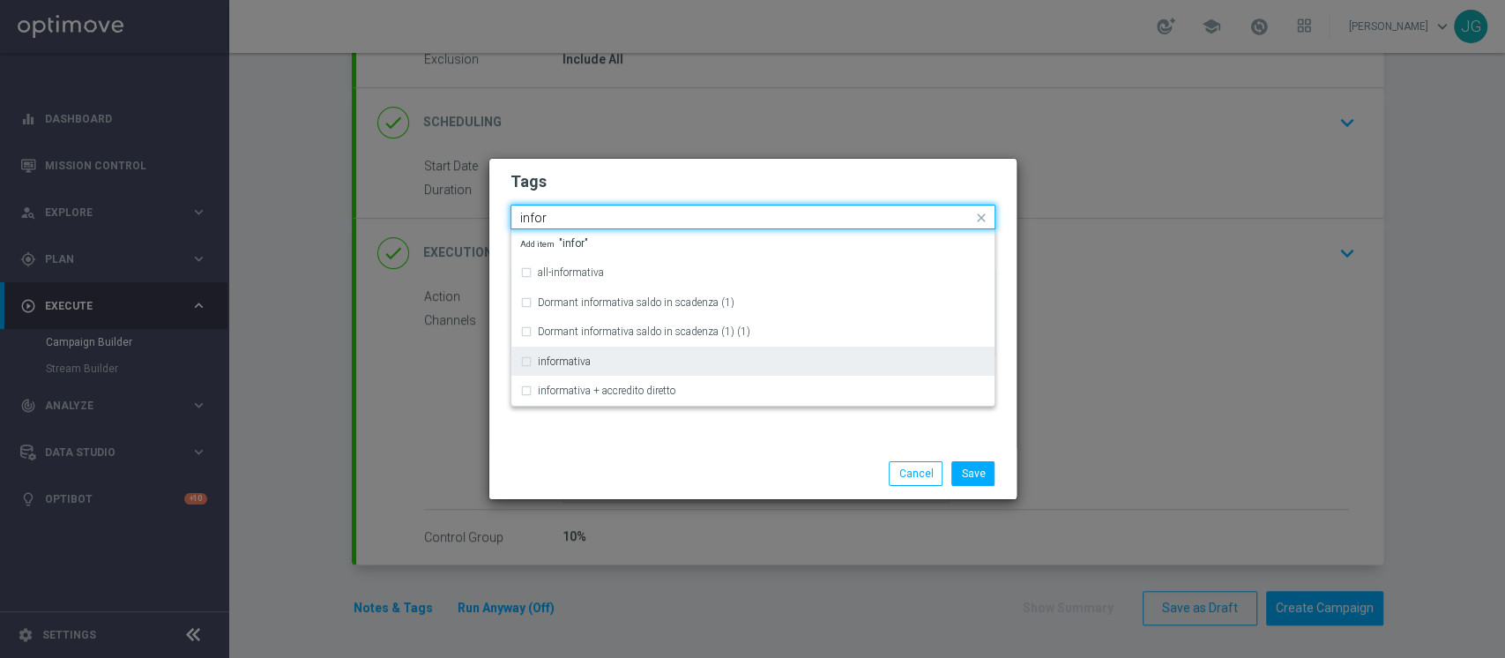
click at [581, 364] on label "informativa" at bounding box center [564, 361] width 53 height 11
type input "infor"
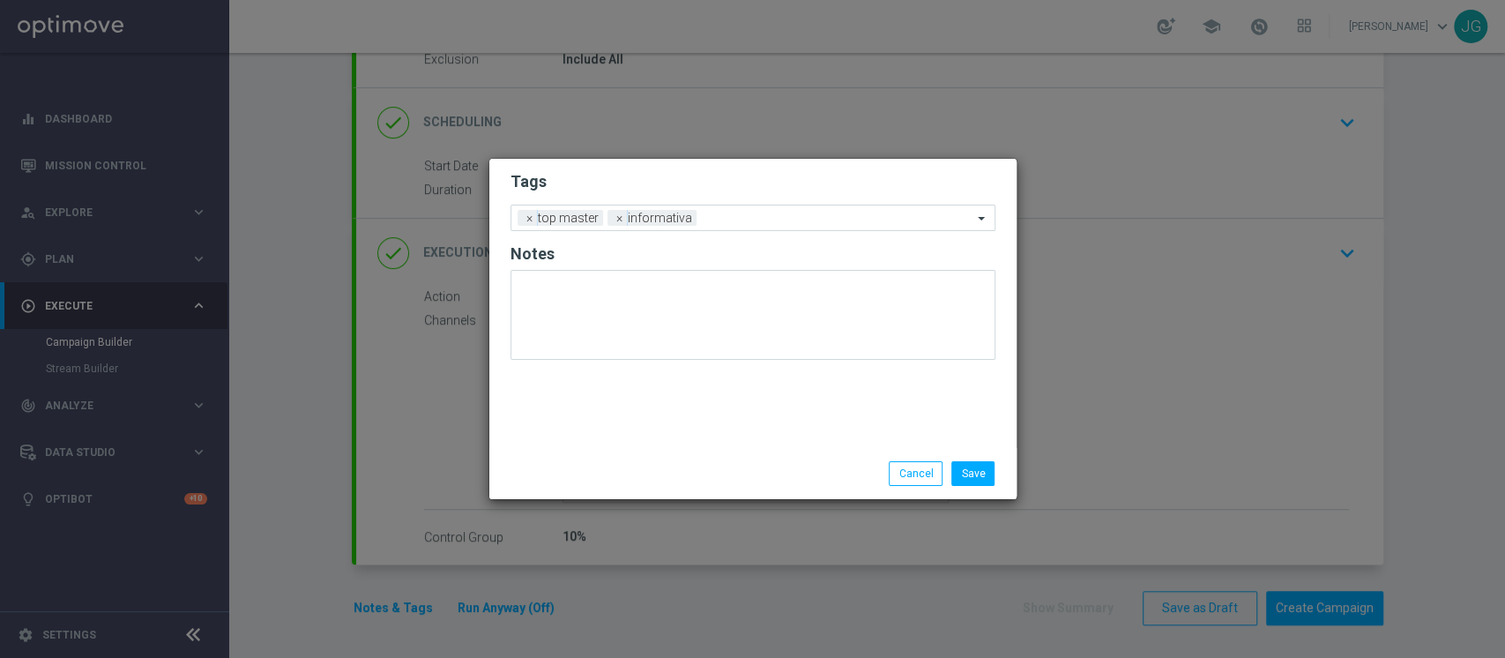
click at [599, 457] on div "Save Cancel" at bounding box center [752, 473] width 527 height 51
click at [735, 212] on input "text" at bounding box center [837, 219] width 269 height 15
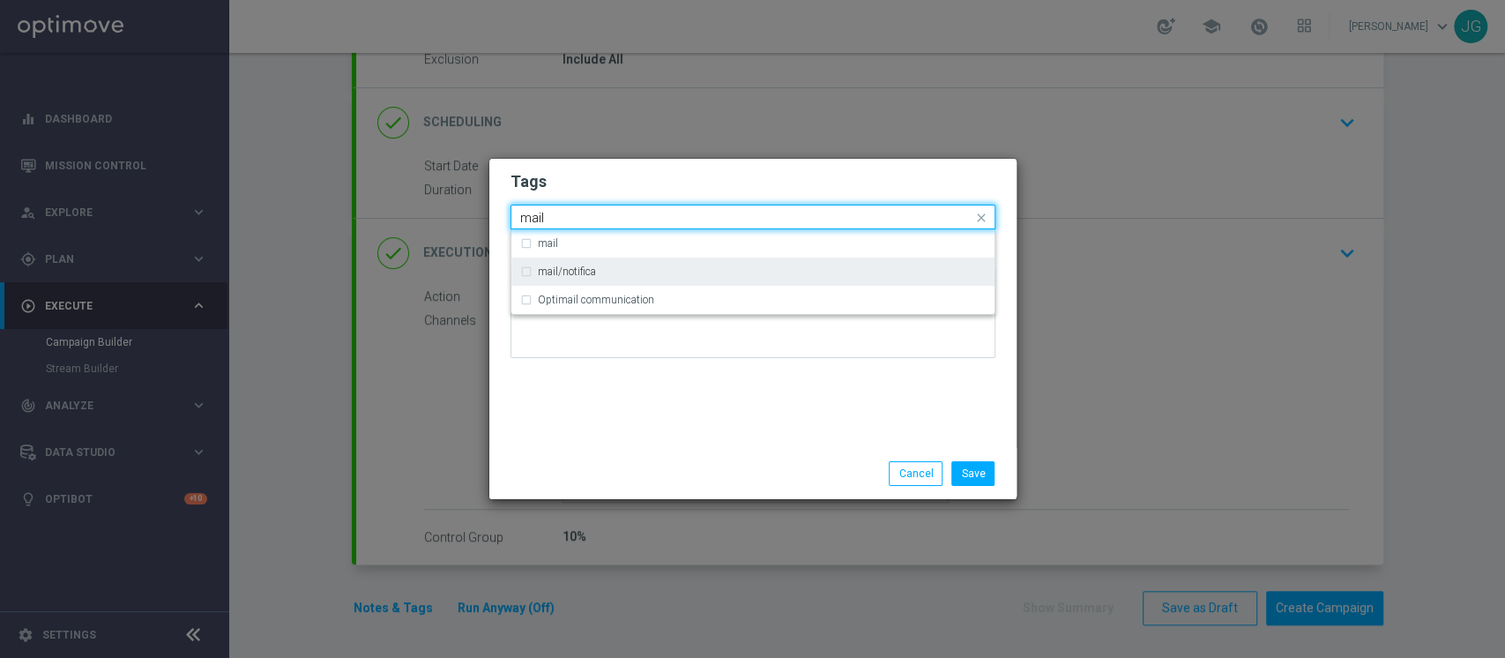
click at [601, 274] on div "mail/notifica" at bounding box center [762, 271] width 448 height 11
type input "mail"
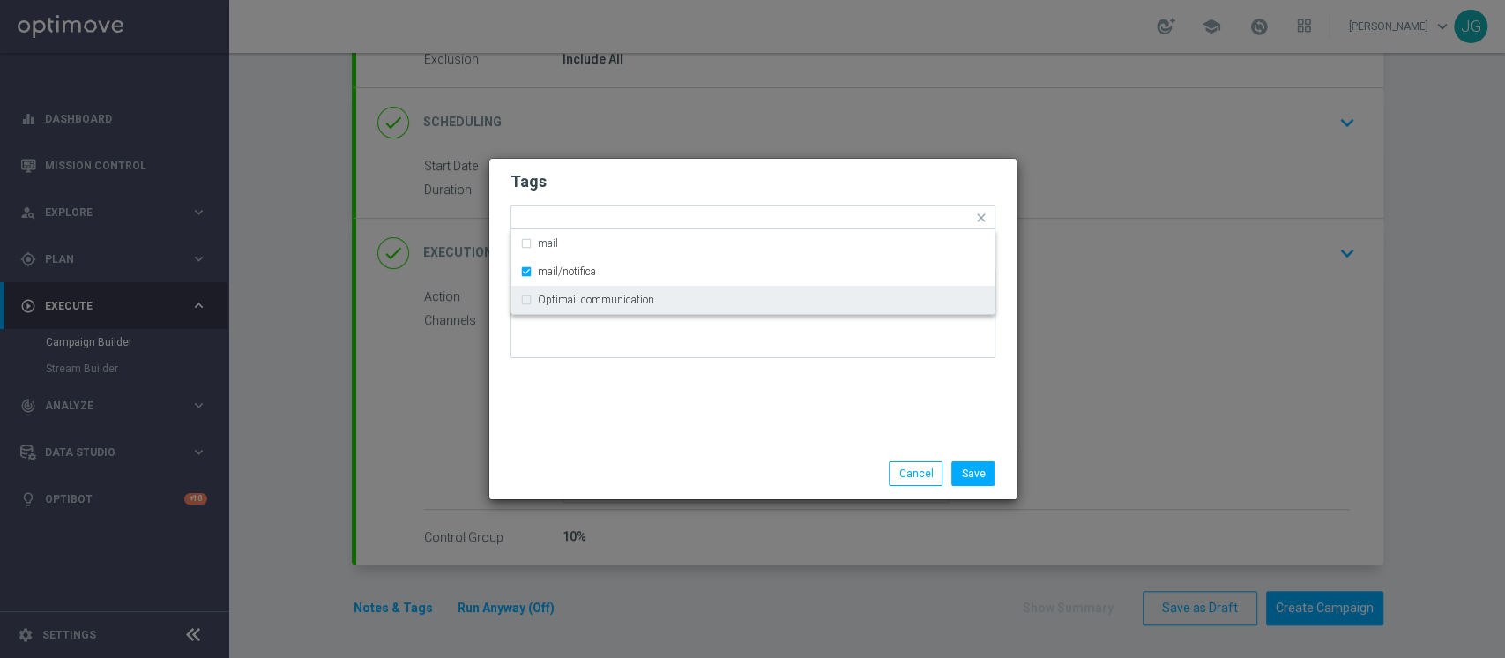
click at [643, 405] on div "Tags Quick find × top master × informativa × mail/notifica mail mail/notifica O…" at bounding box center [752, 303] width 527 height 289
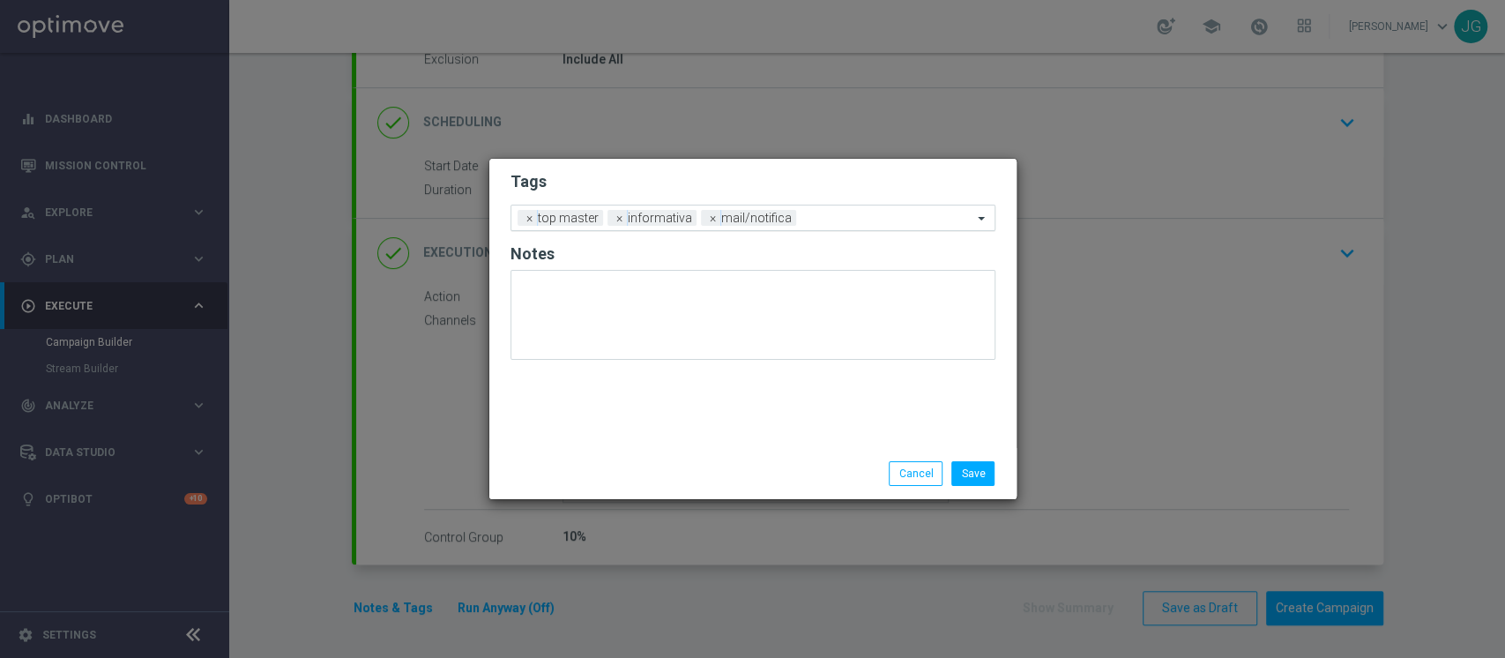
click at [846, 220] on input "text" at bounding box center [887, 219] width 169 height 15
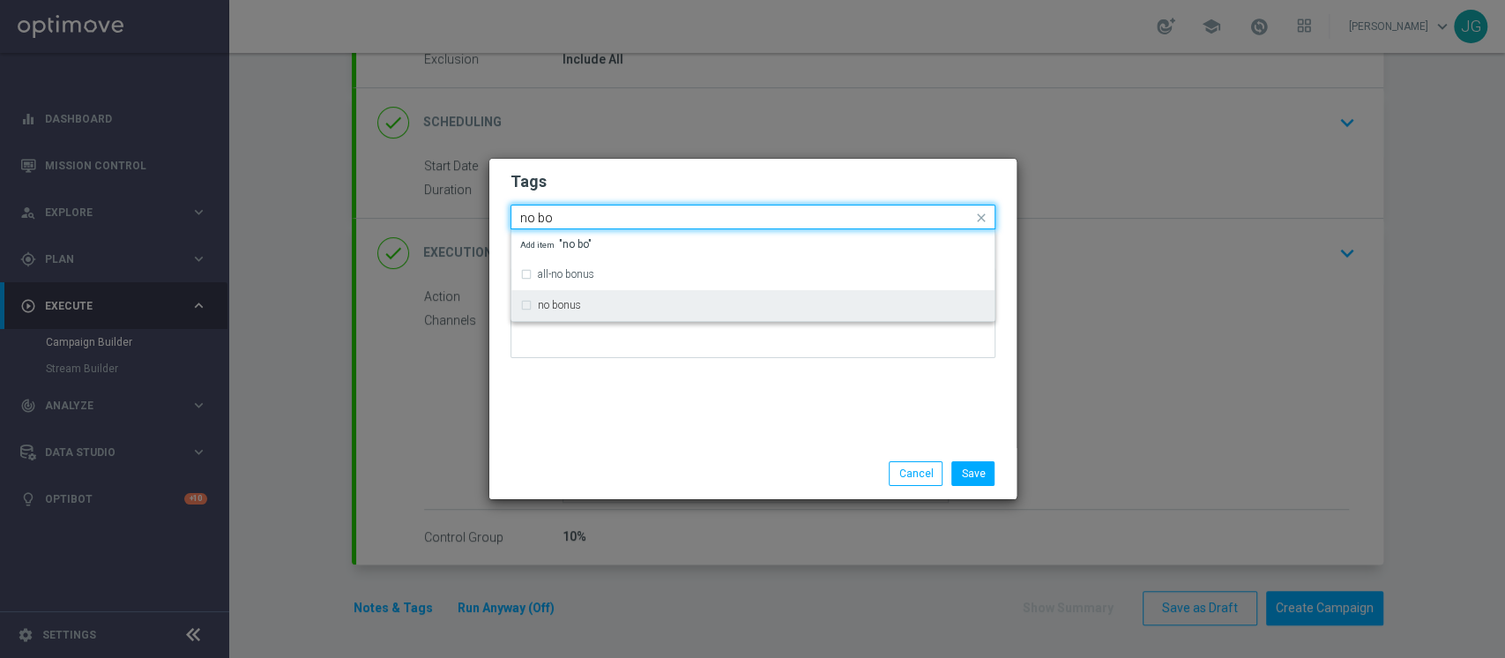
click at [665, 294] on div "no bonus" at bounding box center [752, 305] width 465 height 28
type input "no bo"
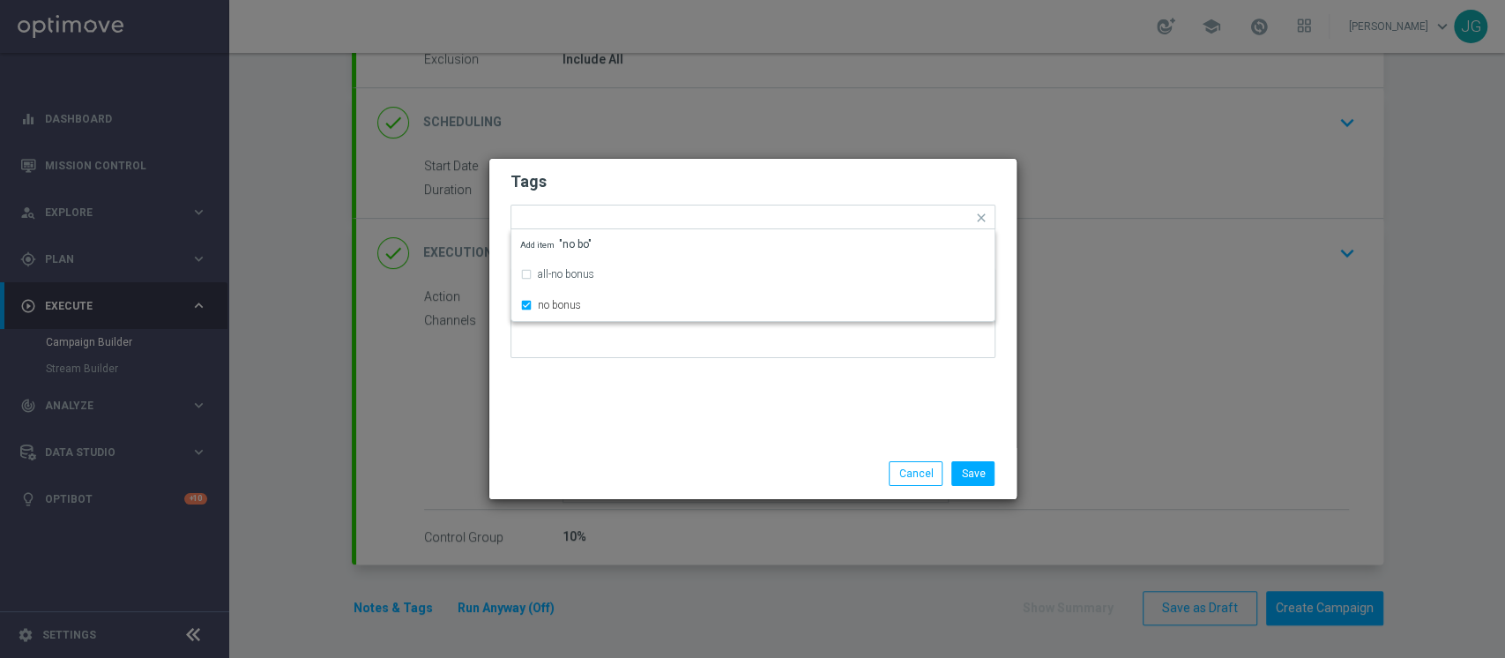
click at [714, 424] on div "Tags Quick find × top master × informativa × mail/notifica × no bonus all-no bo…" at bounding box center [752, 303] width 527 height 289
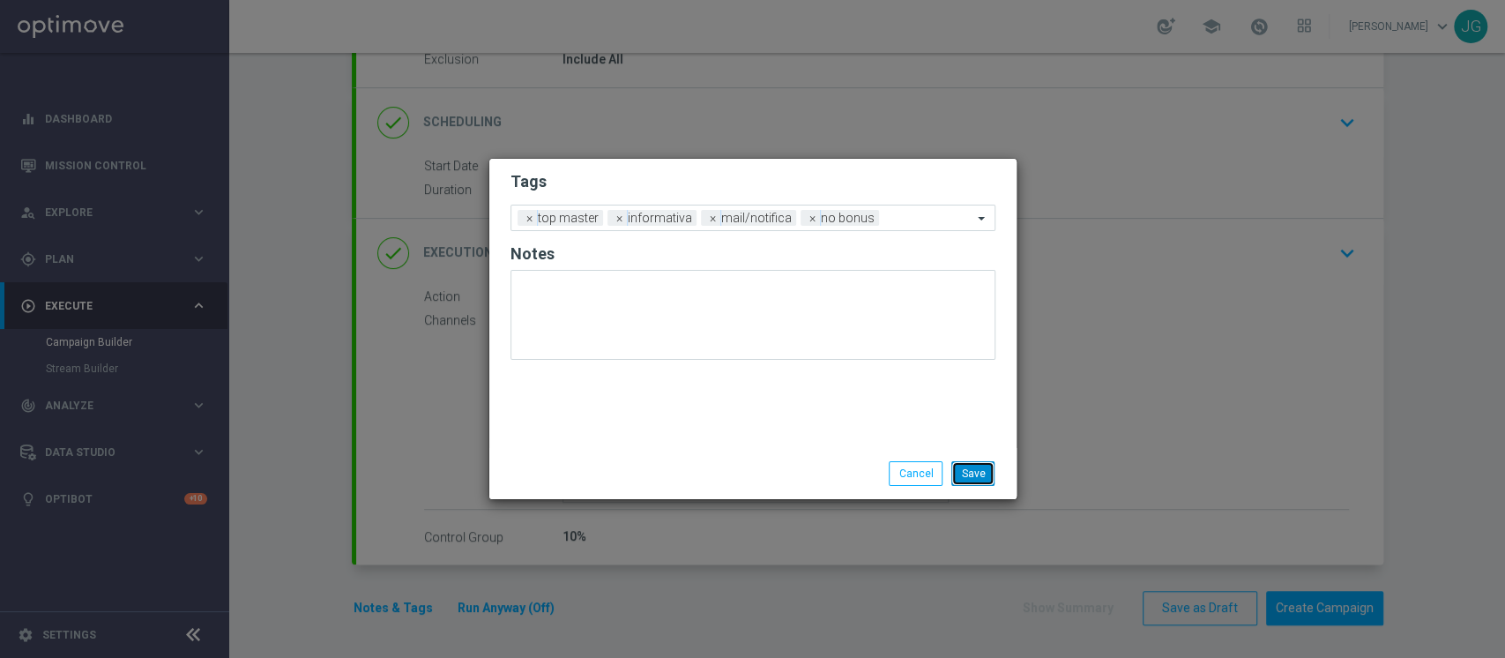
click at [967, 474] on button "Save" at bounding box center [972, 473] width 43 height 25
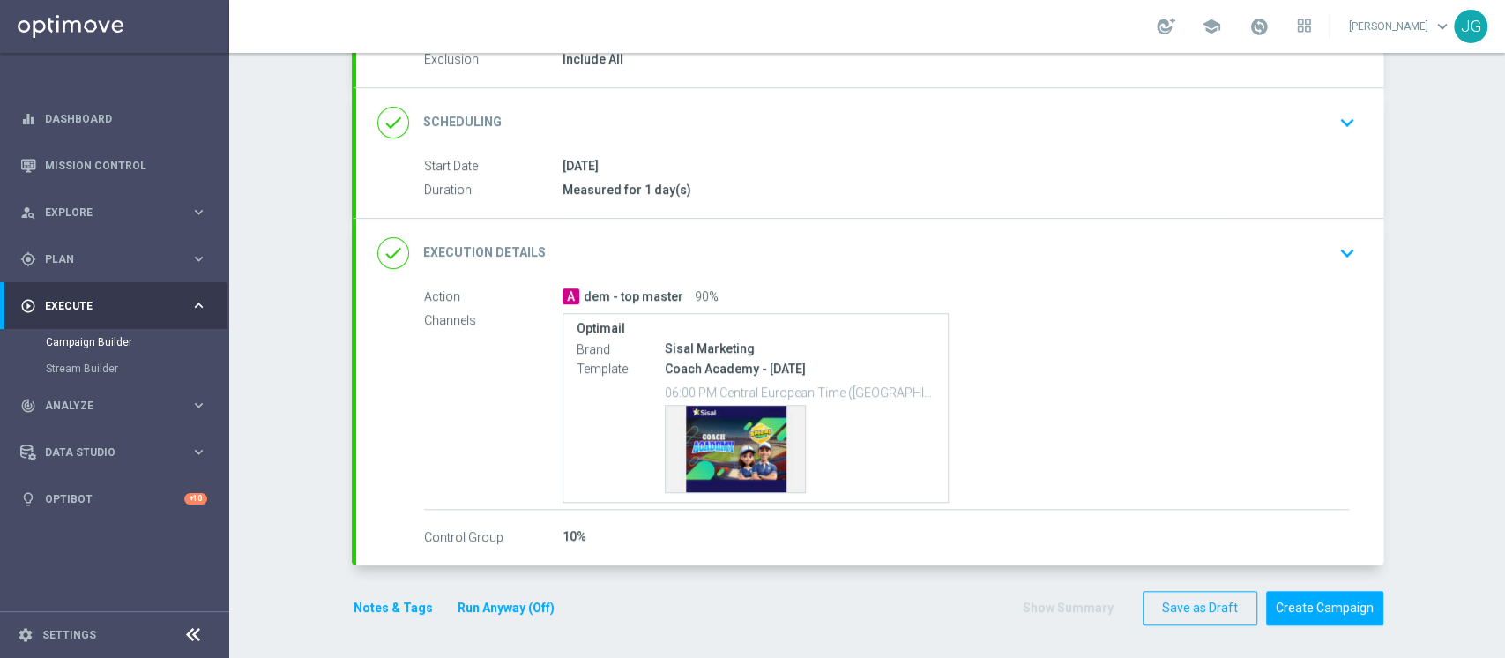
click at [505, 603] on button "Run Anyway (Off)" at bounding box center [506, 608] width 100 height 22
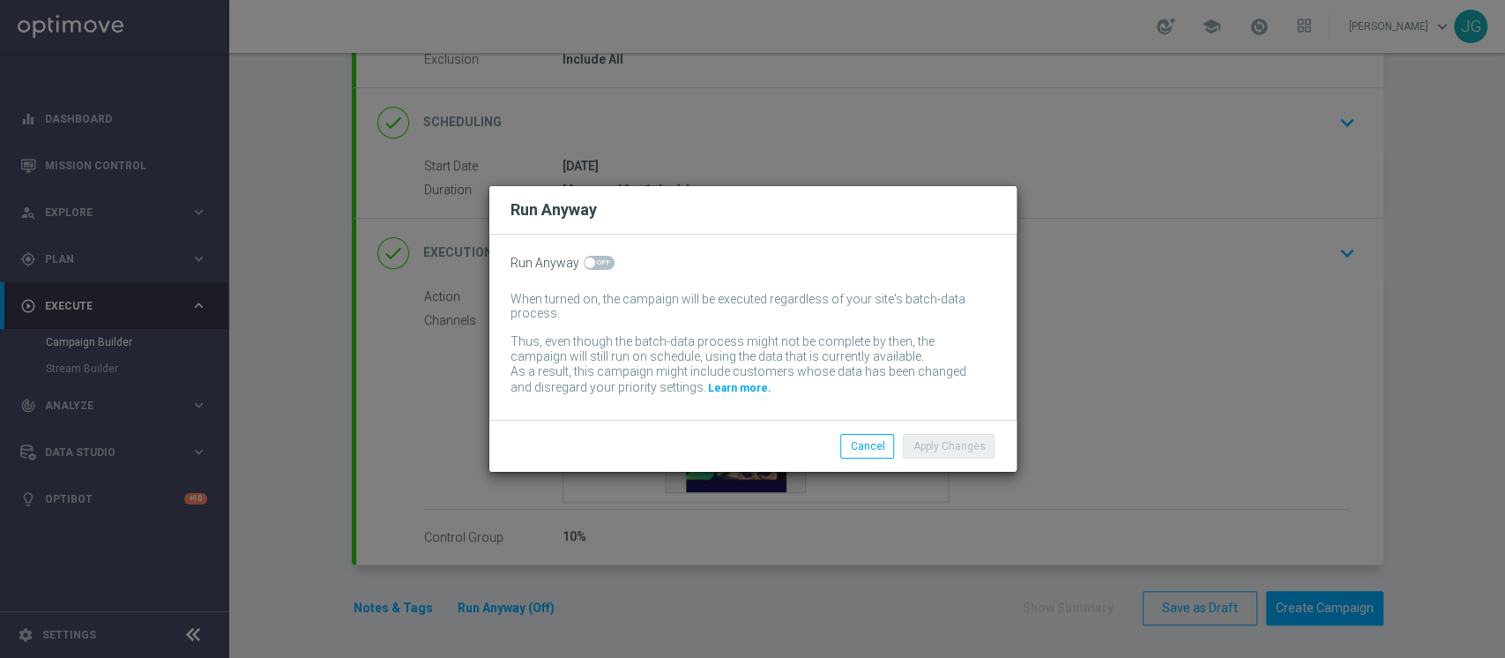
click at [590, 266] on span at bounding box center [589, 262] width 11 height 11
click at [590, 266] on input "checkbox" at bounding box center [599, 263] width 31 height 14
checkbox input "true"
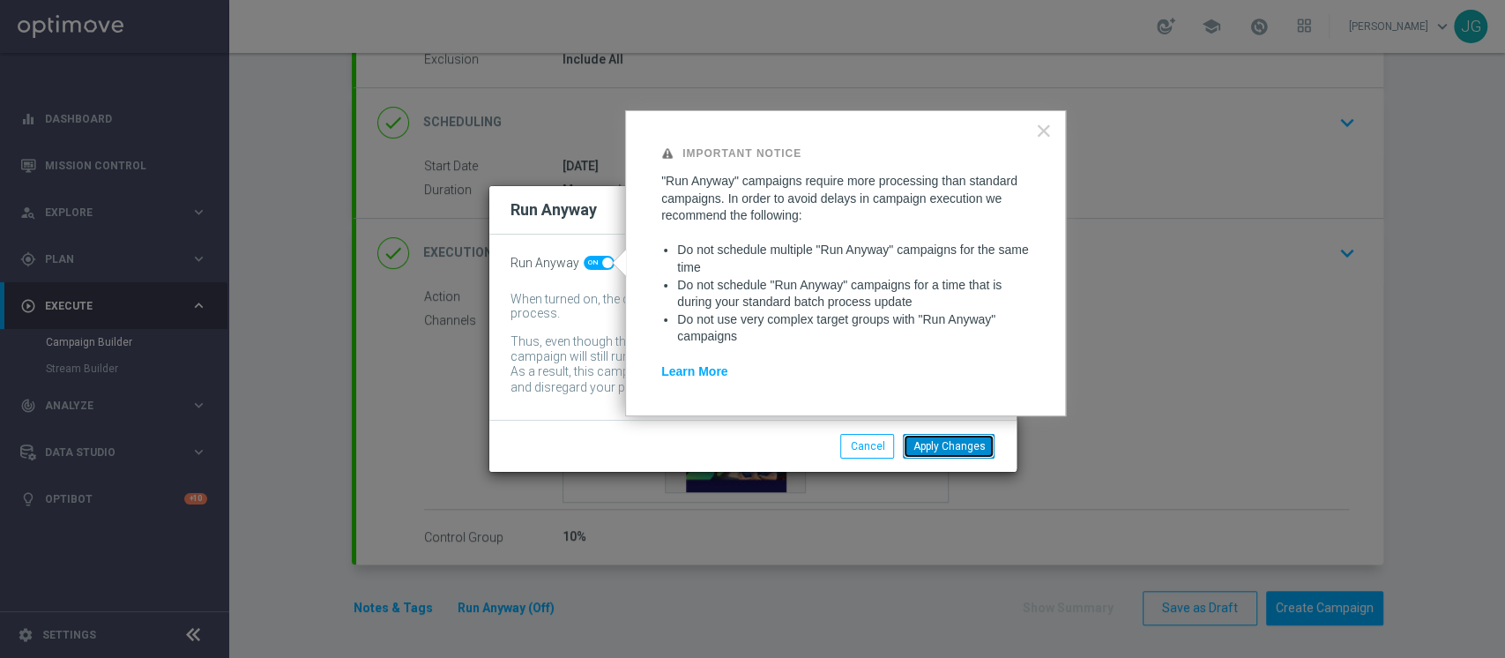
click at [942, 448] on button "Apply Changes" at bounding box center [949, 446] width 92 height 25
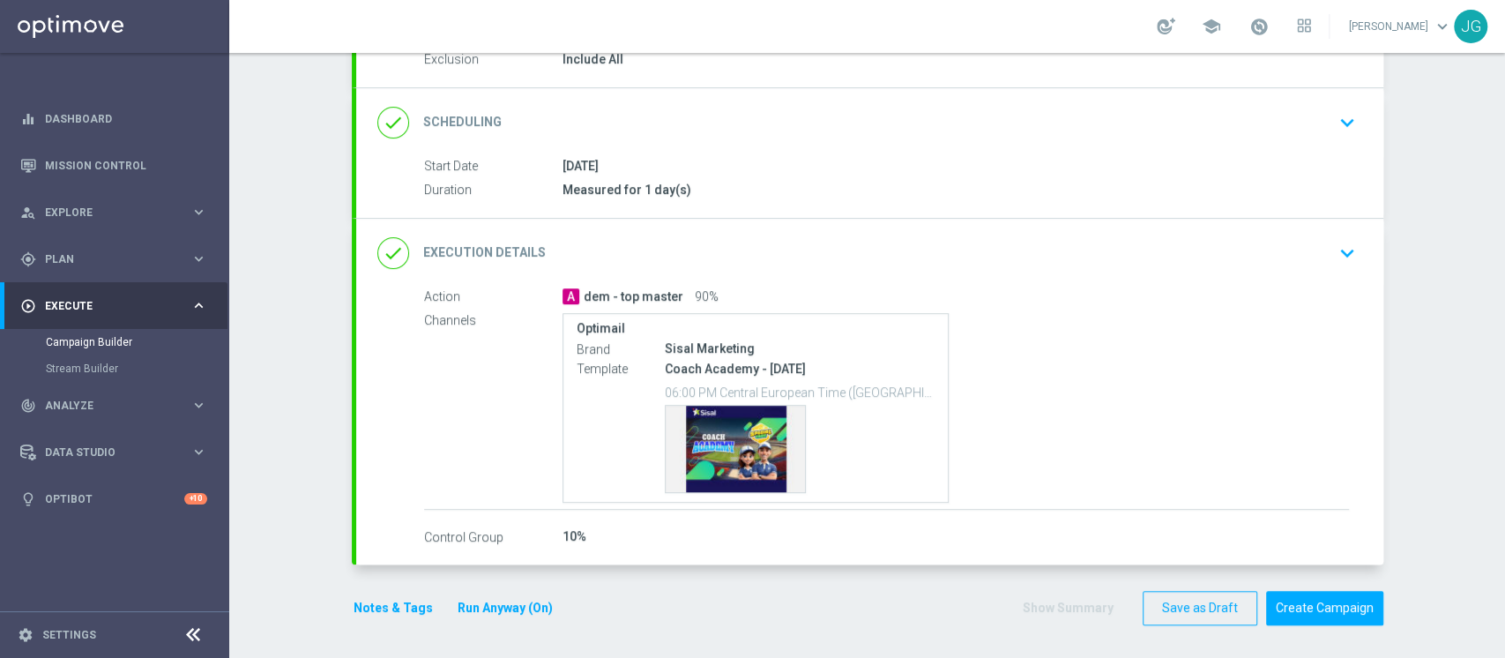
click at [1238, 236] on div "done Execution Details keyboard_arrow_down" at bounding box center [869, 252] width 985 height 33
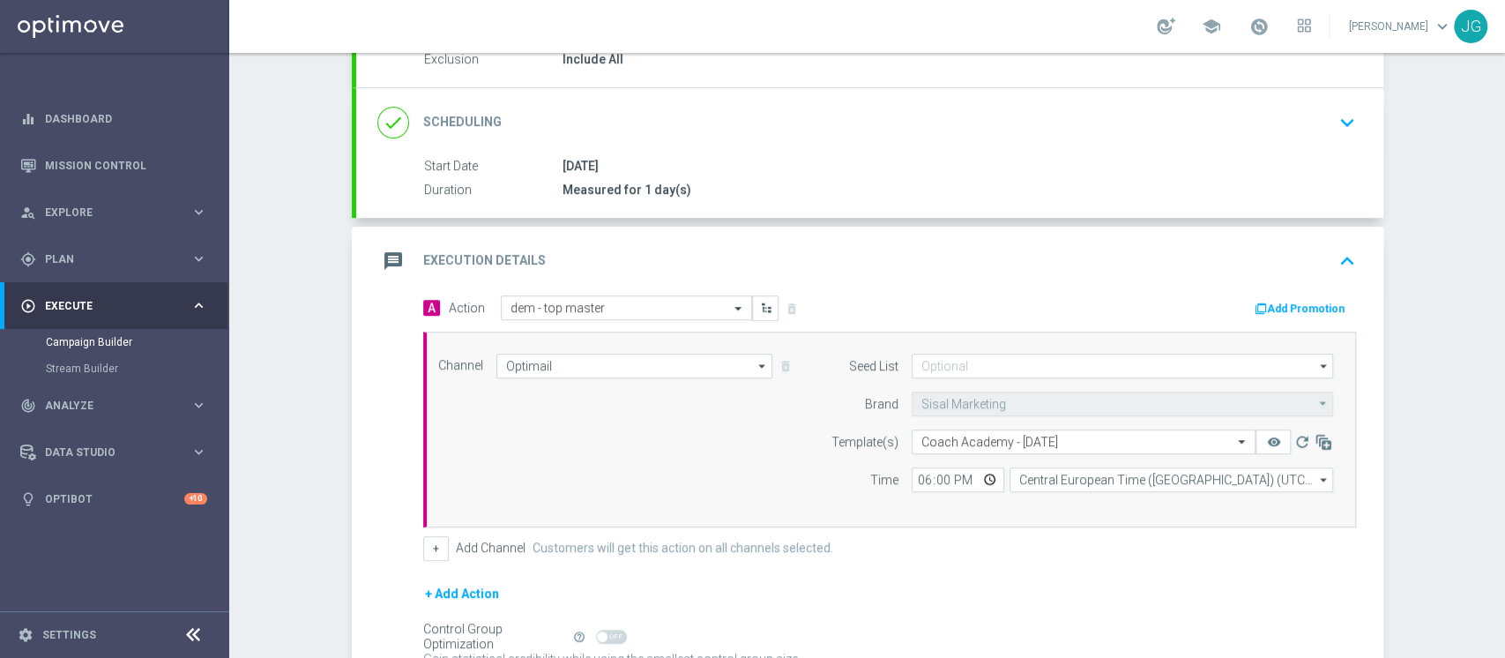
scroll to position [379, 0]
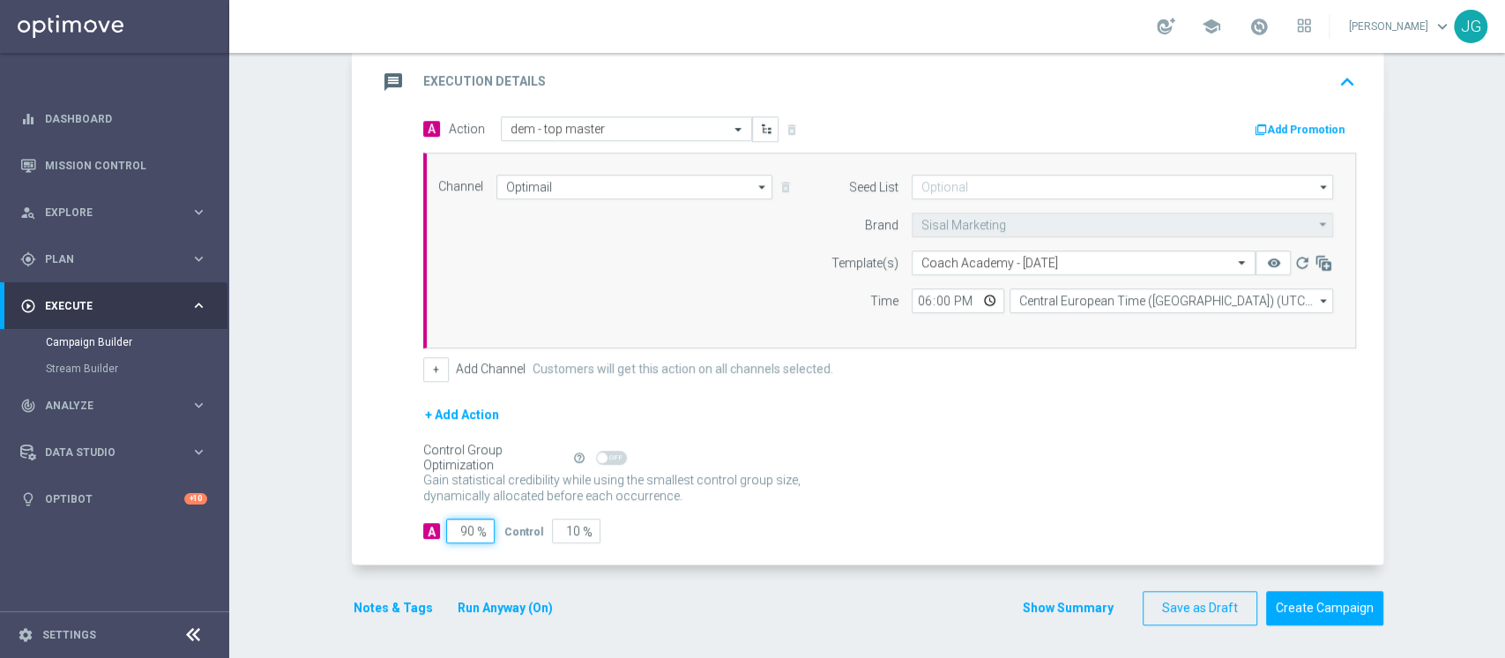
click at [456, 531] on input "90" at bounding box center [470, 530] width 48 height 25
type input "0"
type input "100"
type input "10"
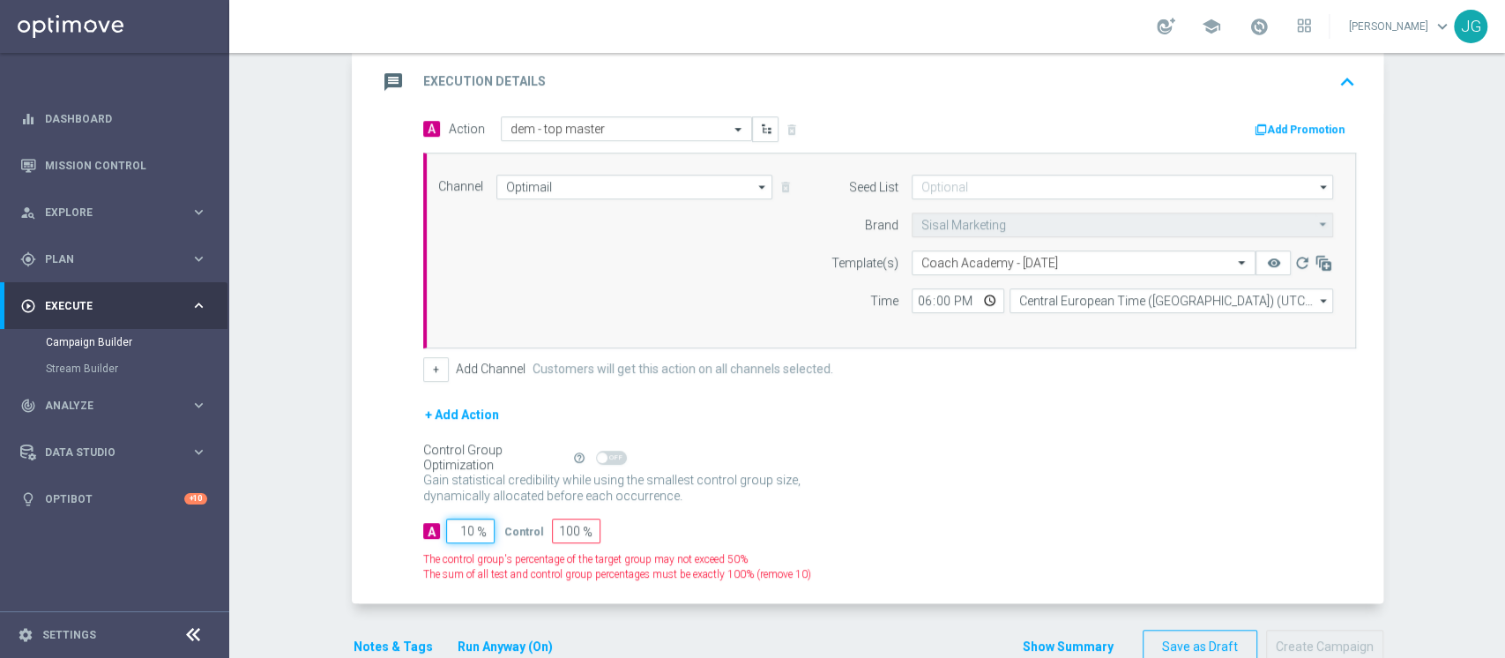
type input "90"
type input "100"
type input "0"
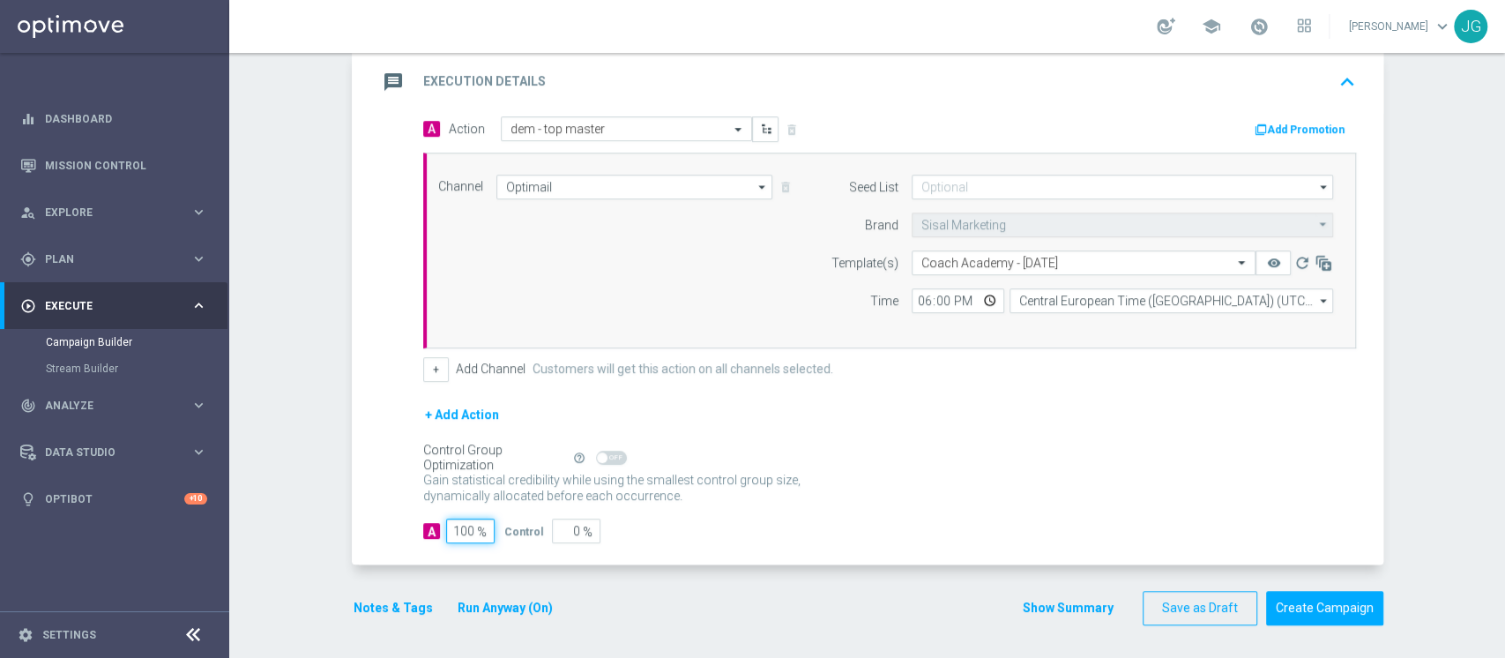
type input "100"
click at [970, 75] on div "message Execution Details keyboard_arrow_up" at bounding box center [869, 81] width 985 height 33
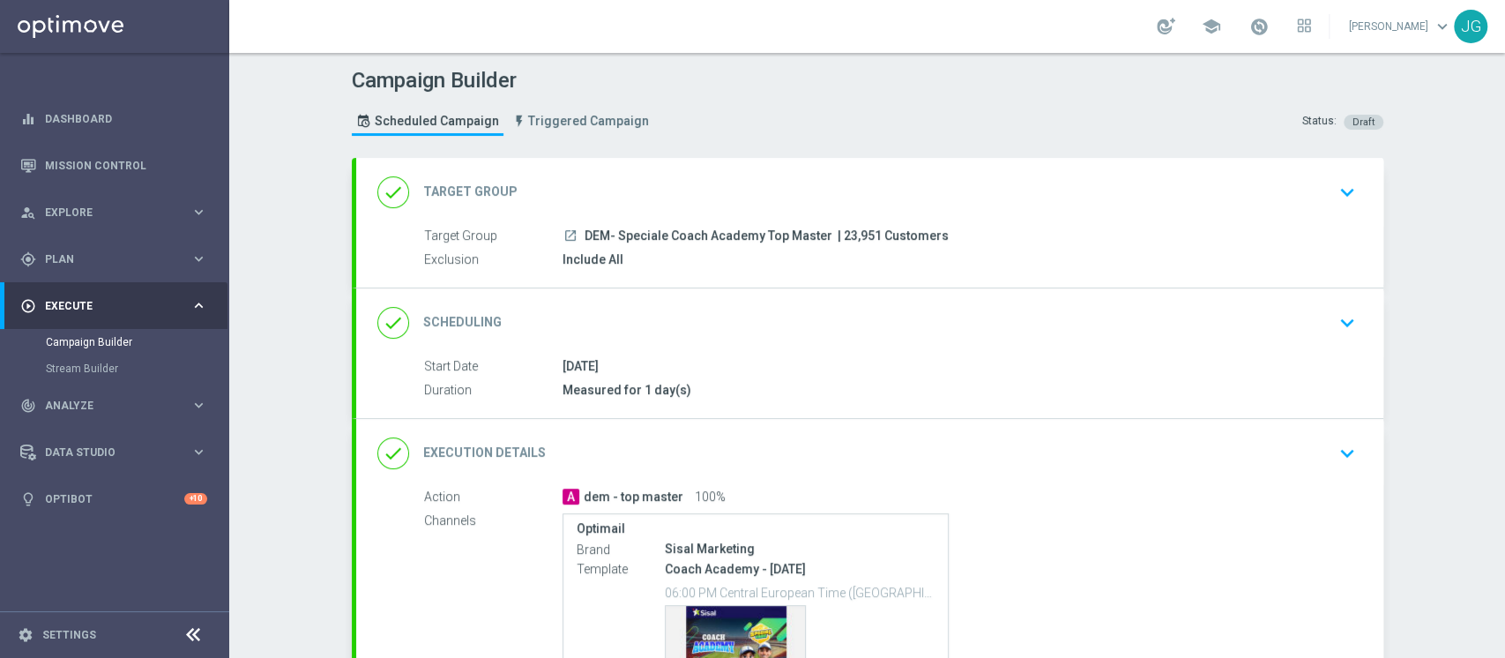
scroll to position [200, 0]
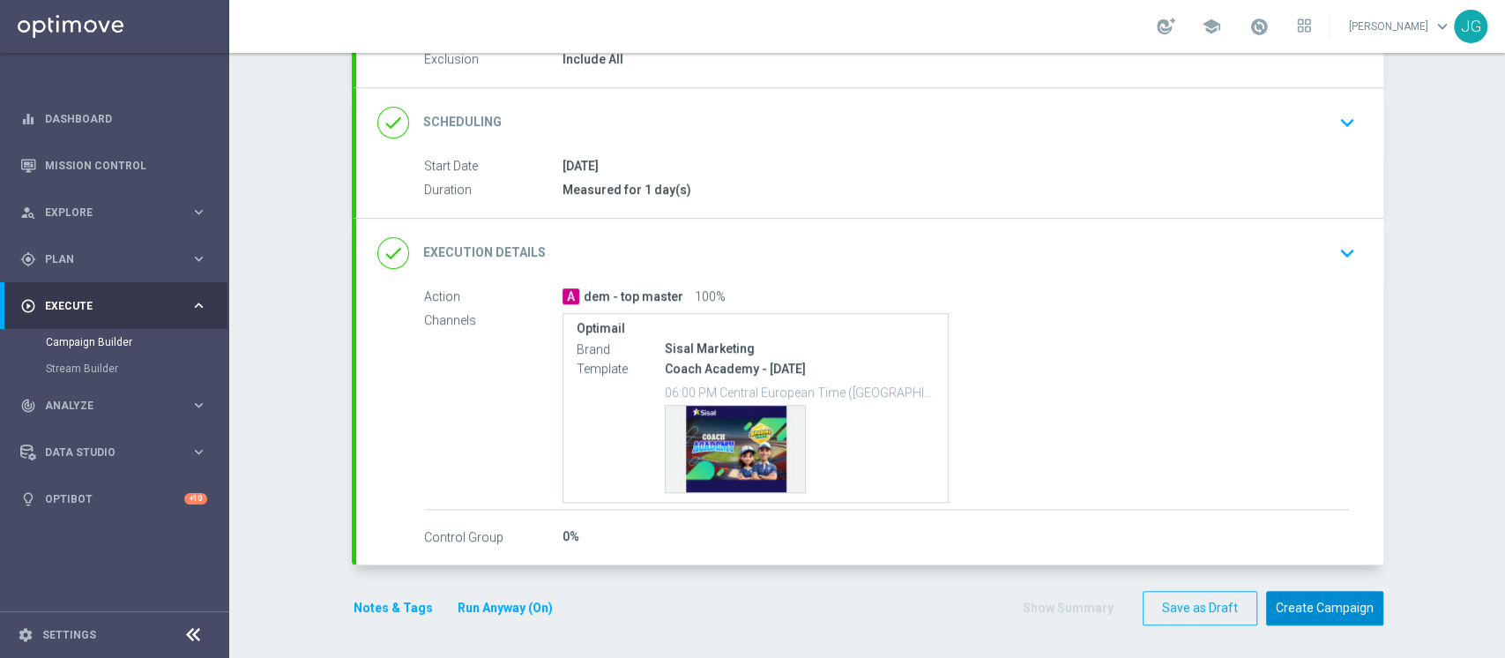
click at [1312, 609] on button "Create Campaign" at bounding box center [1324, 608] width 117 height 34
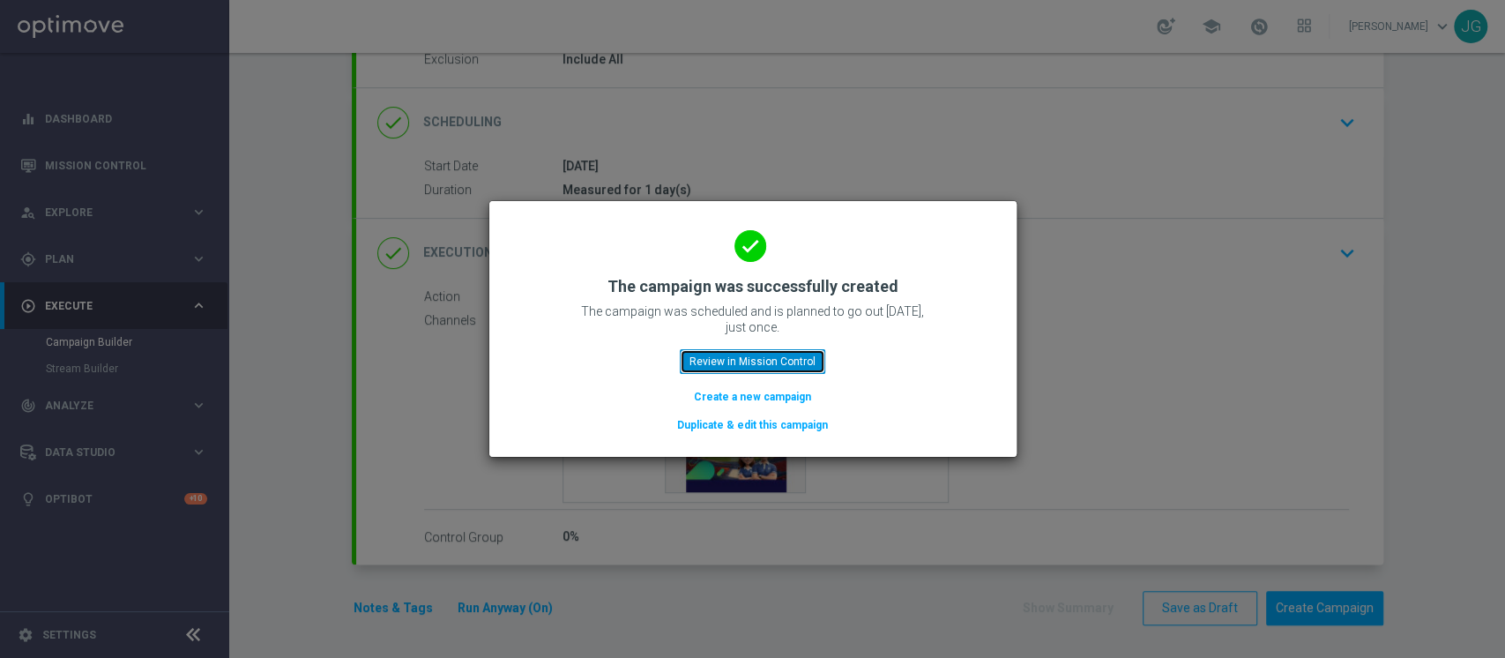
click at [746, 363] on button "Review in Mission Control" at bounding box center [752, 361] width 145 height 25
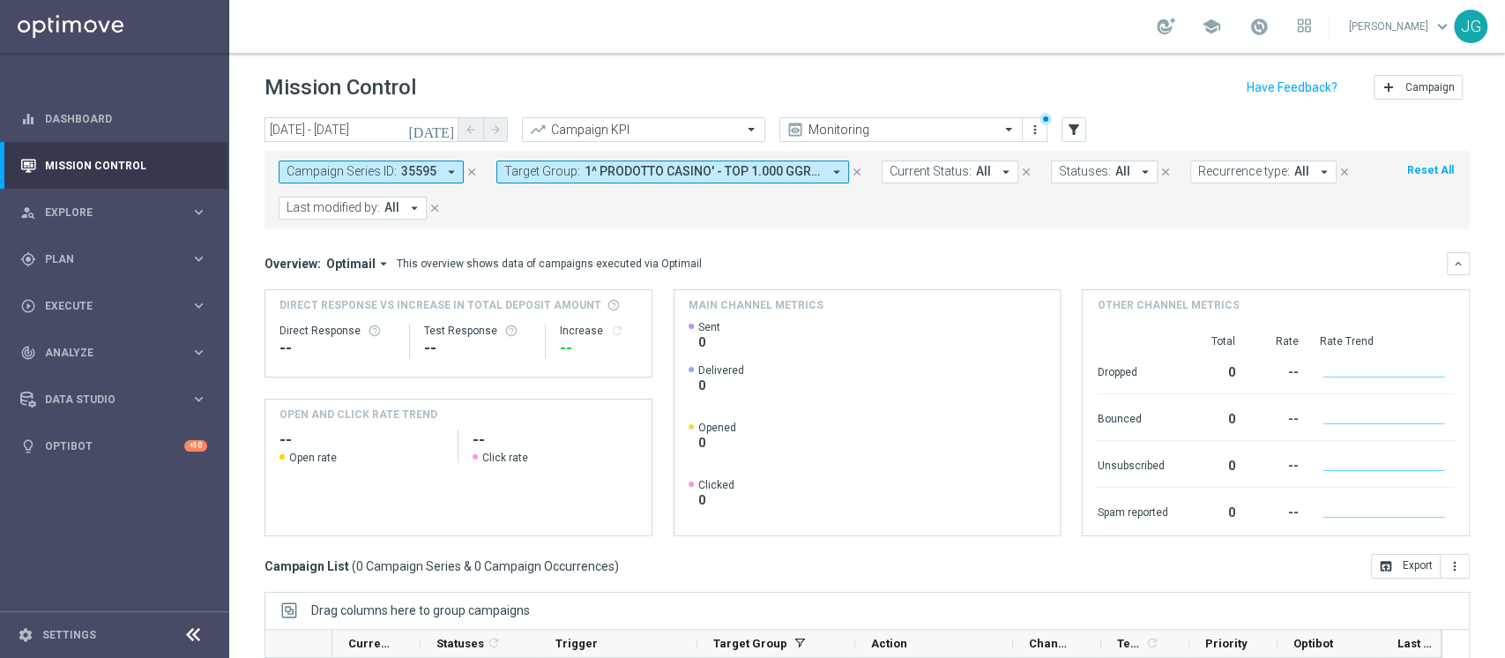
click at [851, 171] on icon "close" at bounding box center [857, 172] width 12 height 12
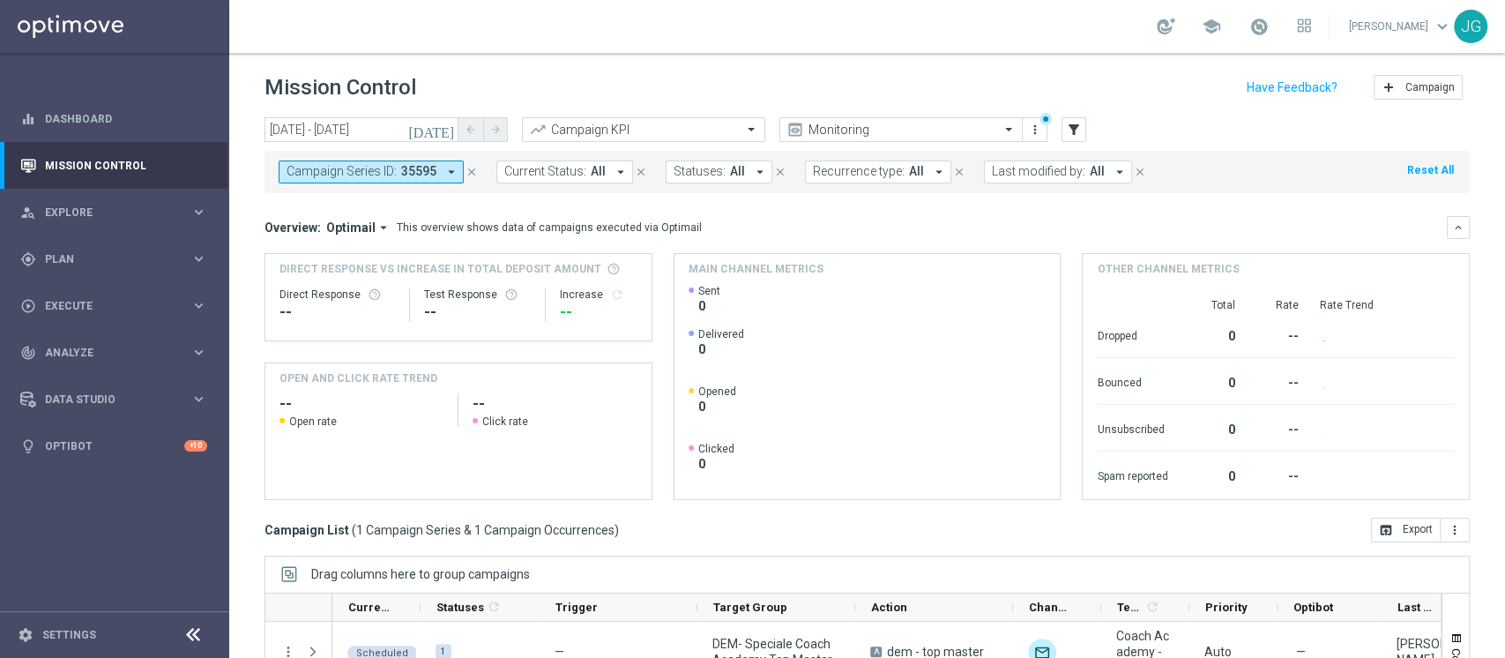
scroll to position [223, 0]
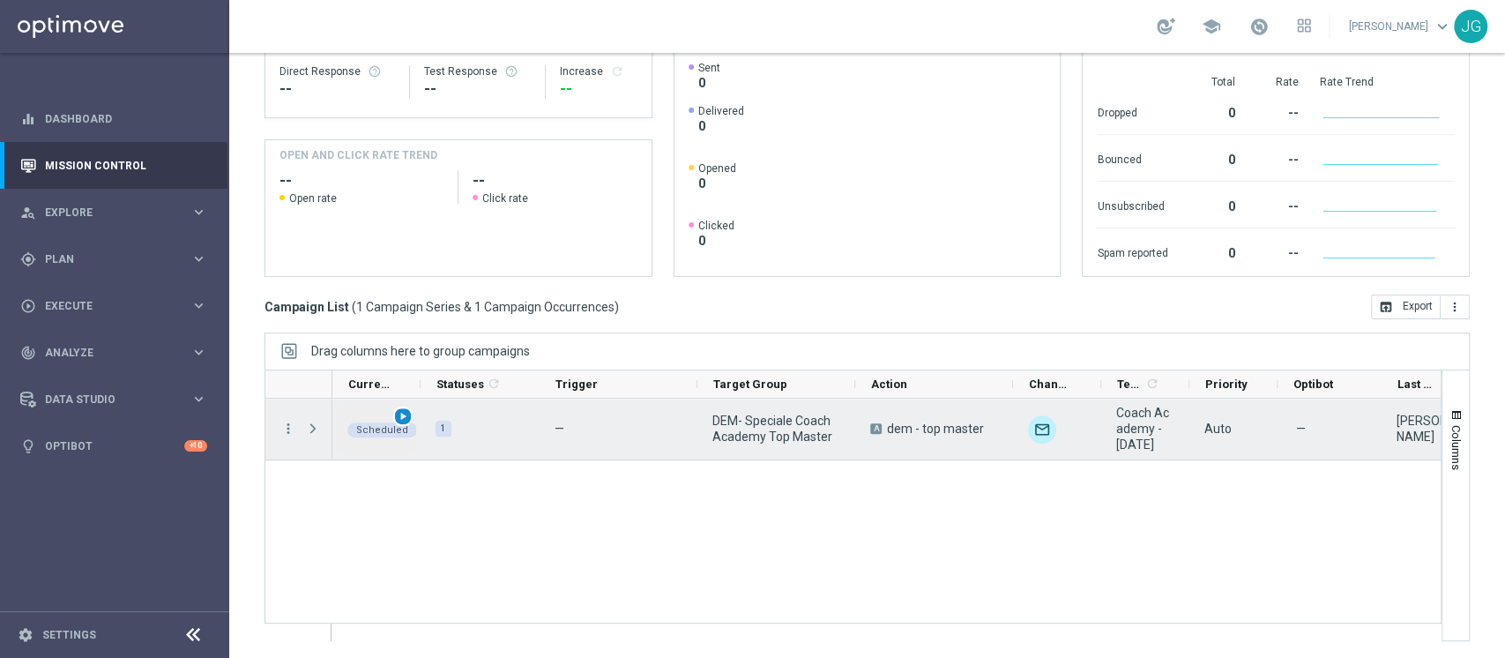
click at [398, 413] on span "play_arrow" at bounding box center [403, 416] width 12 height 12
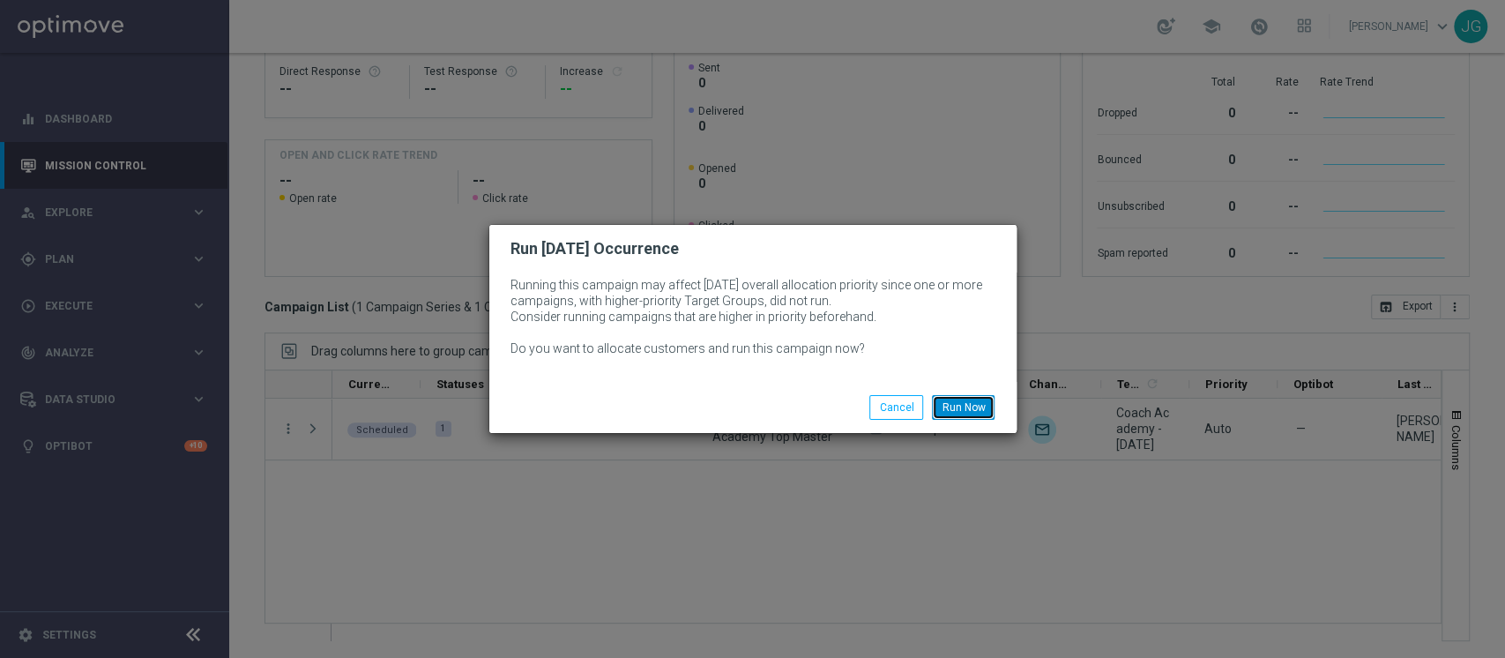
click at [971, 404] on button "Run Now" at bounding box center [963, 407] width 63 height 25
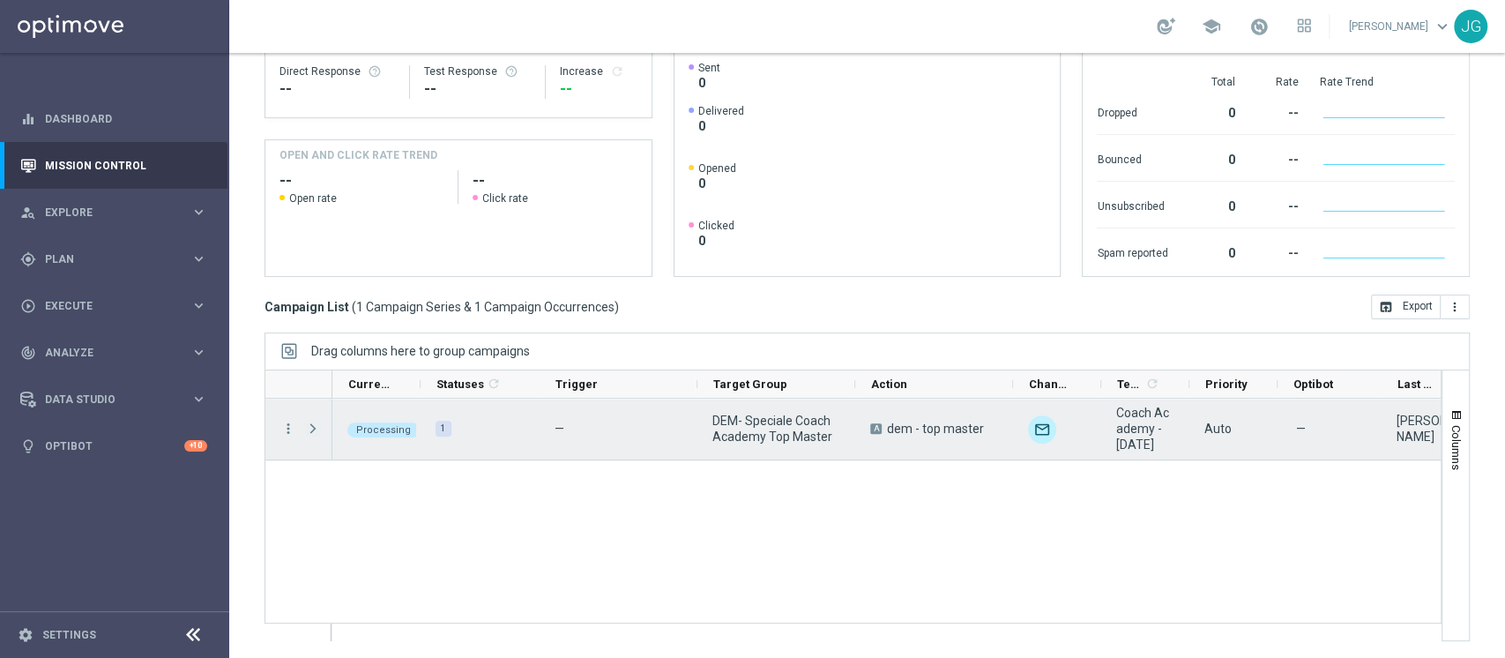
click at [306, 428] on span "Press SPACE to select this row." at bounding box center [313, 428] width 16 height 14
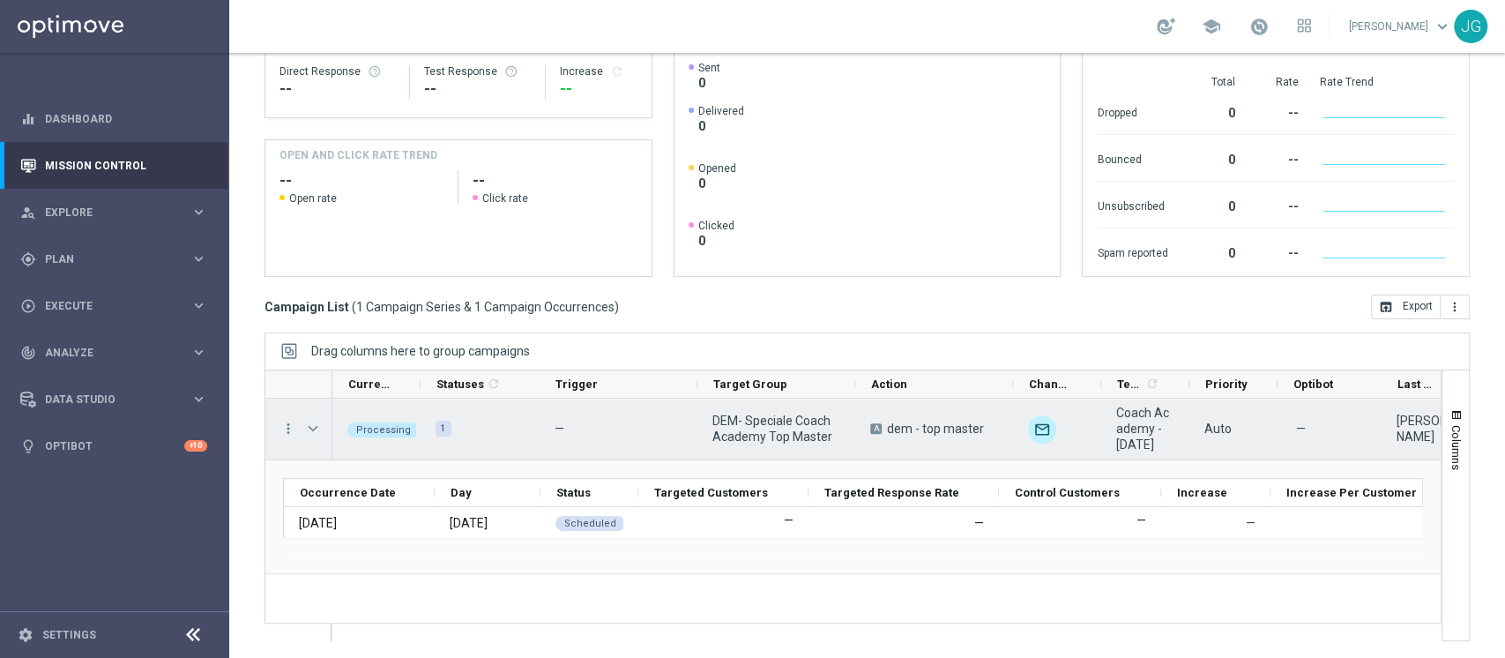
click at [310, 427] on span "Press SPACE to select this row." at bounding box center [313, 428] width 16 height 14
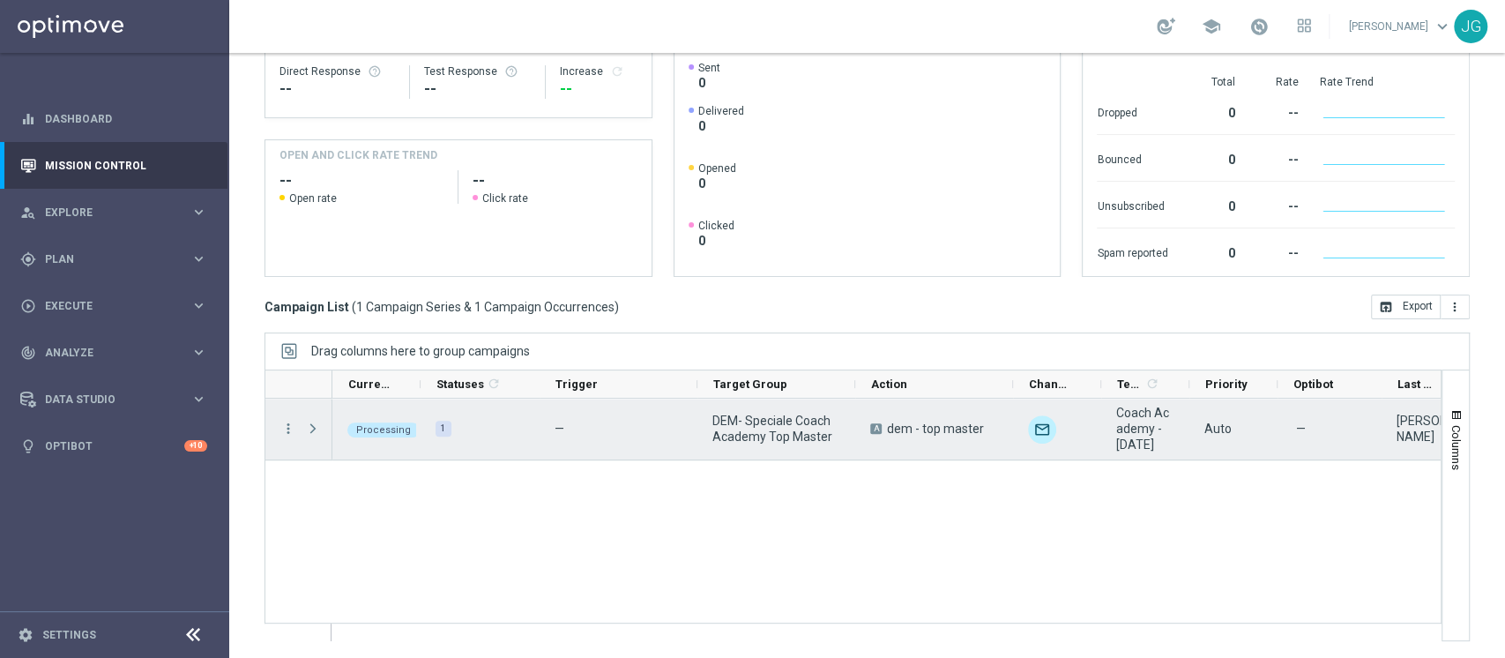
click at [310, 427] on span "Press SPACE to select this row." at bounding box center [313, 428] width 16 height 14
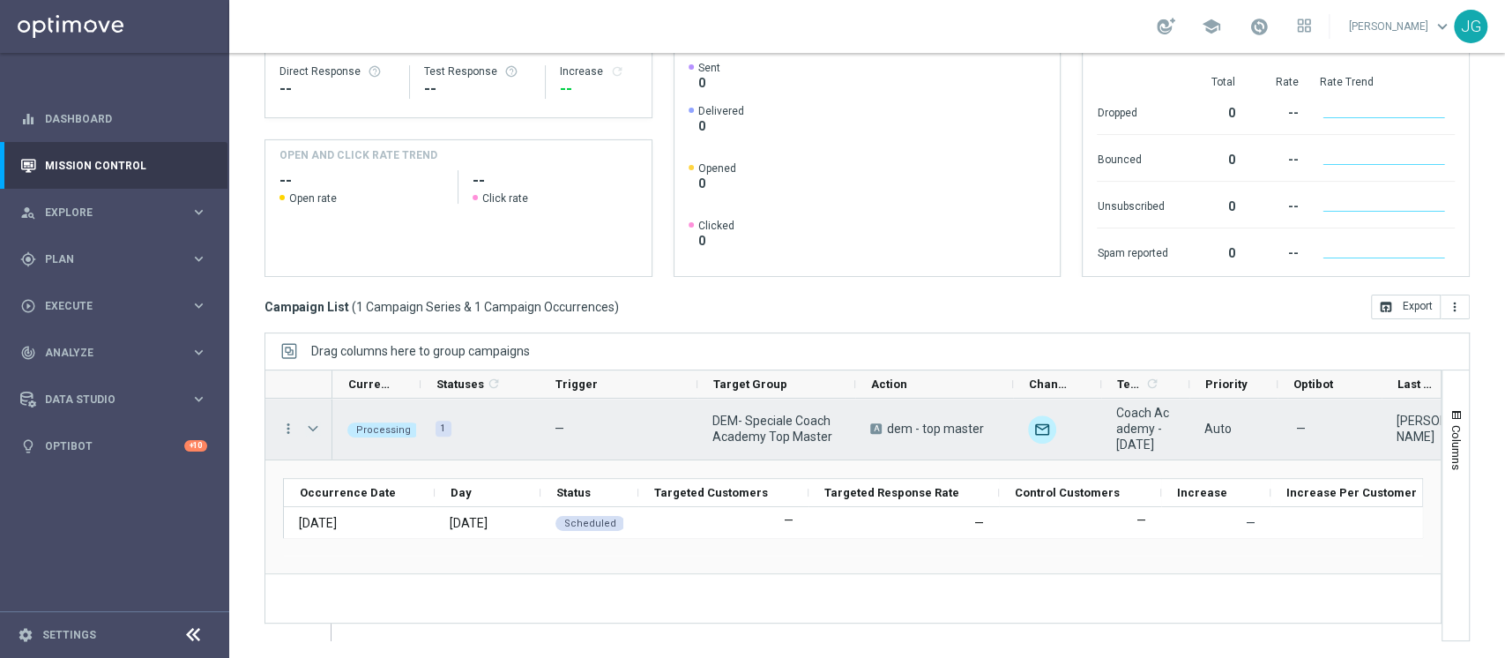
click at [311, 425] on span "Press SPACE to select this row." at bounding box center [313, 428] width 16 height 14
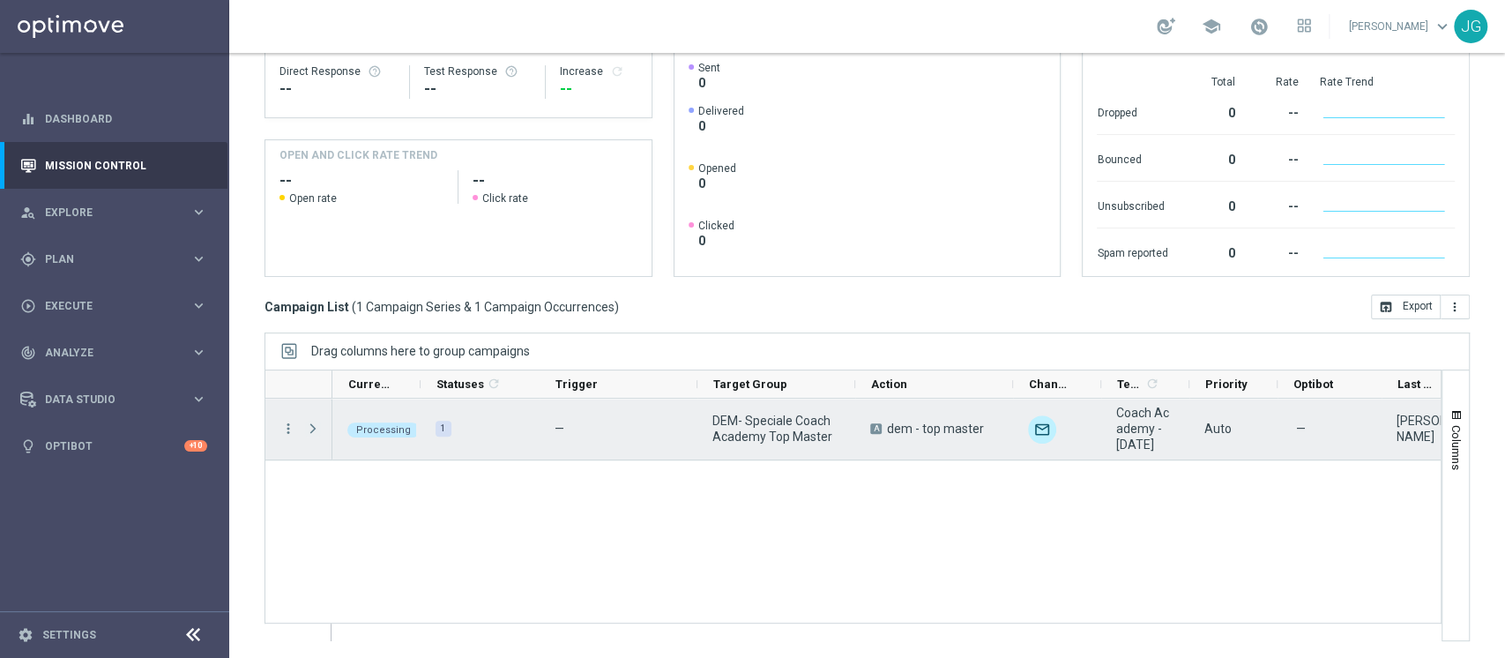
click at [313, 425] on span "Press SPACE to select this row." at bounding box center [313, 428] width 16 height 14
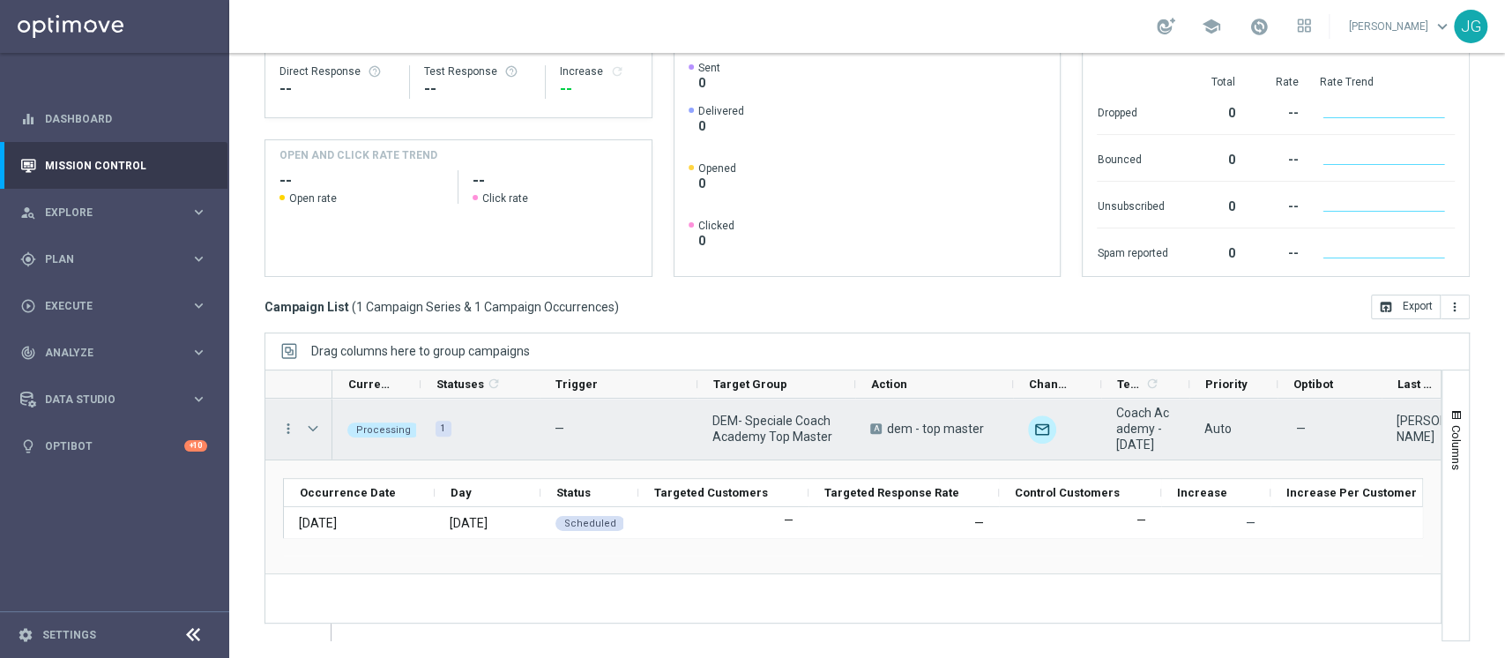
click at [313, 425] on span "Press SPACE to select this row." at bounding box center [313, 428] width 16 height 14
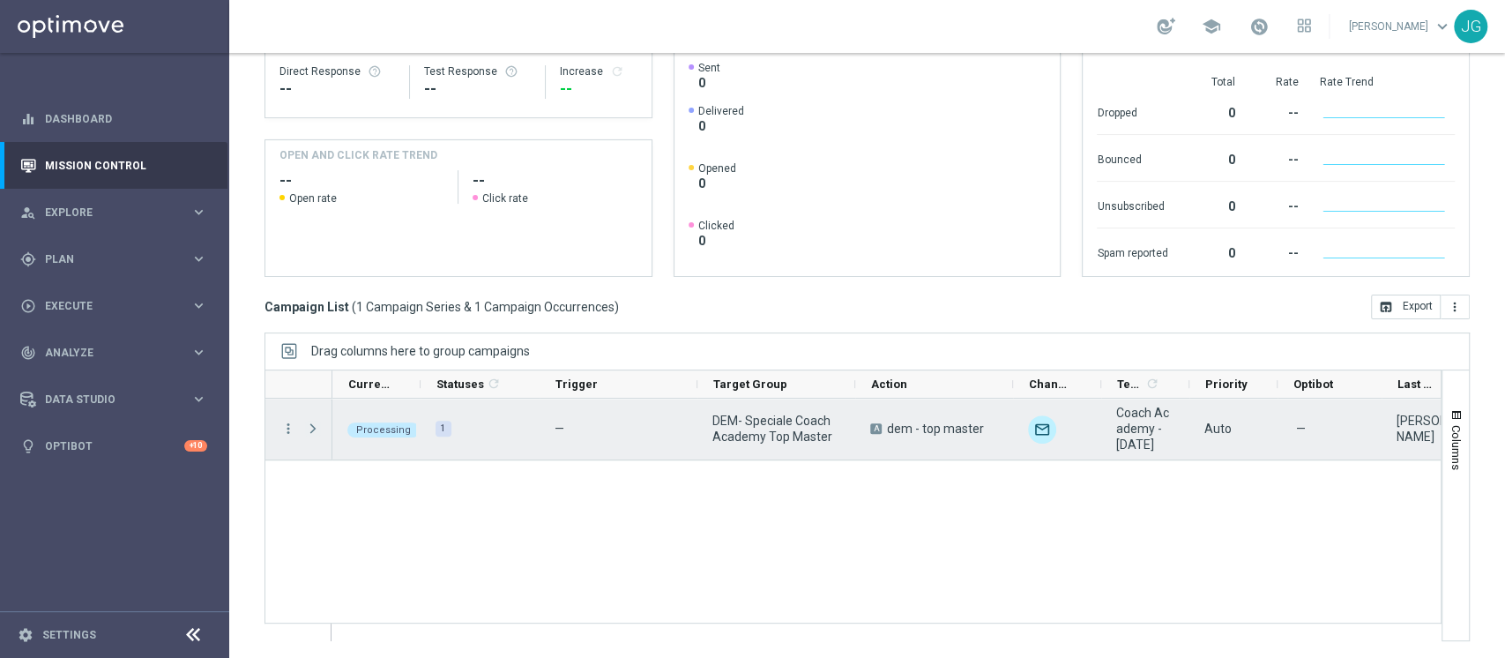
click at [313, 425] on span "Press SPACE to select this row." at bounding box center [313, 428] width 16 height 14
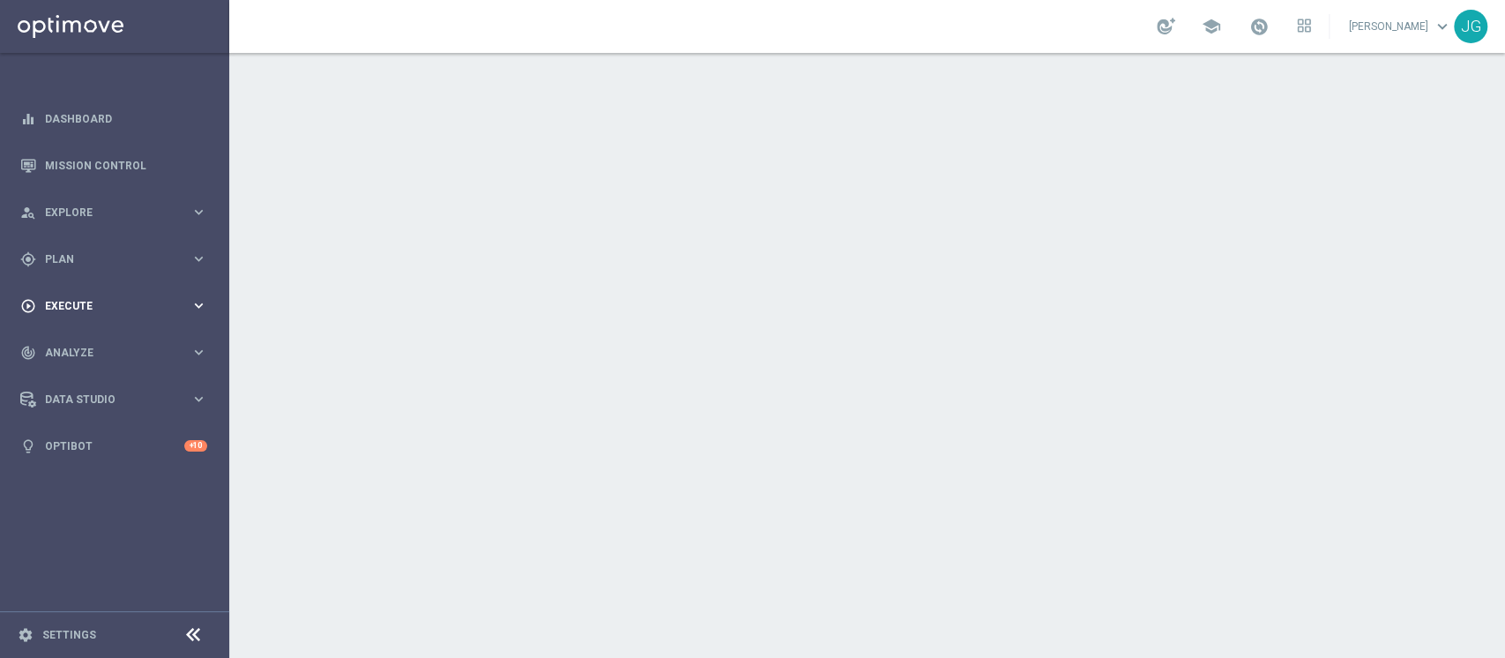
click at [106, 290] on div "play_circle_outline Execute keyboard_arrow_right" at bounding box center [113, 305] width 227 height 47
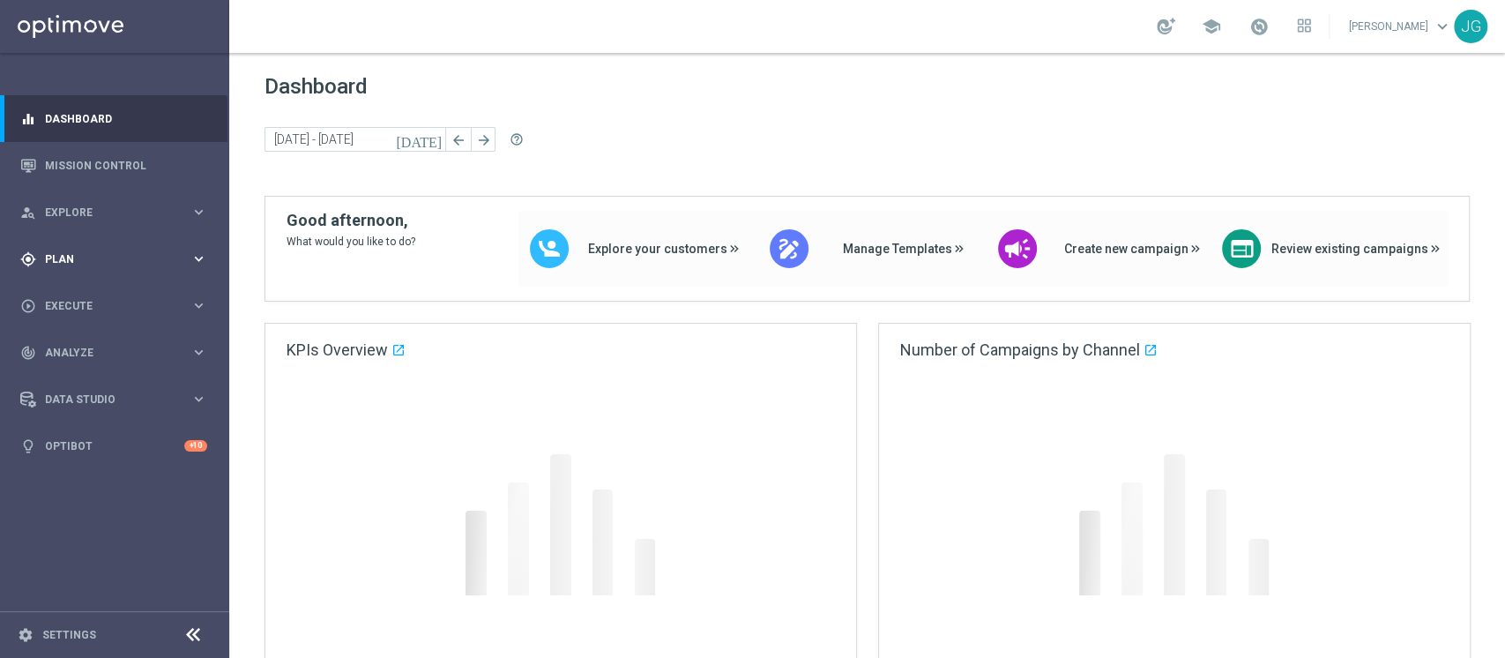
click at [83, 272] on div "gps_fixed Plan keyboard_arrow_right" at bounding box center [113, 258] width 227 height 47
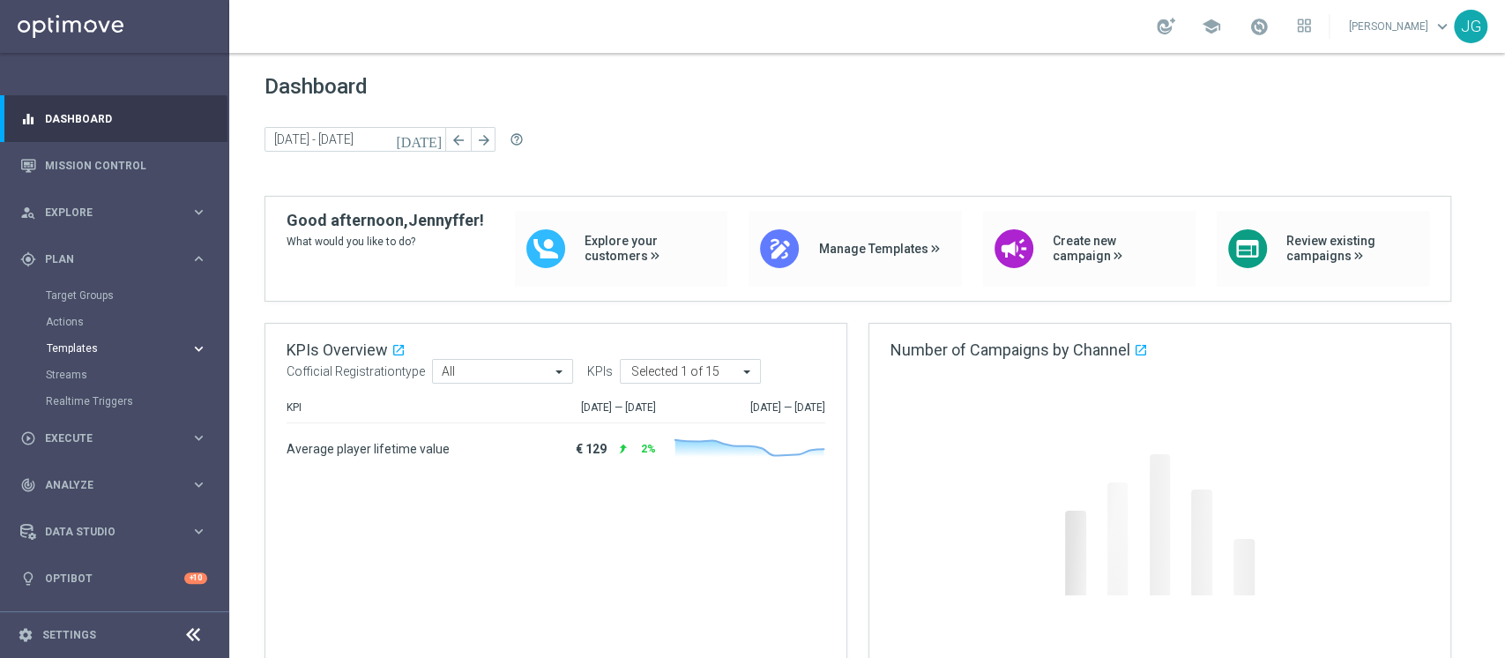
click at [84, 349] on span "Templates" at bounding box center [110, 348] width 126 height 11
click at [82, 372] on link "Optimail" at bounding box center [119, 375] width 129 height 14
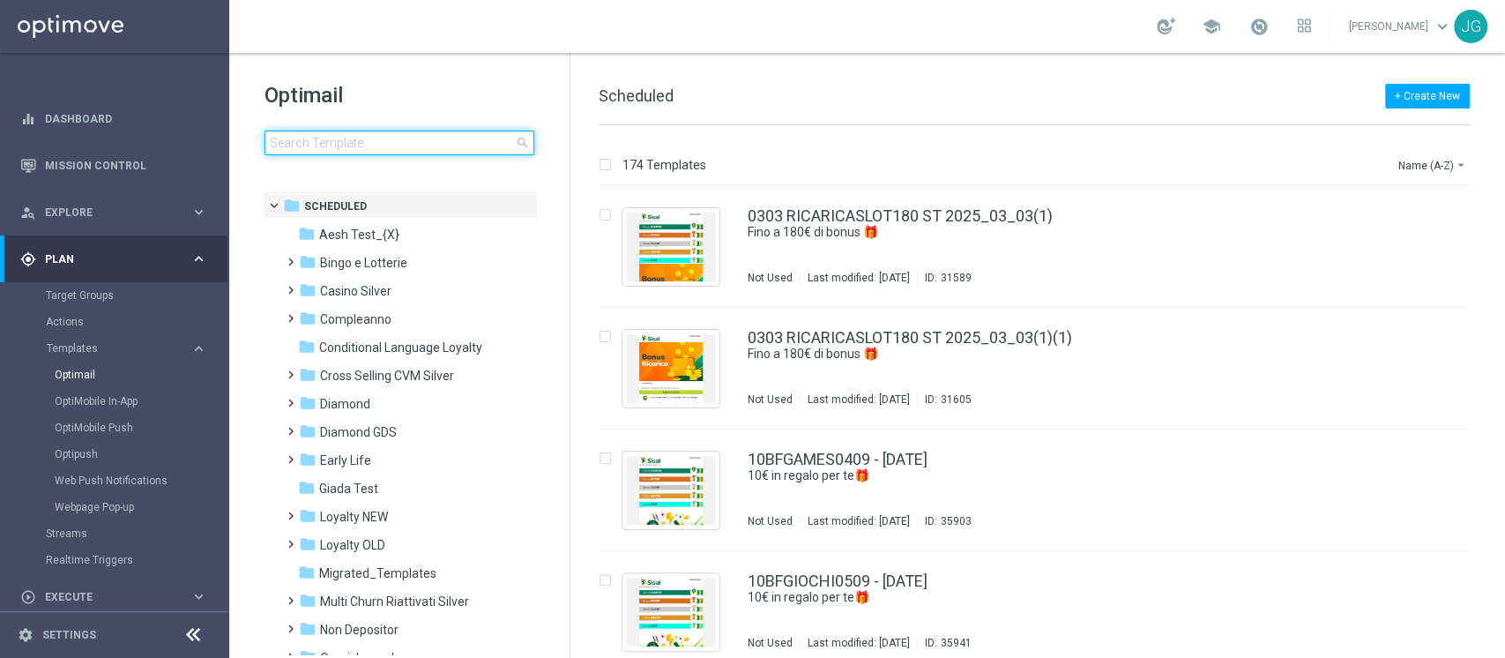
click at [395, 138] on input at bounding box center [399, 142] width 270 height 25
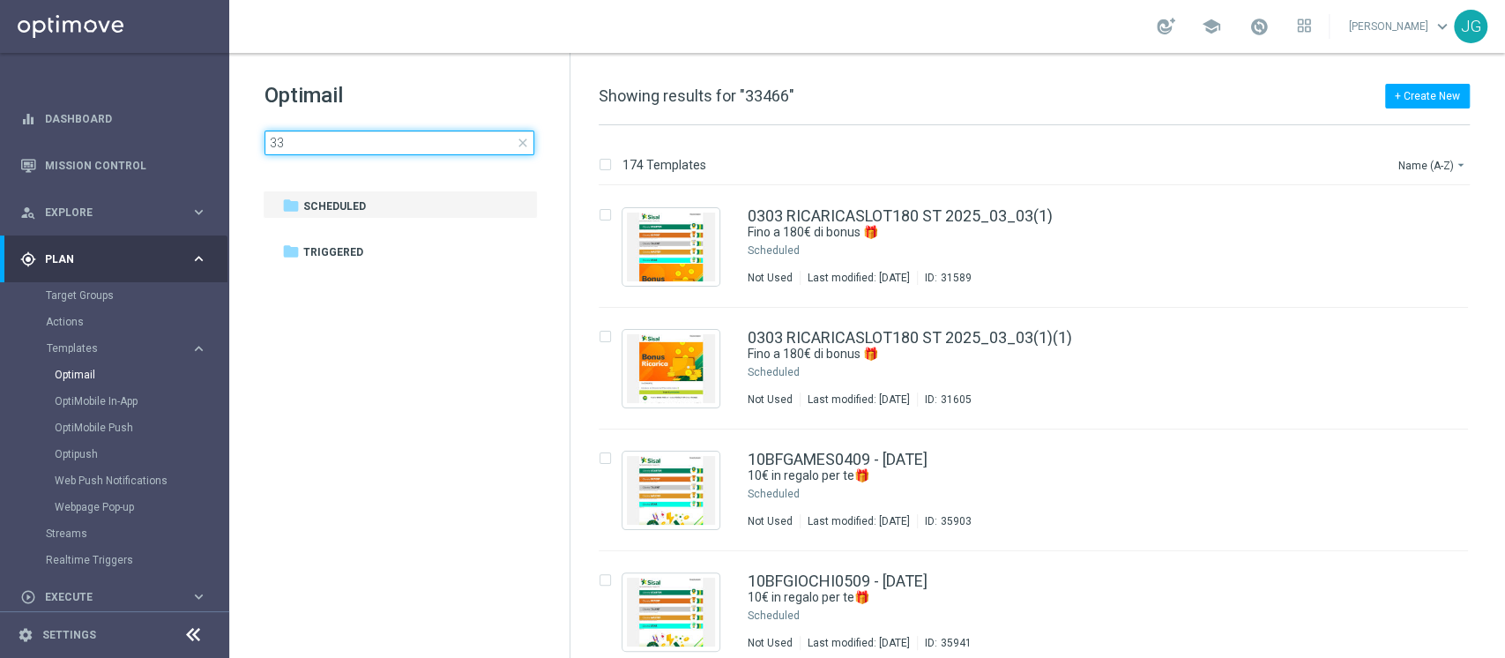
type input "3"
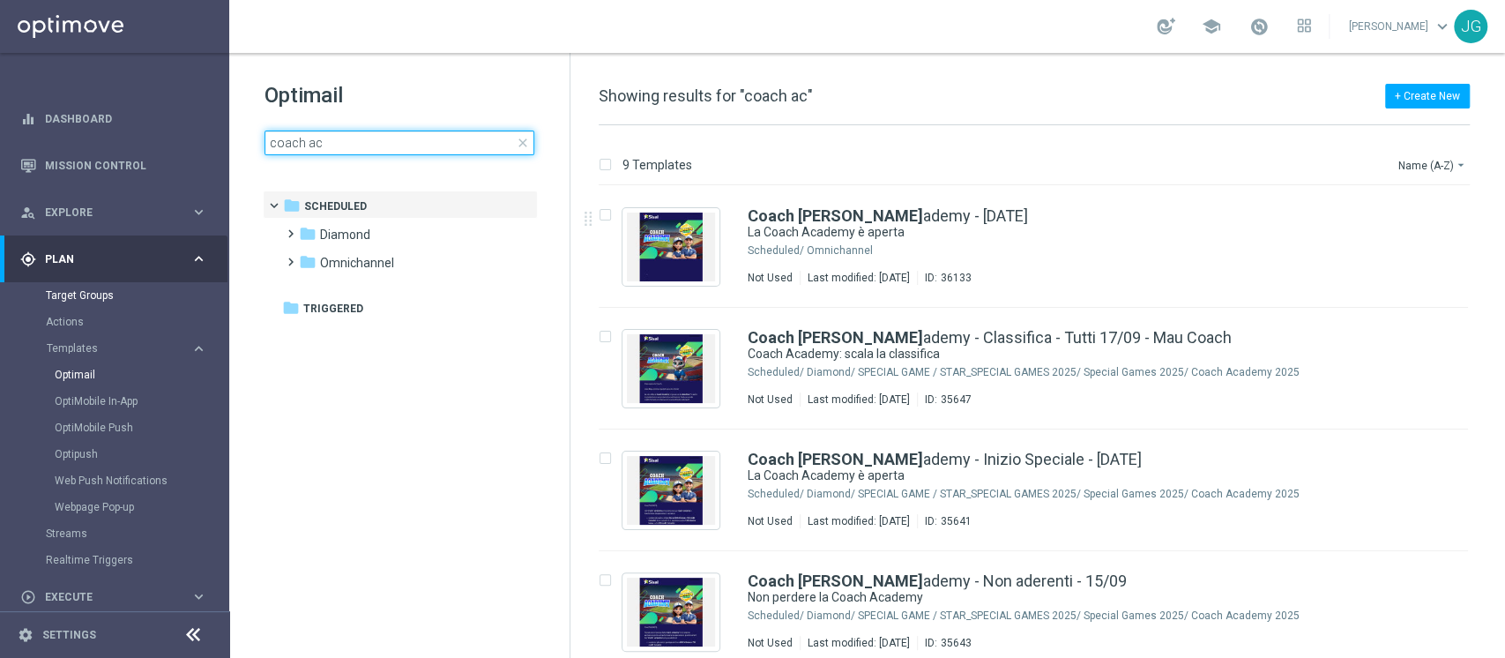
type input "coach ac"
click at [96, 298] on link "Target Groups" at bounding box center [115, 295] width 138 height 14
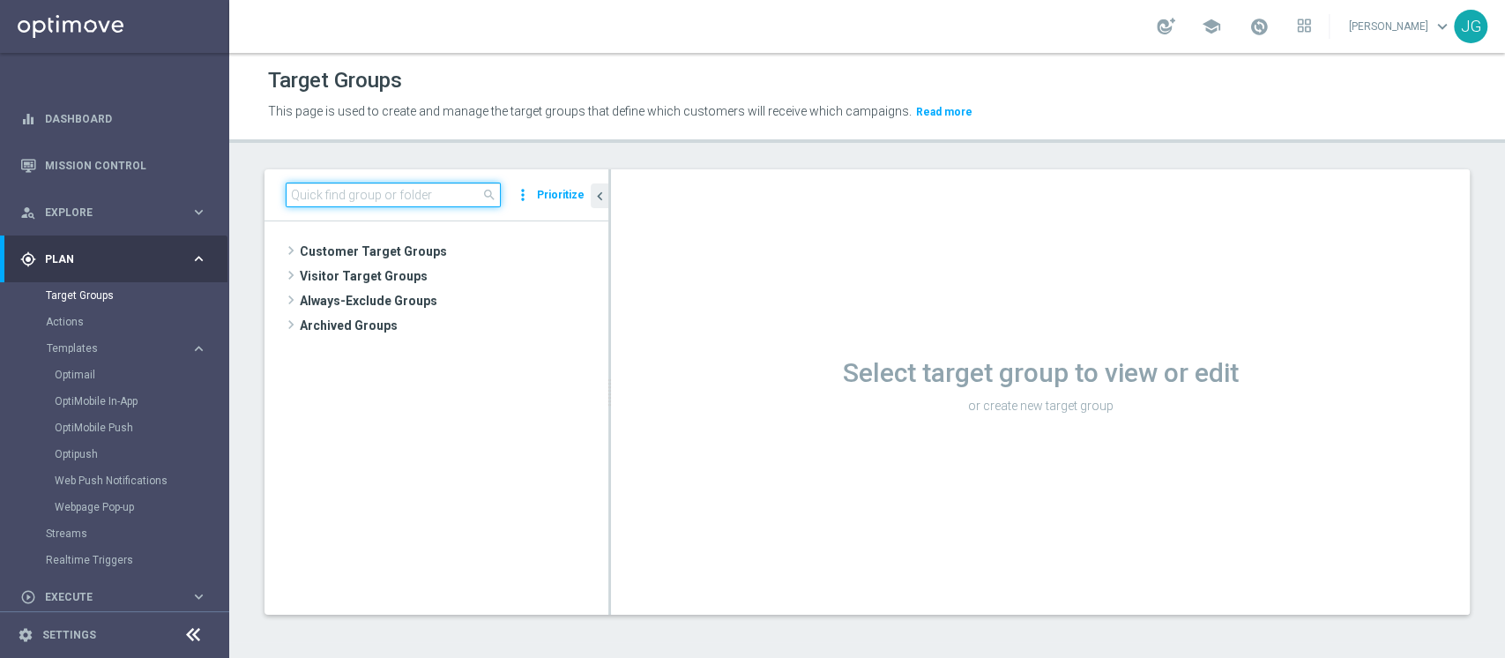
click at [444, 191] on input at bounding box center [393, 194] width 215 height 25
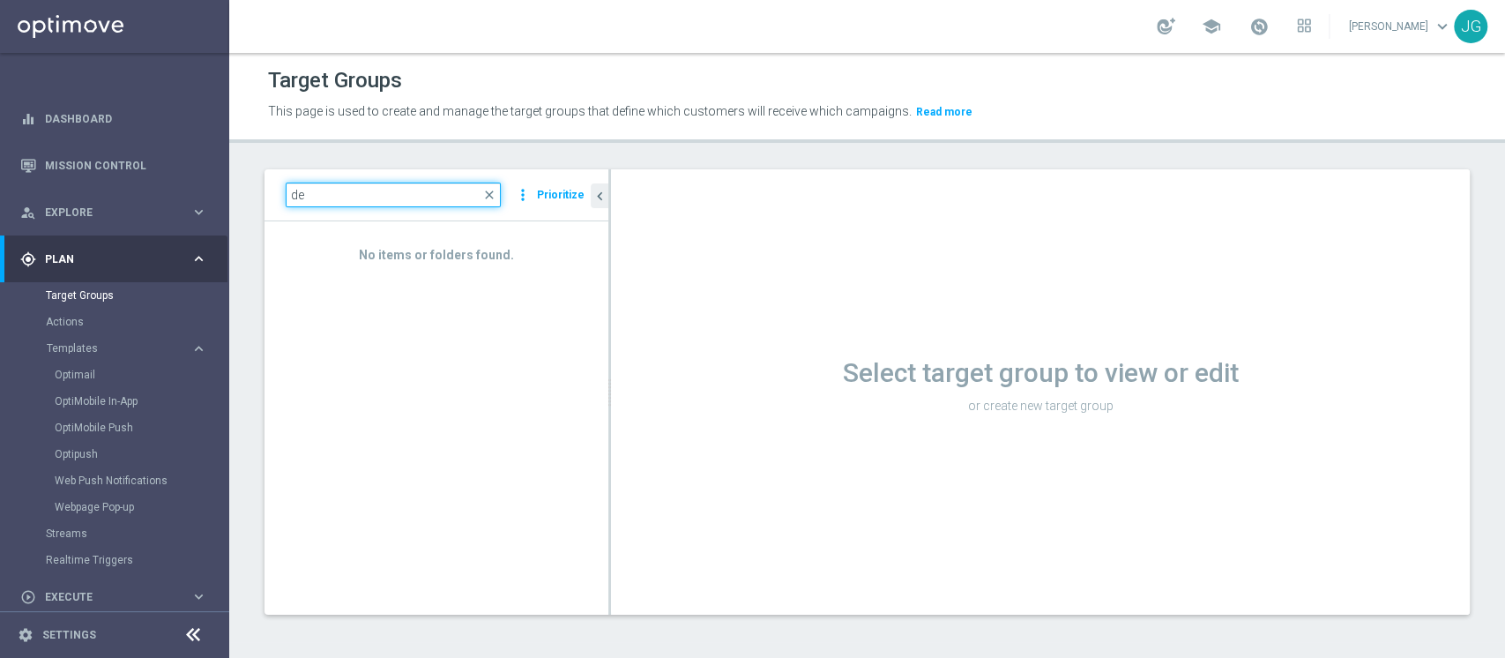
type input "d"
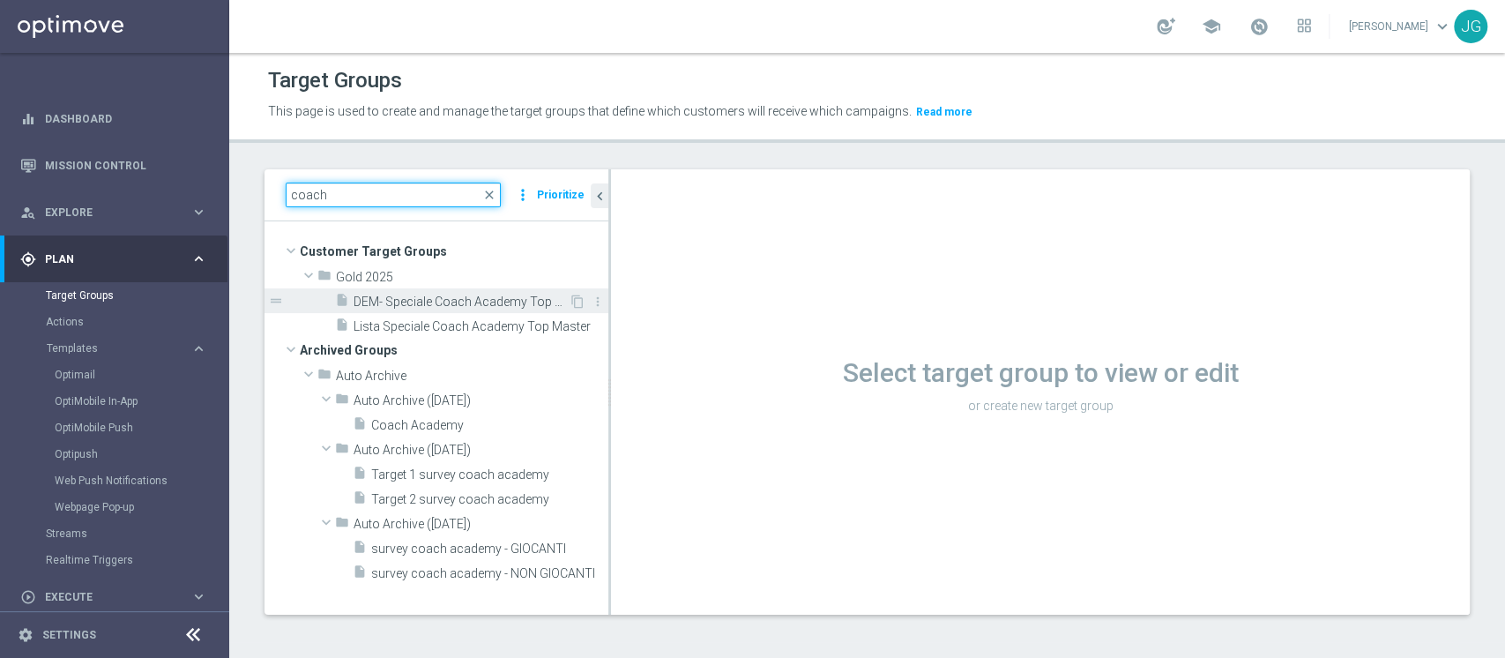
type input "coach"
click at [407, 300] on span "DEM- Speciale Coach Academy Top Master" at bounding box center [460, 301] width 215 height 15
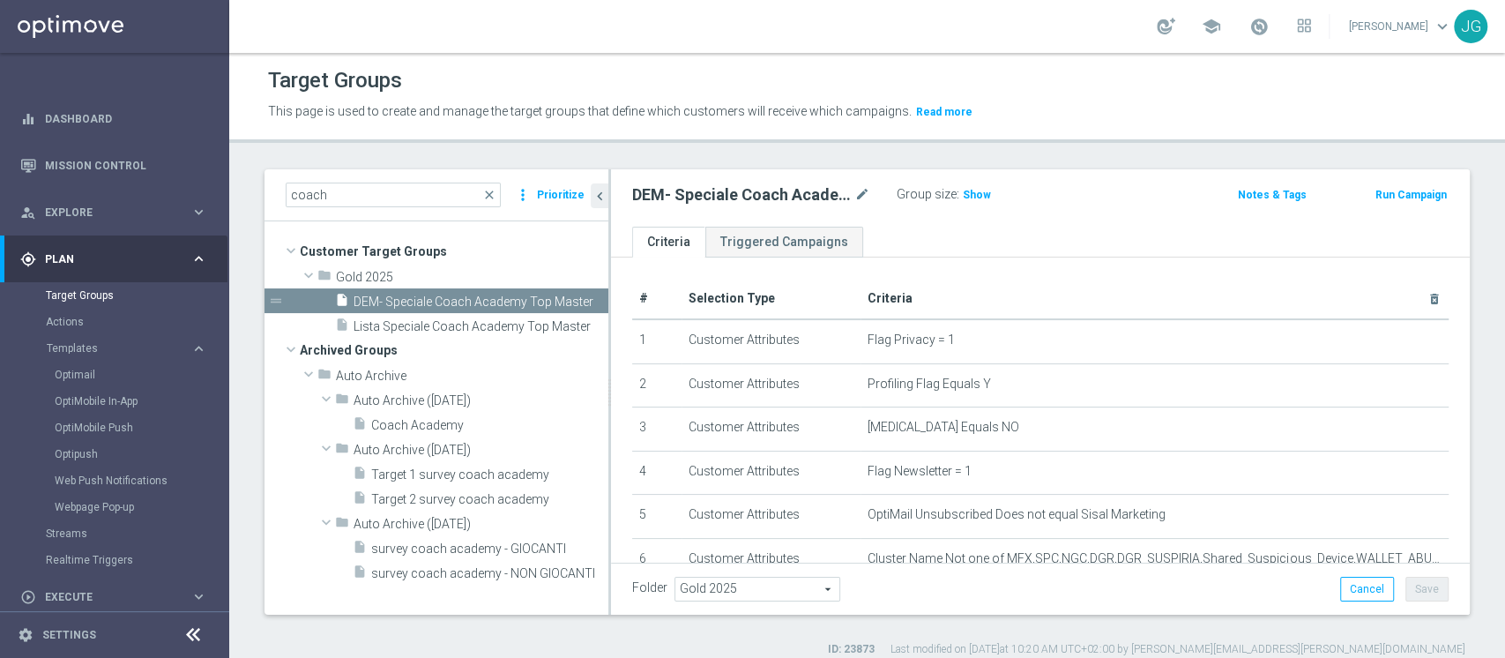
click at [1247, 13] on link at bounding box center [1258, 27] width 23 height 28
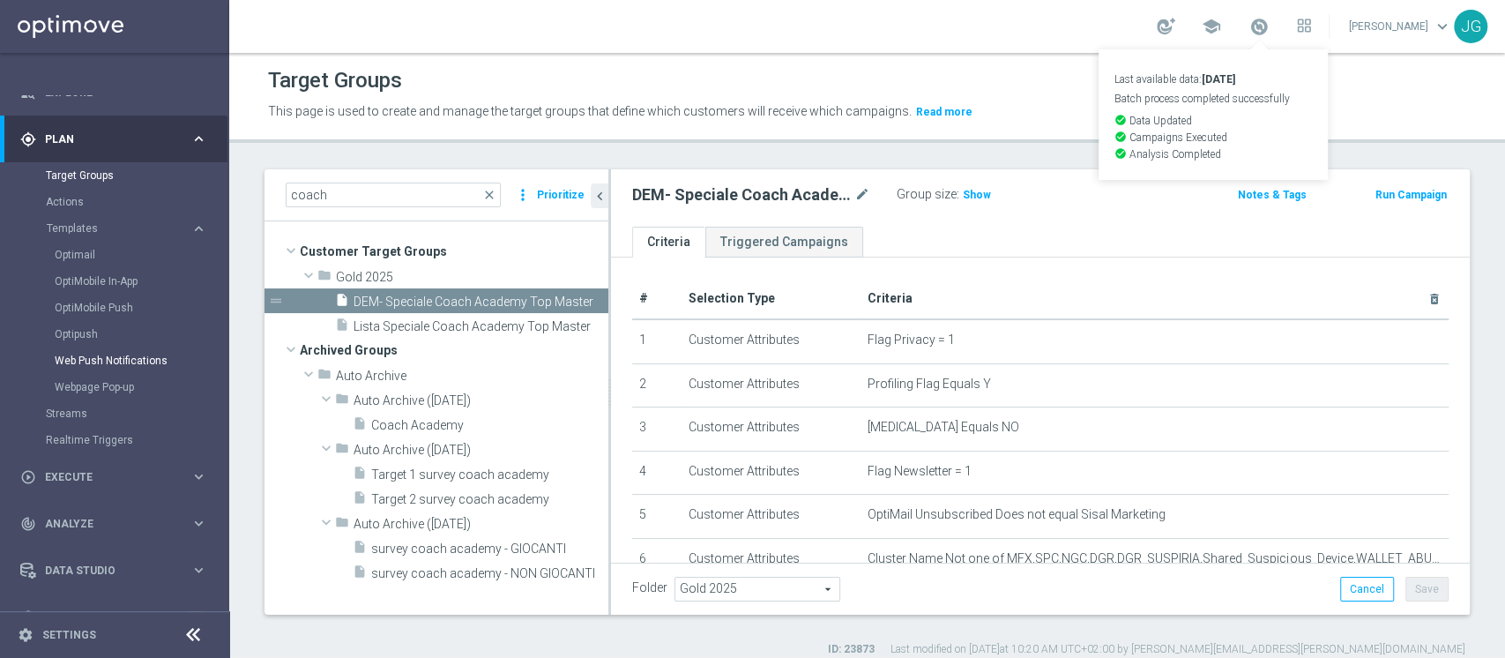
scroll to position [141, 0]
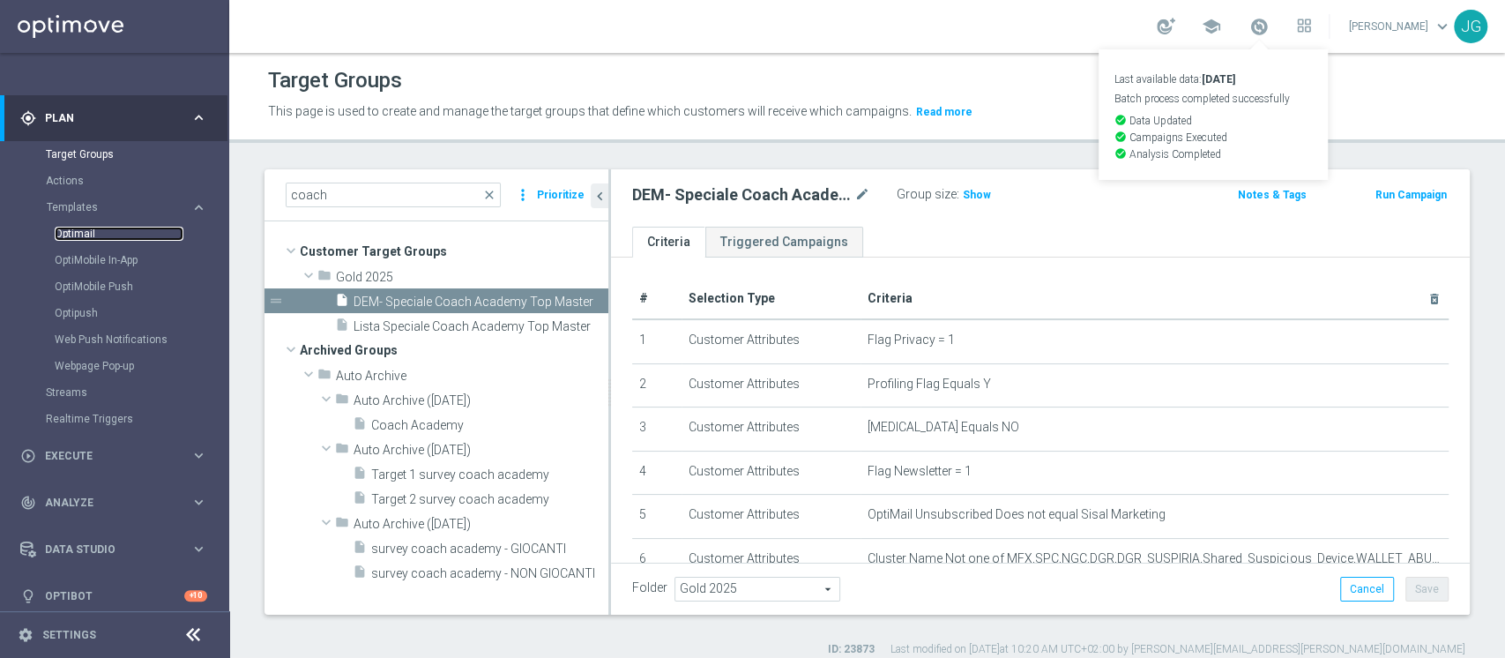
click at [75, 228] on link "Optimail" at bounding box center [119, 234] width 129 height 14
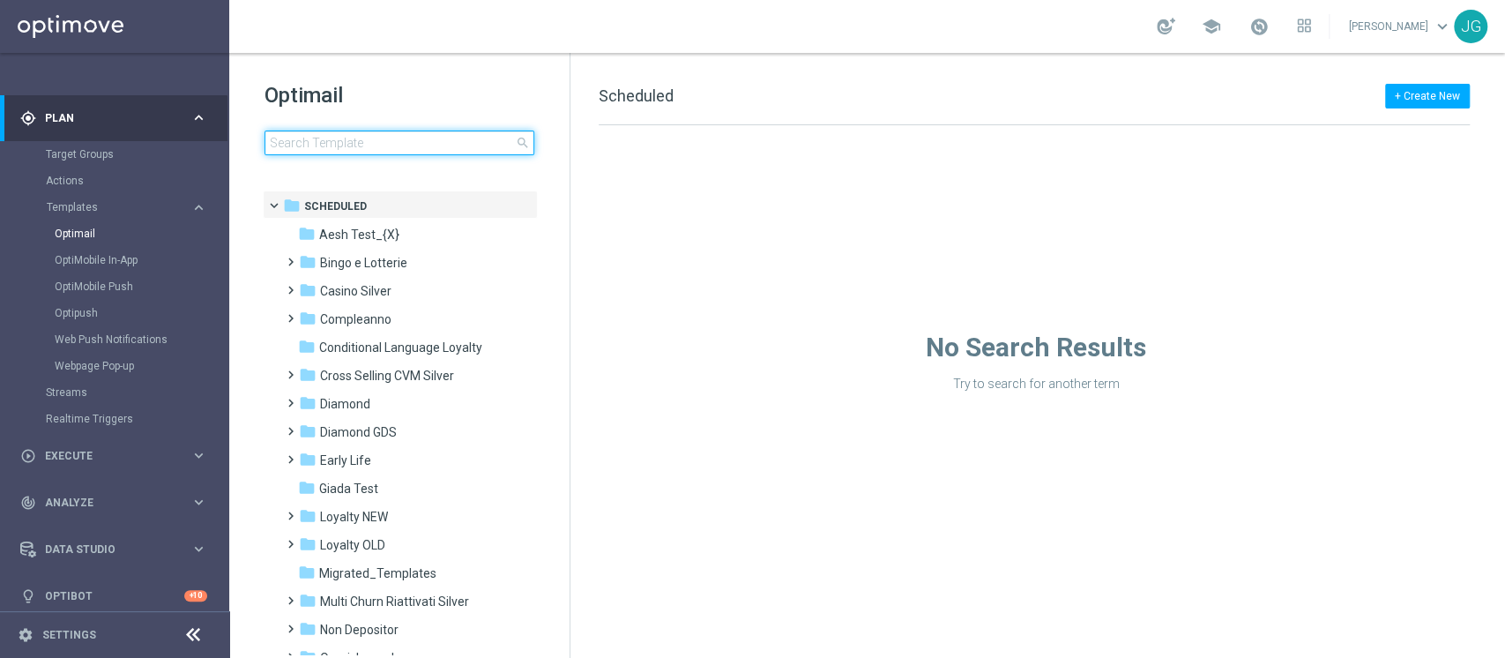
click at [465, 140] on input at bounding box center [399, 142] width 270 height 25
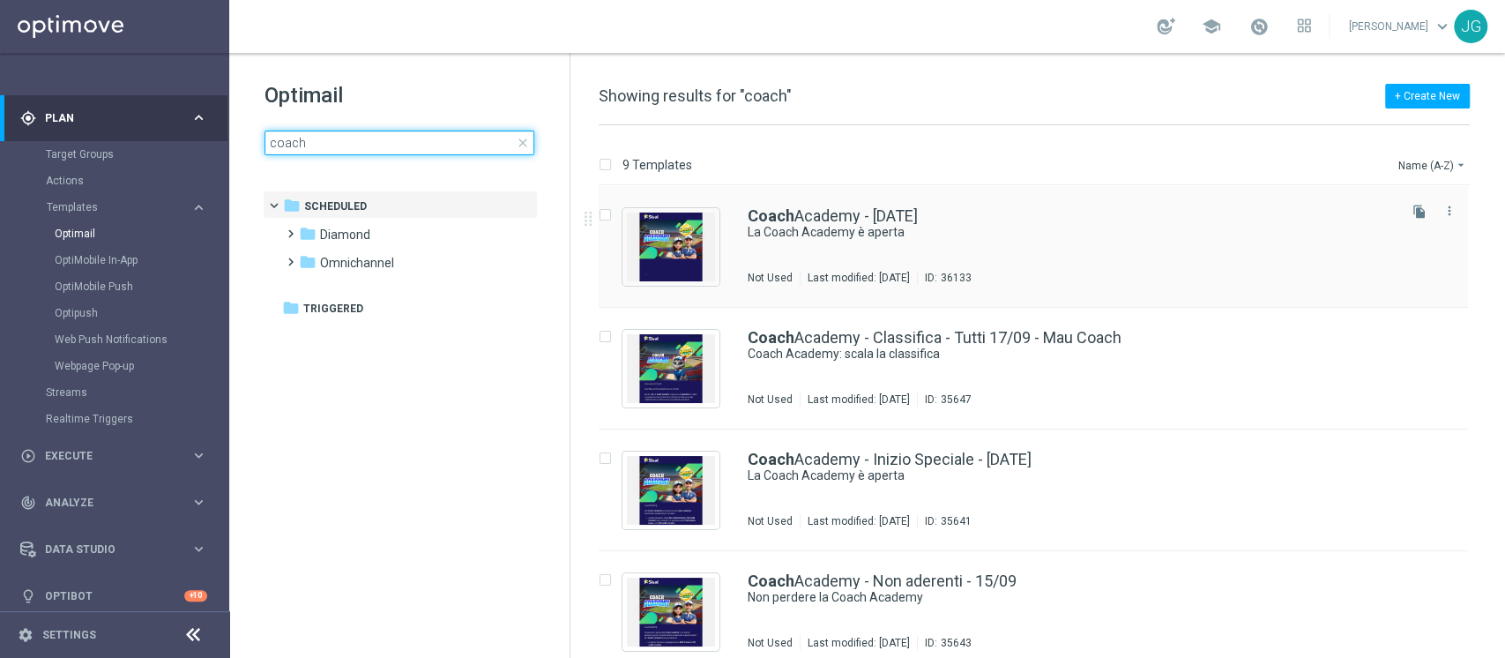
type input "coach"
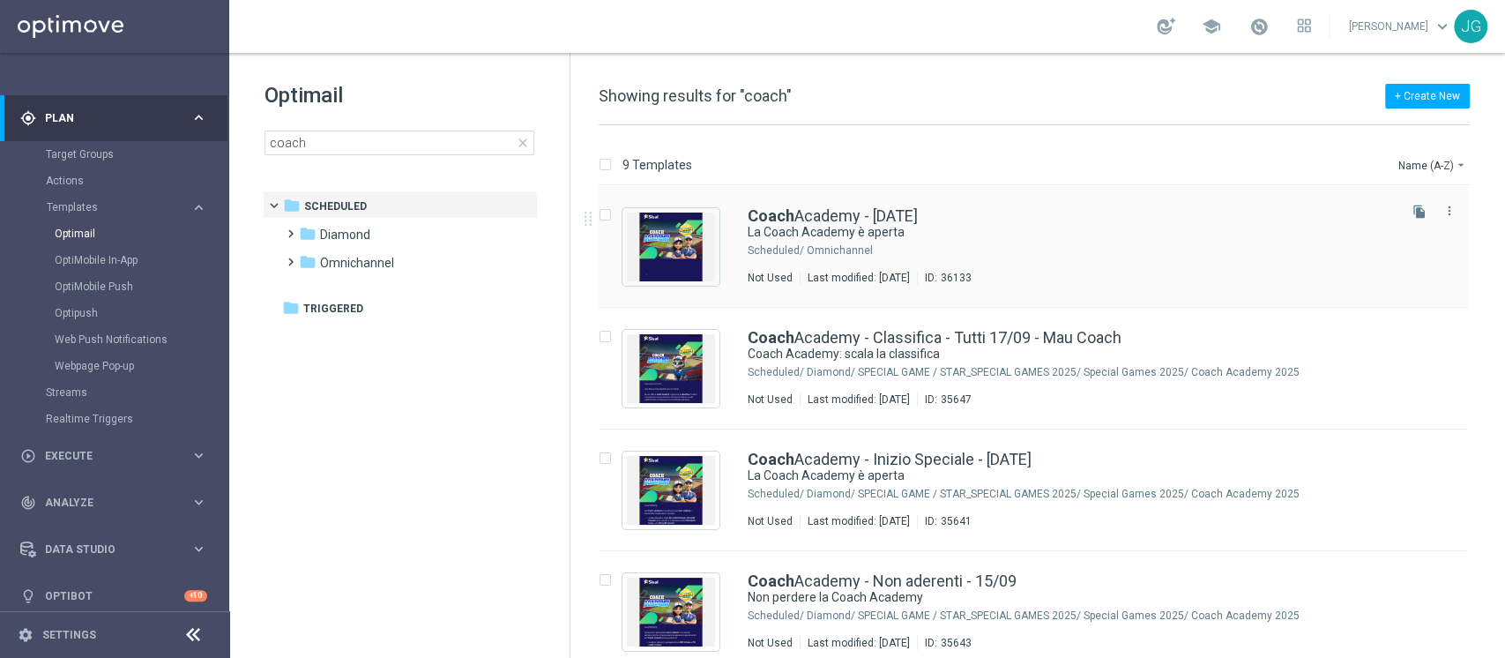
click at [833, 247] on div "Omnichannel" at bounding box center [1100, 250] width 587 height 14
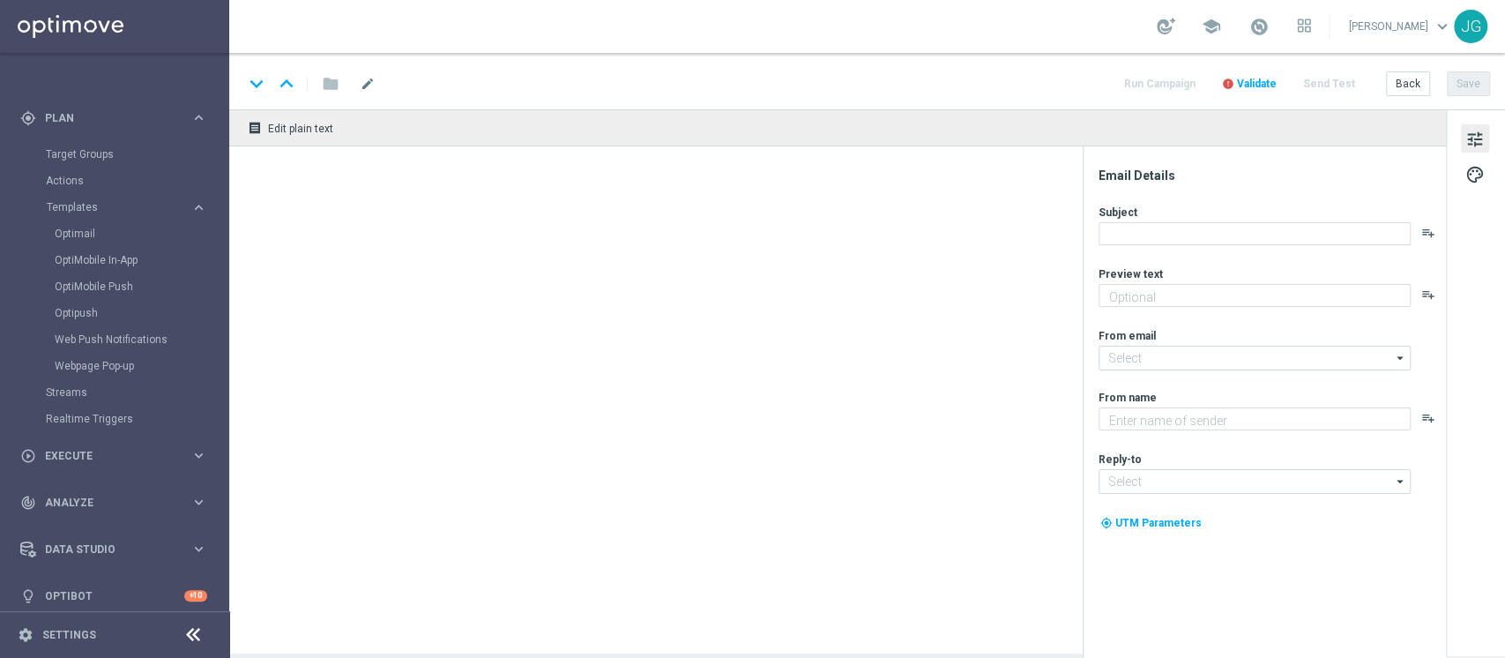
type textarea "Mettiti alla prova e ottieni bonus esclusivi"
type input "giochivip@comunicazioni.sisal.it"
type textarea "Sisal"
type input "teamvip@sisal.it"
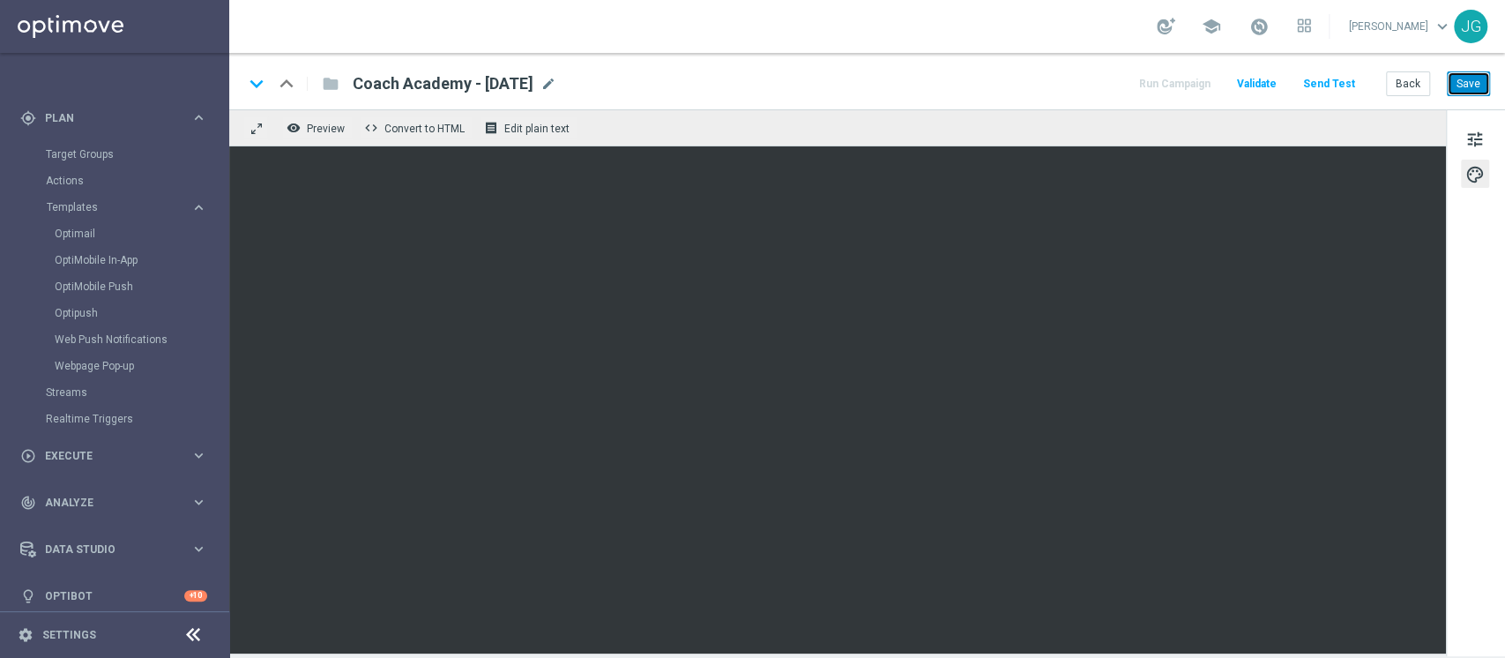
click at [1473, 95] on button "Save" at bounding box center [1467, 83] width 43 height 25
click at [1481, 87] on button "Save" at bounding box center [1467, 83] width 43 height 25
click at [110, 453] on span "Execute" at bounding box center [117, 455] width 145 height 11
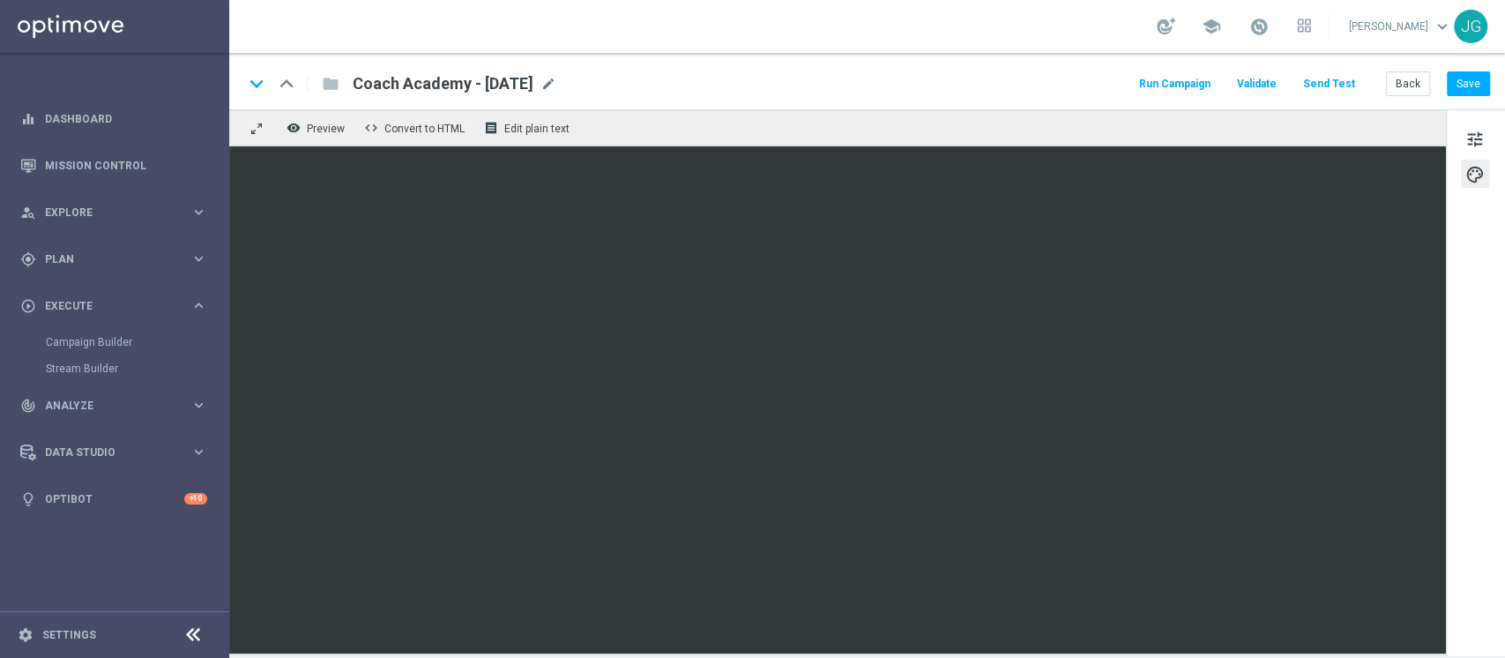
drag, startPoint x: 563, startPoint y: 84, endPoint x: 330, endPoint y: 75, distance: 233.8
click at [330, 75] on div "keyboard_arrow_down keyboard_arrow_up folder Coach Academy - 12.09.2025 Coach A…" at bounding box center [399, 83] width 313 height 23
copy span "Coach Academy - [DATE]"
